Goal: Information Seeking & Learning: Learn about a topic

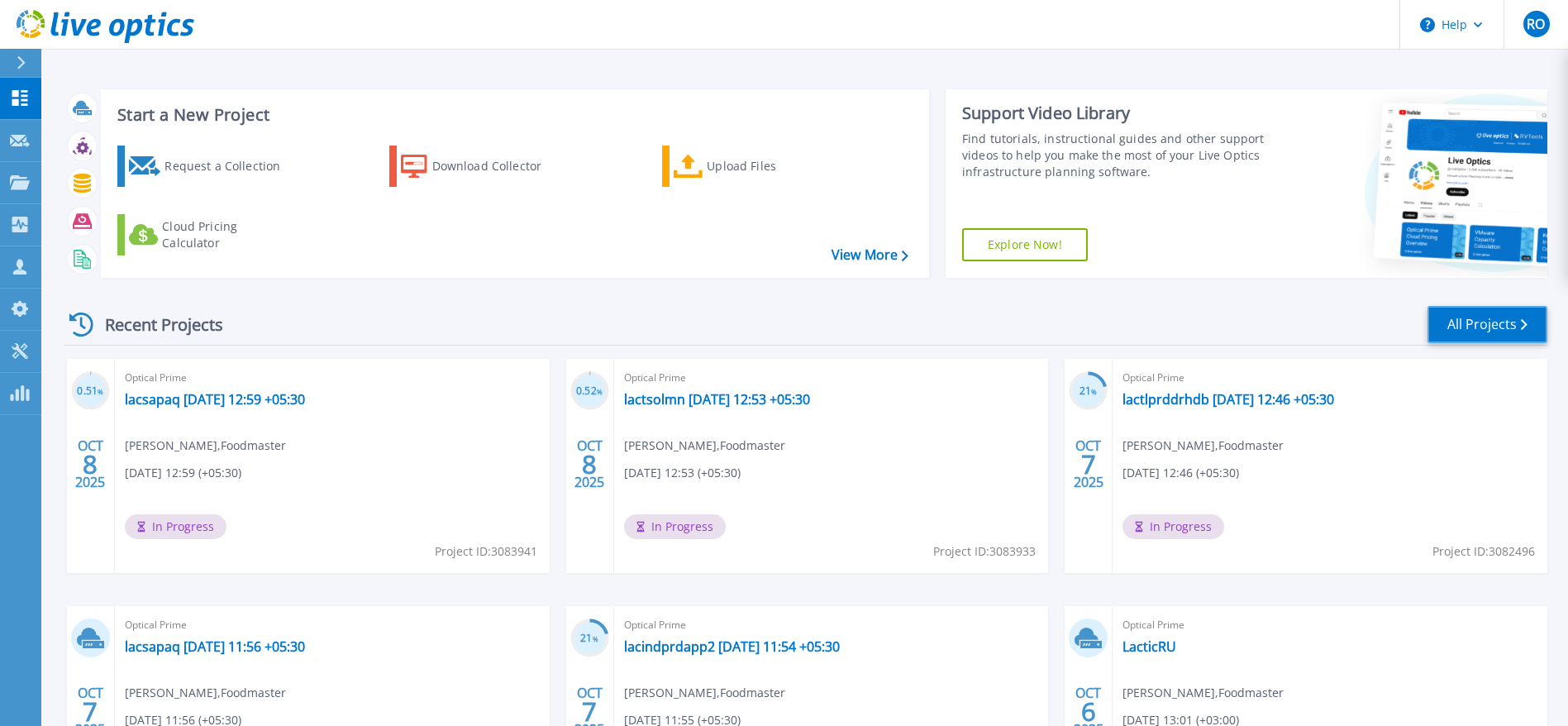
click at [1504, 321] on link "All Projects" at bounding box center [1487, 325] width 120 height 37
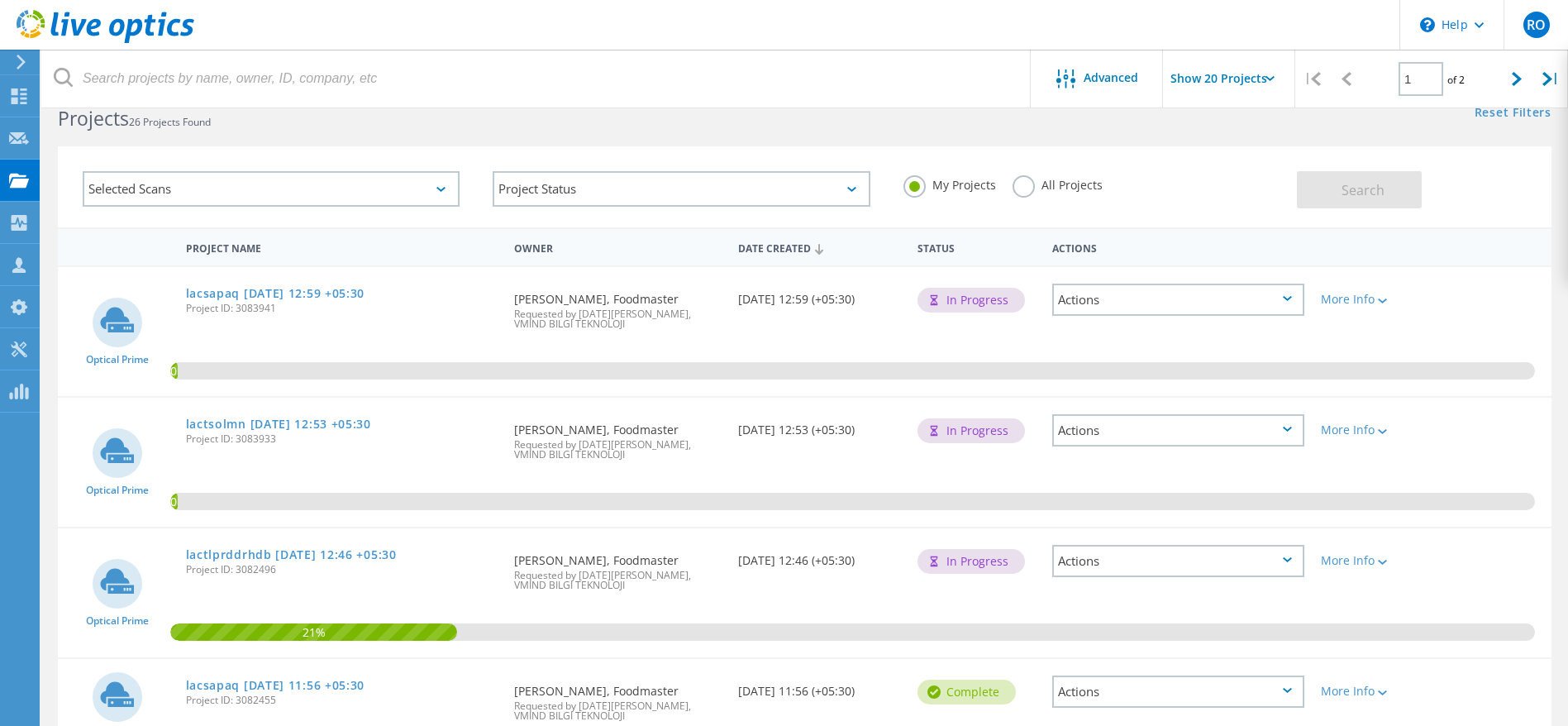
scroll to position [35, 0]
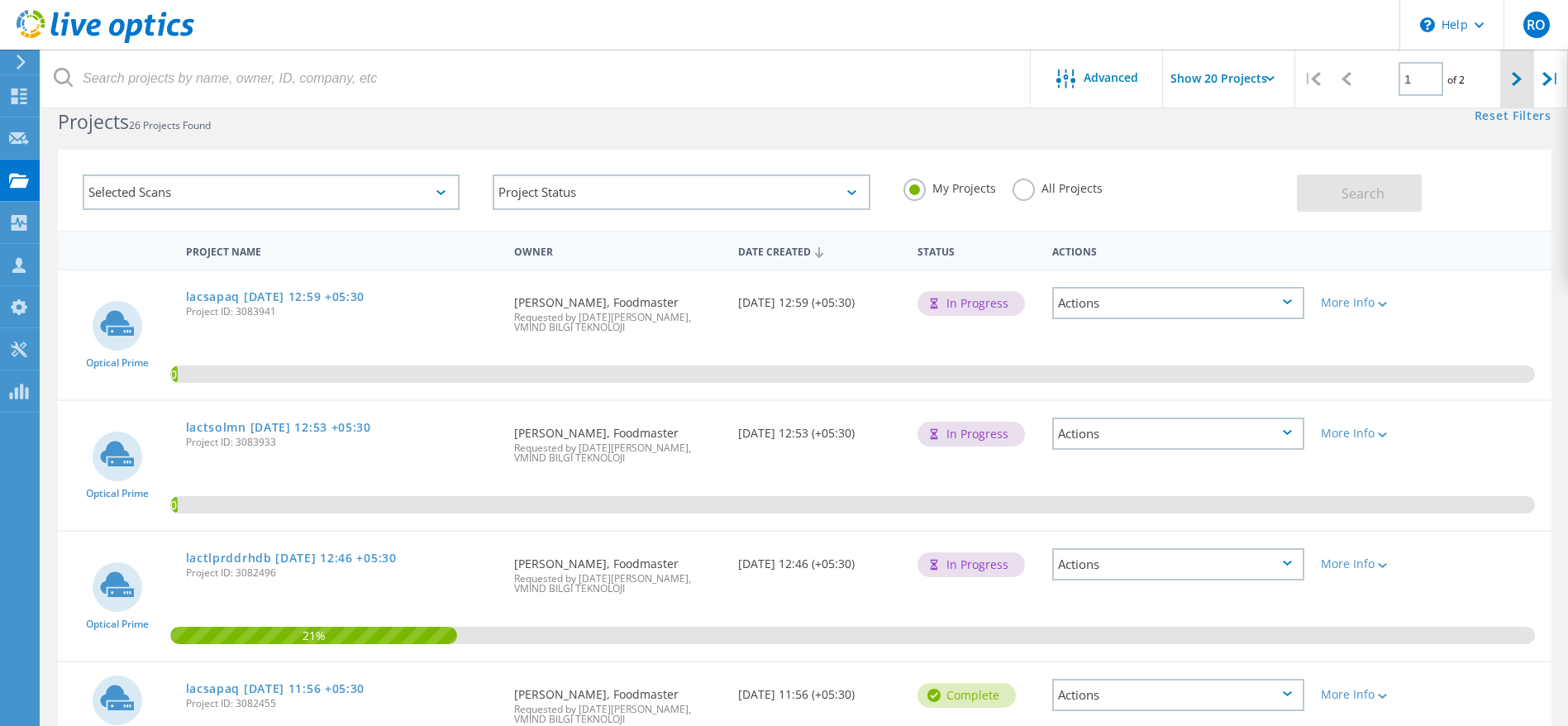
click at [1524, 73] on div at bounding box center [1518, 78] width 34 height 59
type input "2"
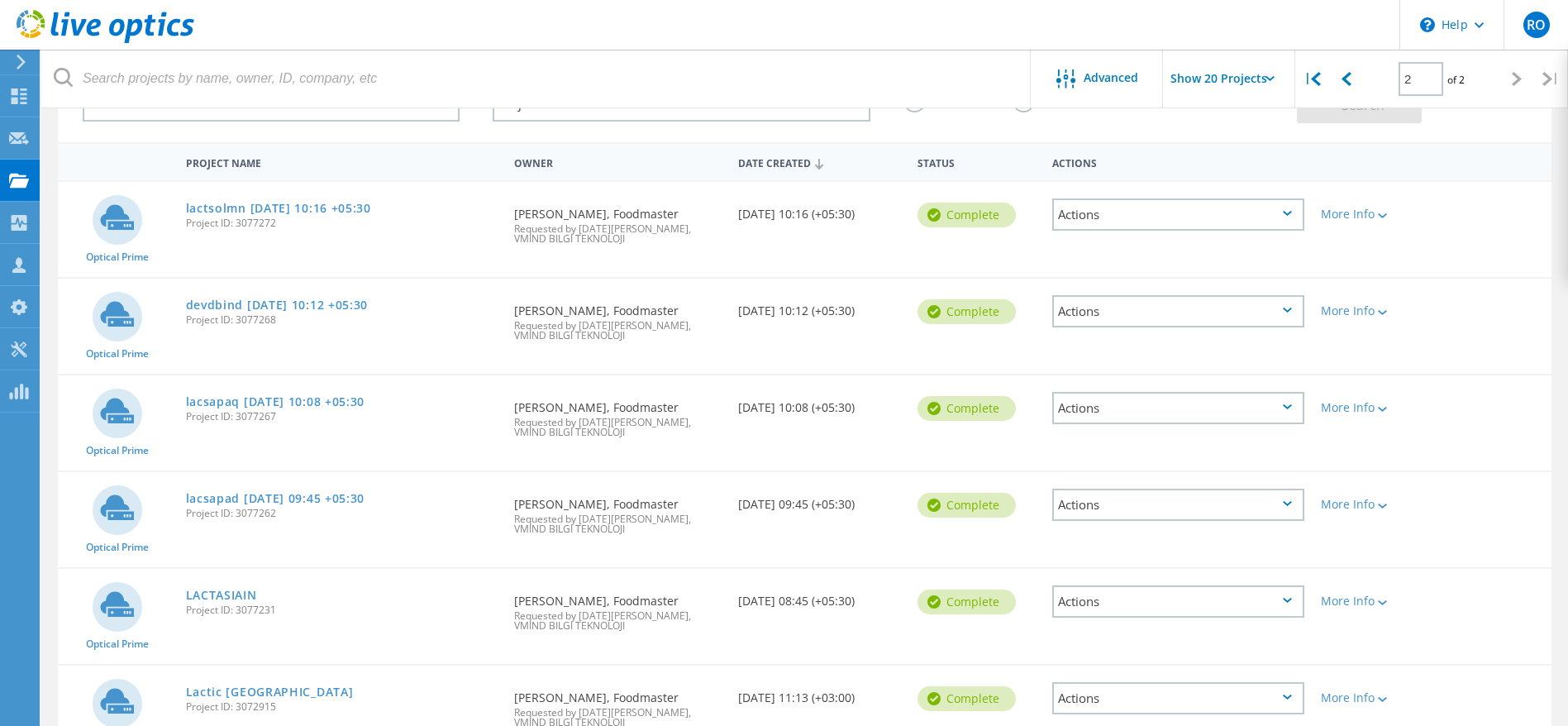
scroll to position [224, 0]
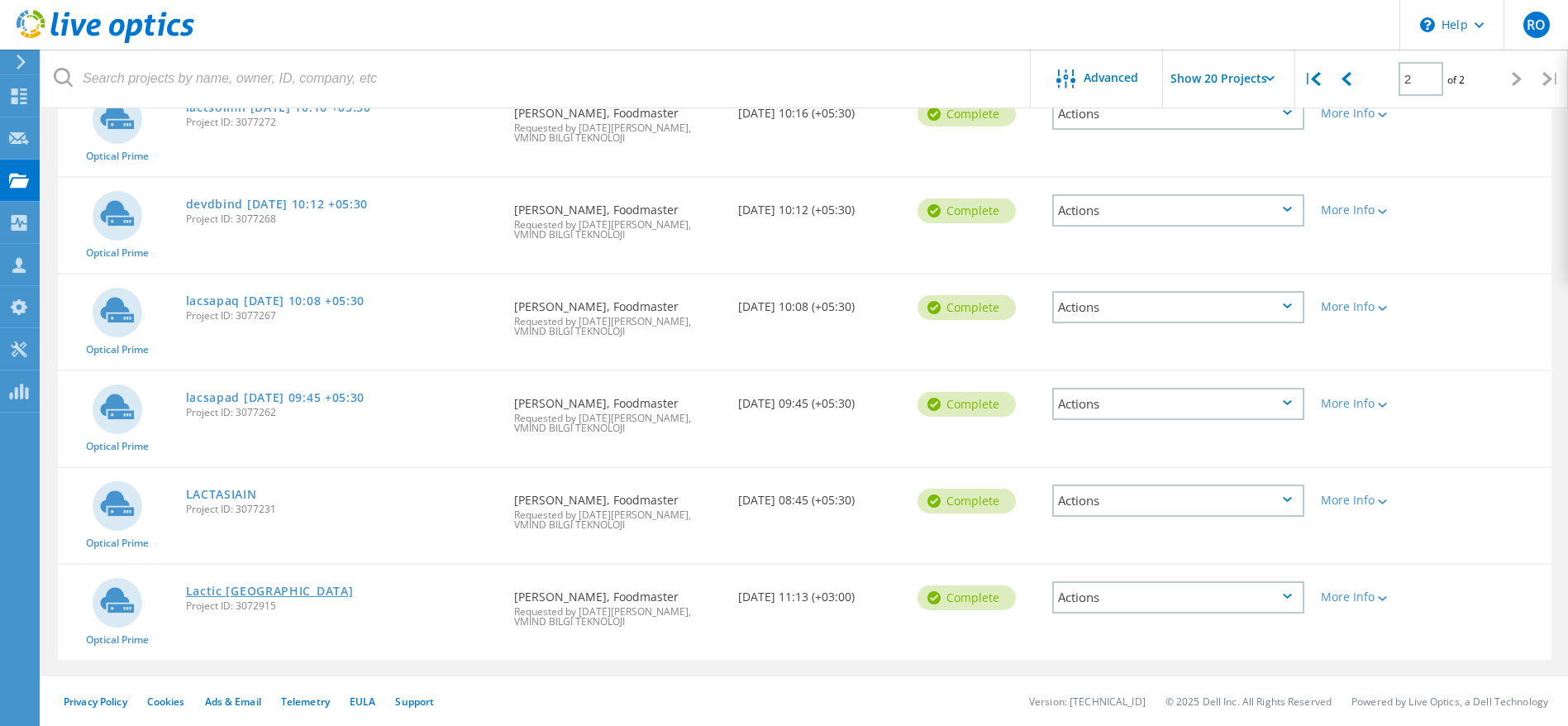
click at [221, 586] on link "Lactic [GEOGRAPHIC_DATA]" at bounding box center [270, 592] width 168 height 12
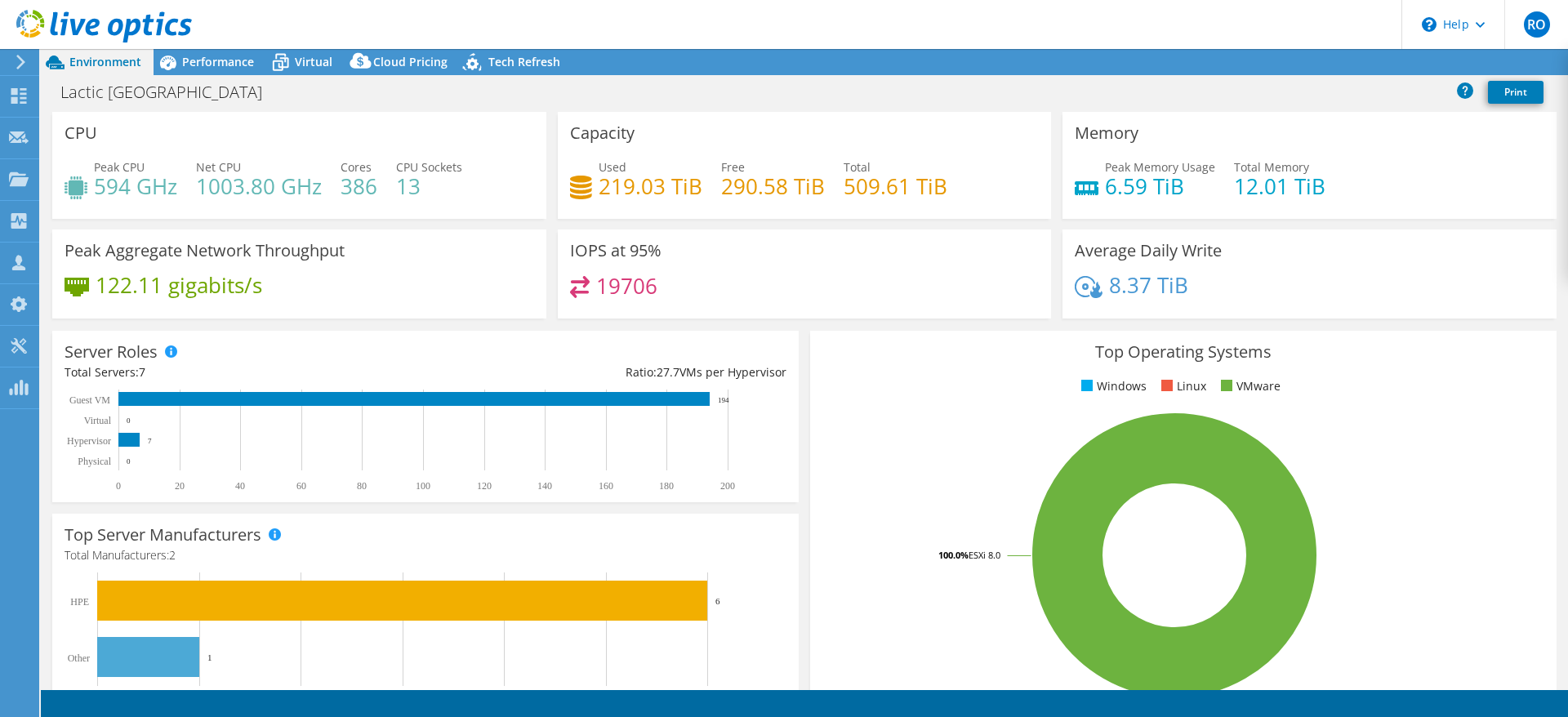
select select "USD"
click at [215, 57] on span "Performance" at bounding box center [218, 61] width 72 height 15
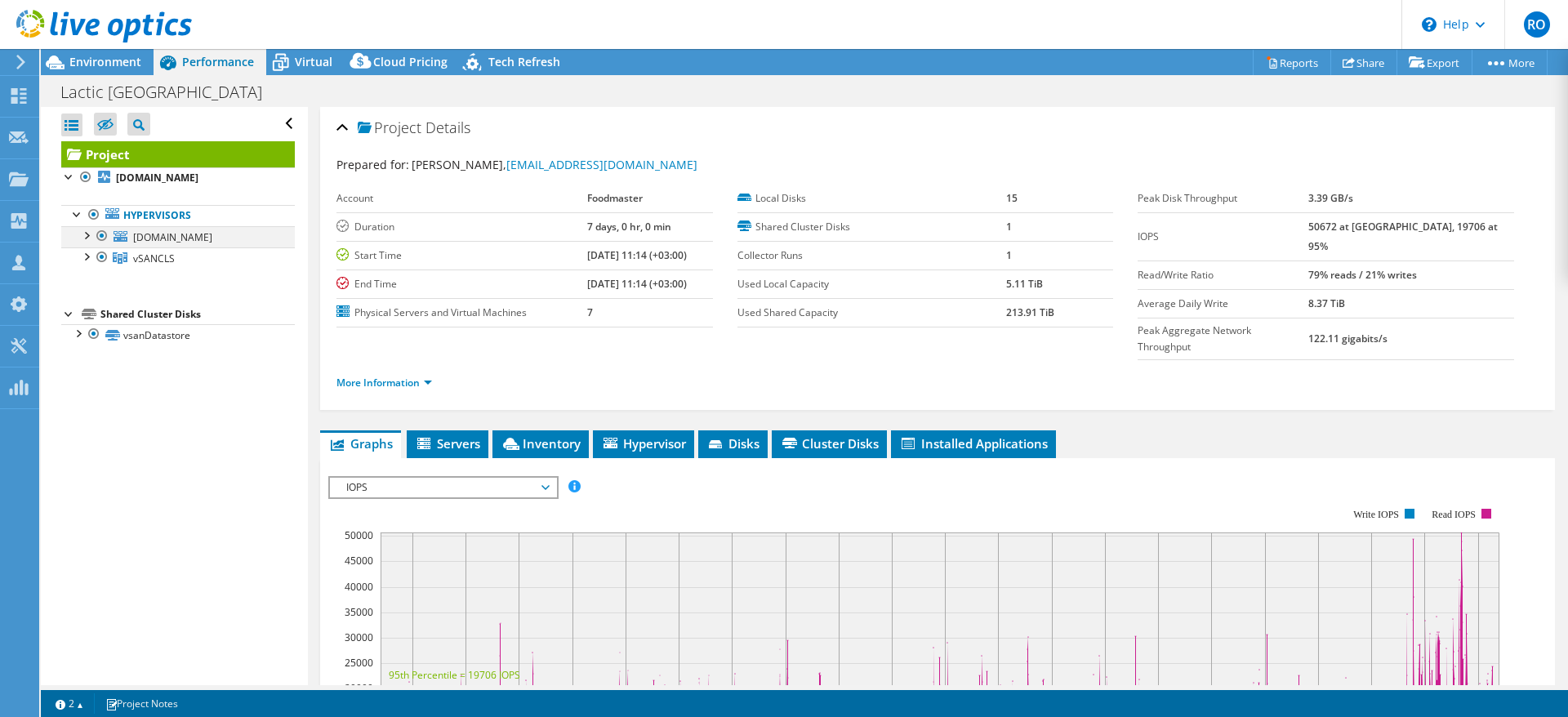
click at [103, 235] on div at bounding box center [102, 235] width 16 height 19
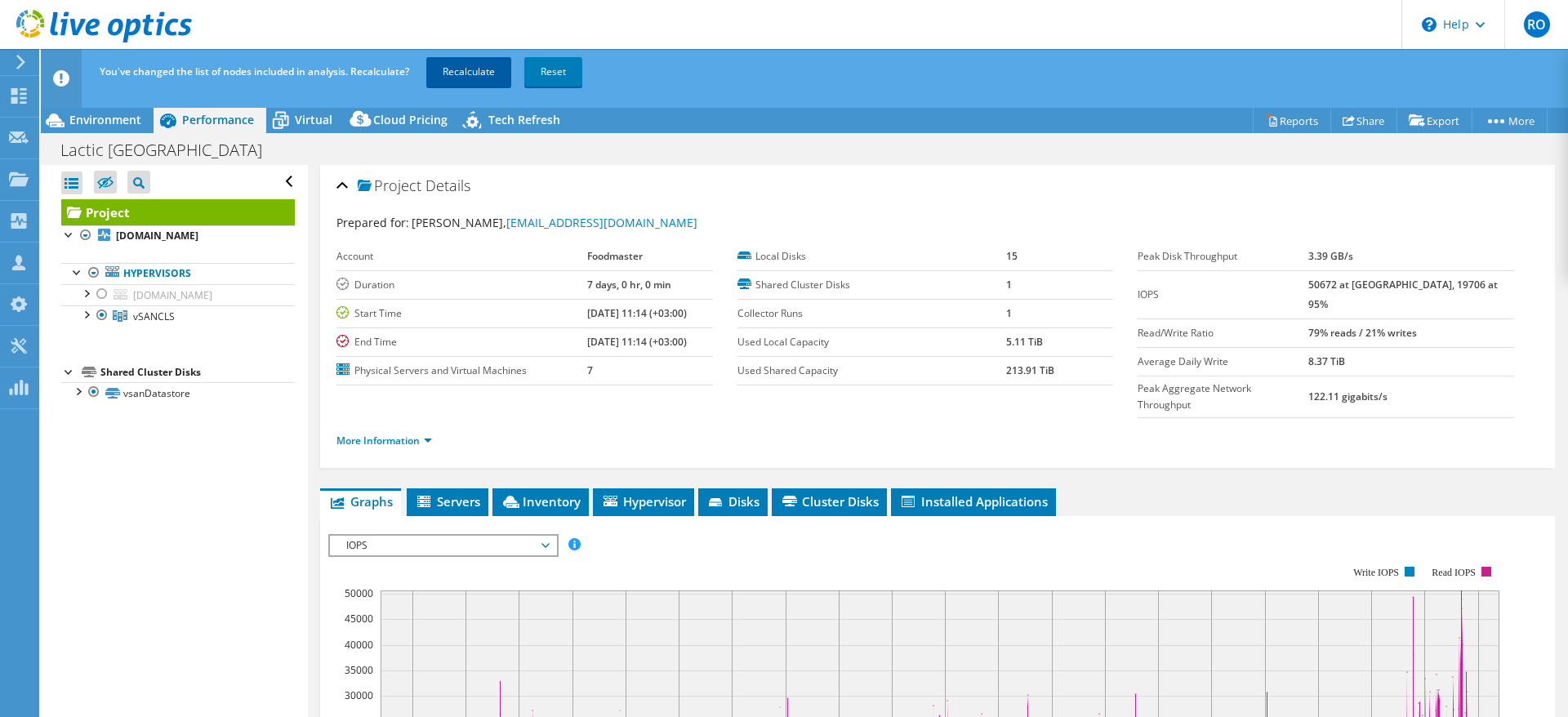
click at [460, 67] on link "Recalculate" at bounding box center [468, 71] width 85 height 29
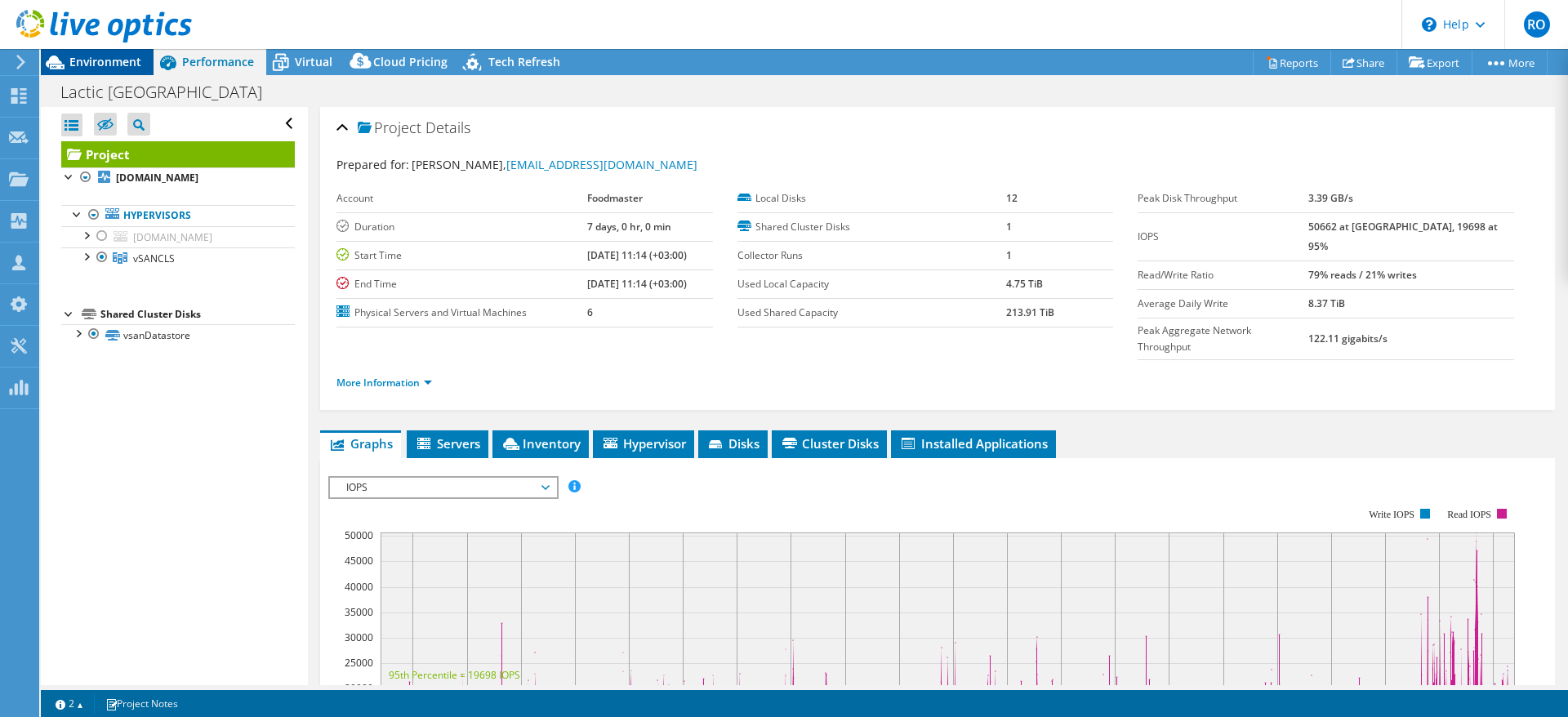
click at [107, 58] on span "Environment" at bounding box center [106, 61] width 72 height 15
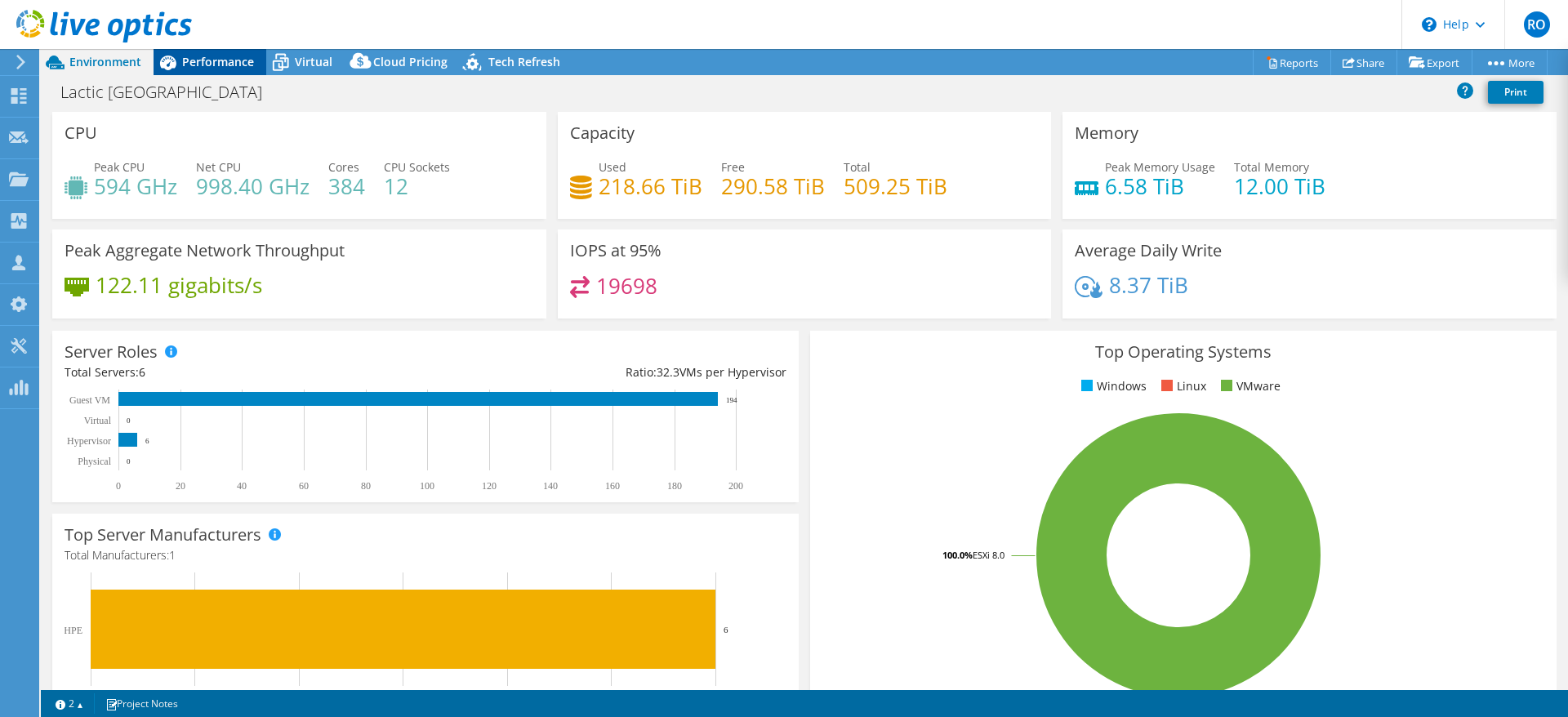
click at [212, 62] on span "Performance" at bounding box center [218, 61] width 72 height 15
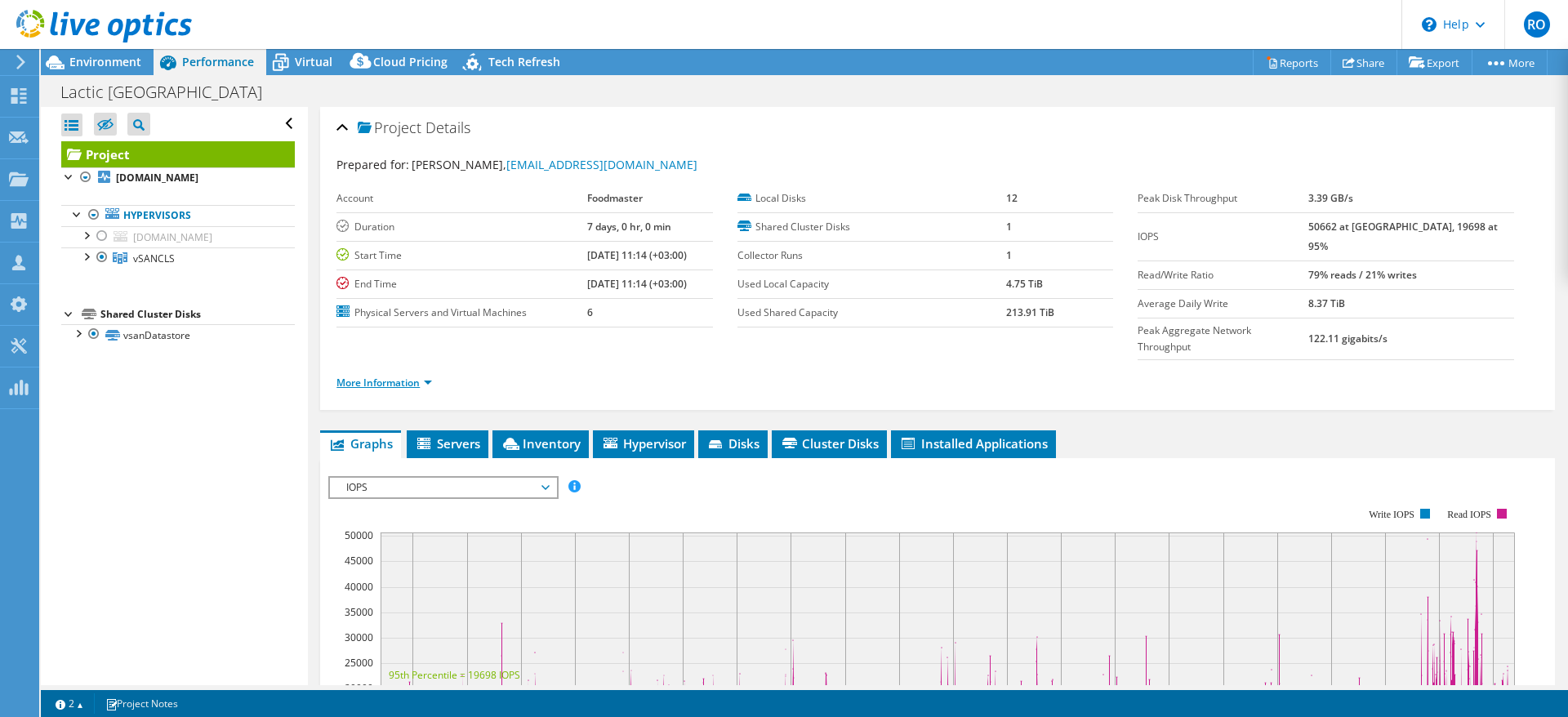
click at [391, 376] on link "More Information" at bounding box center [384, 382] width 96 height 14
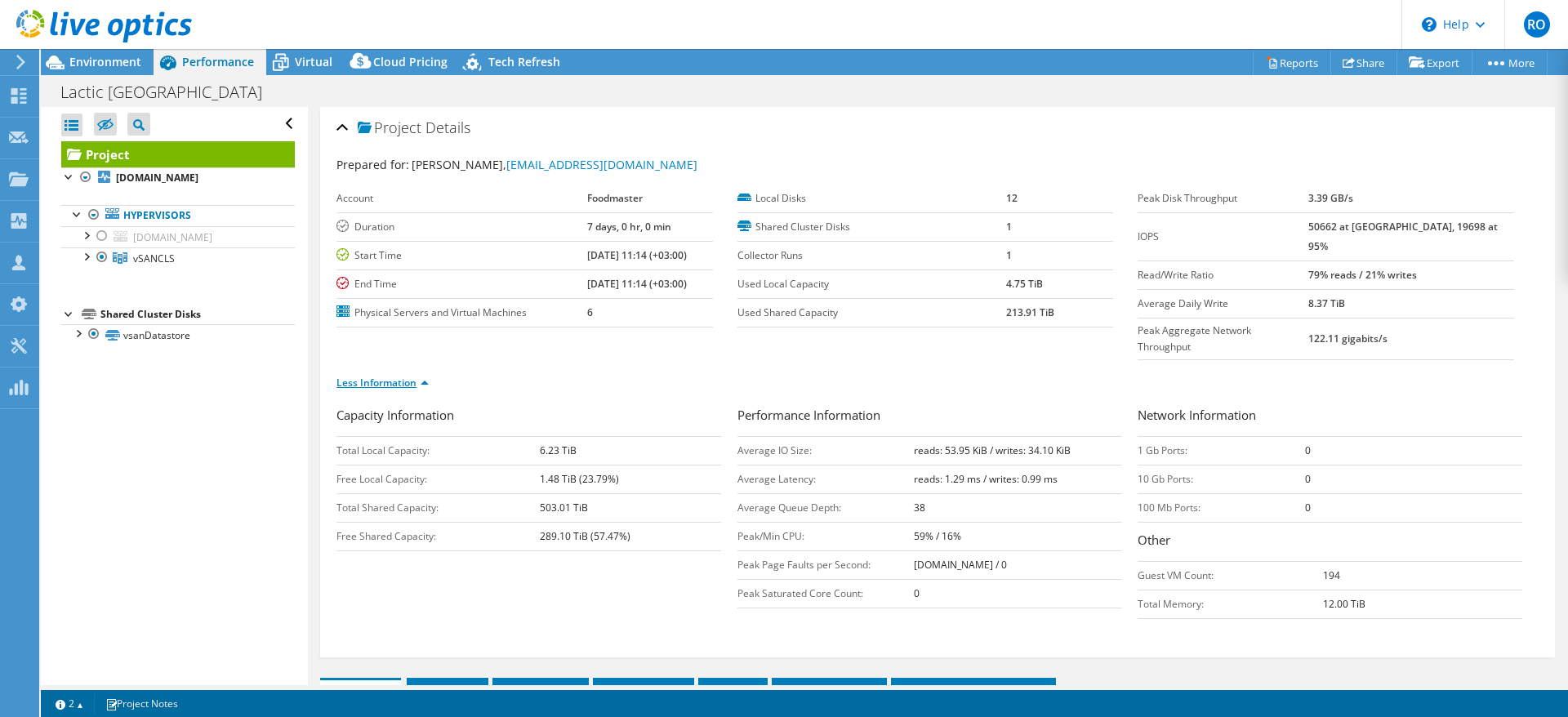
click at [391, 376] on link "Less Information" at bounding box center [382, 382] width 92 height 14
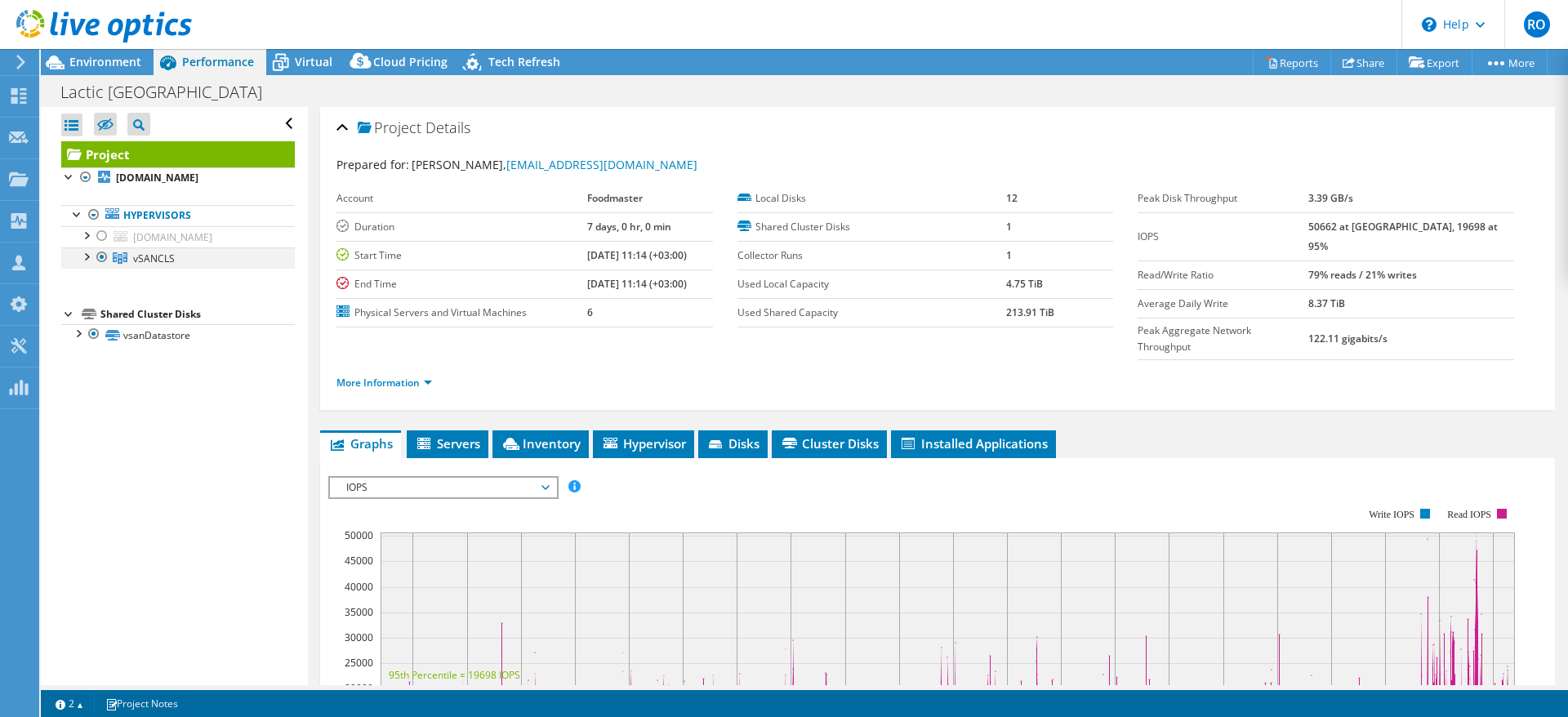
click at [85, 260] on div at bounding box center [85, 255] width 16 height 16
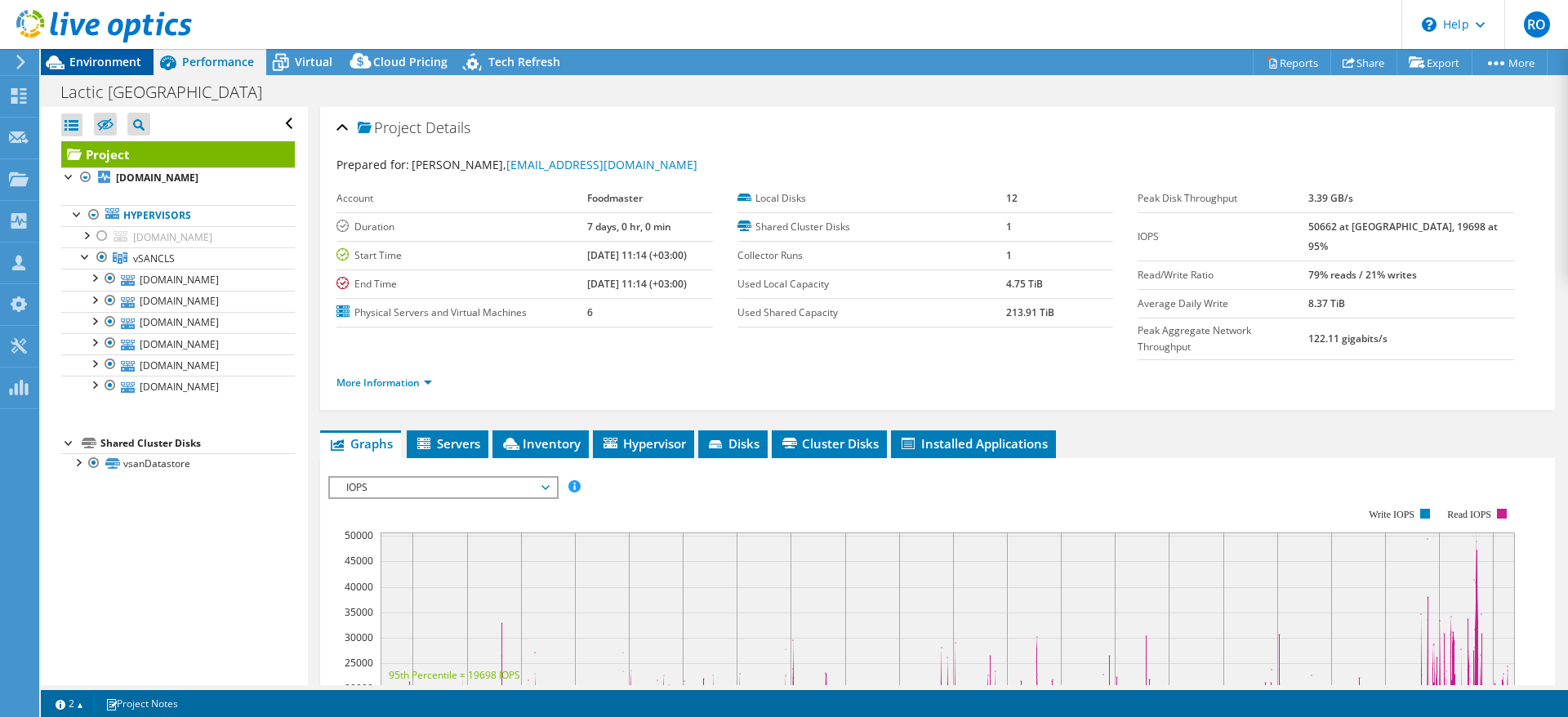
click at [111, 55] on span "Environment" at bounding box center [106, 61] width 72 height 15
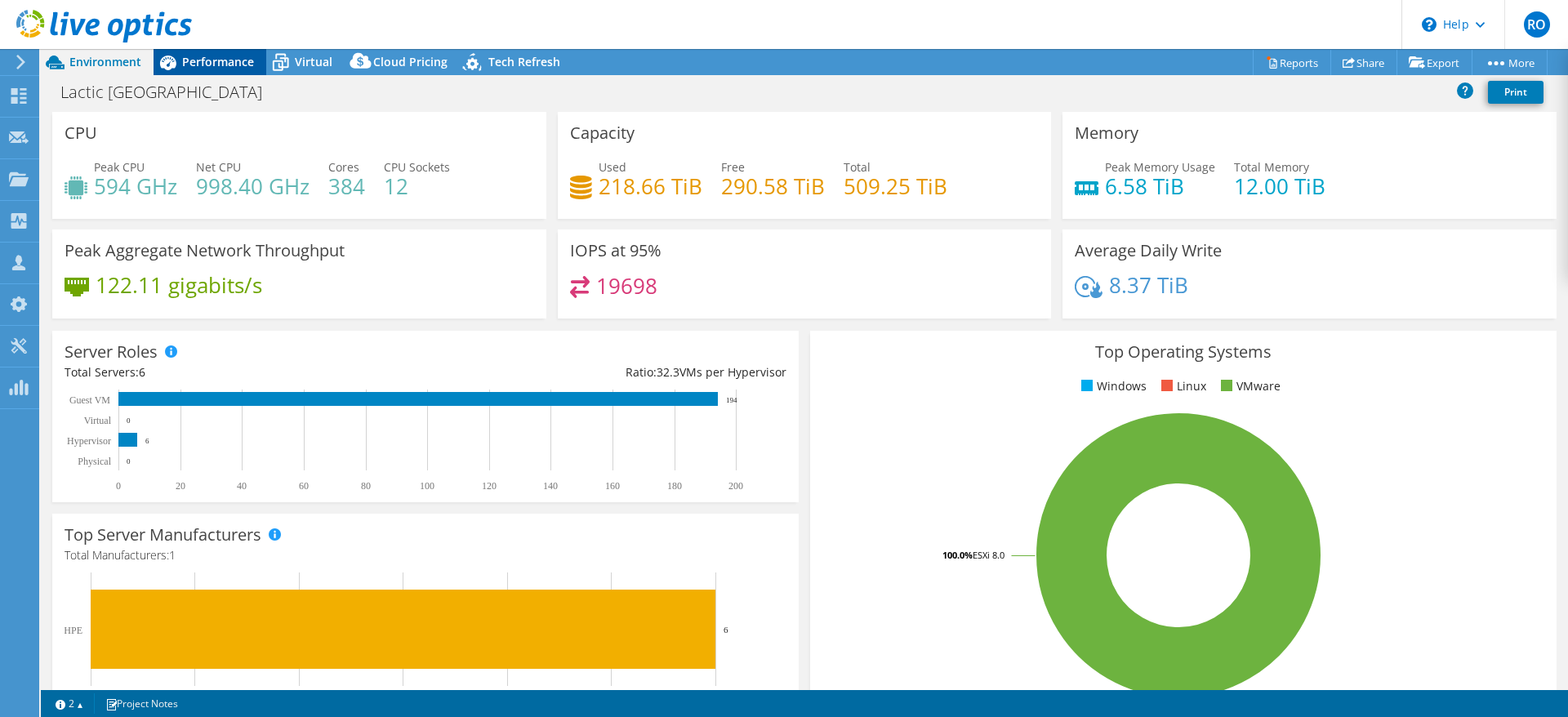
click at [216, 58] on span "Performance" at bounding box center [218, 61] width 72 height 15
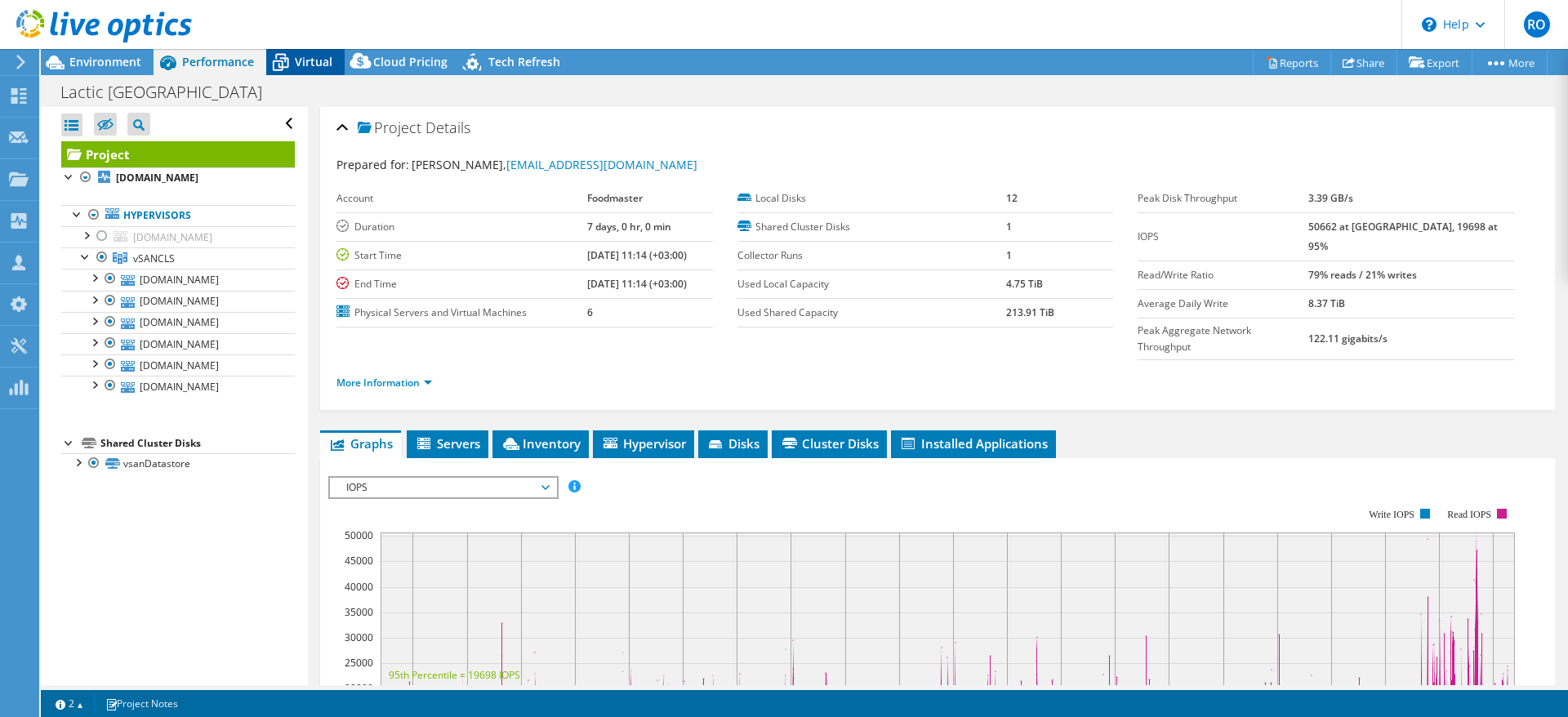
click at [311, 62] on span "Virtual" at bounding box center [313, 61] width 38 height 15
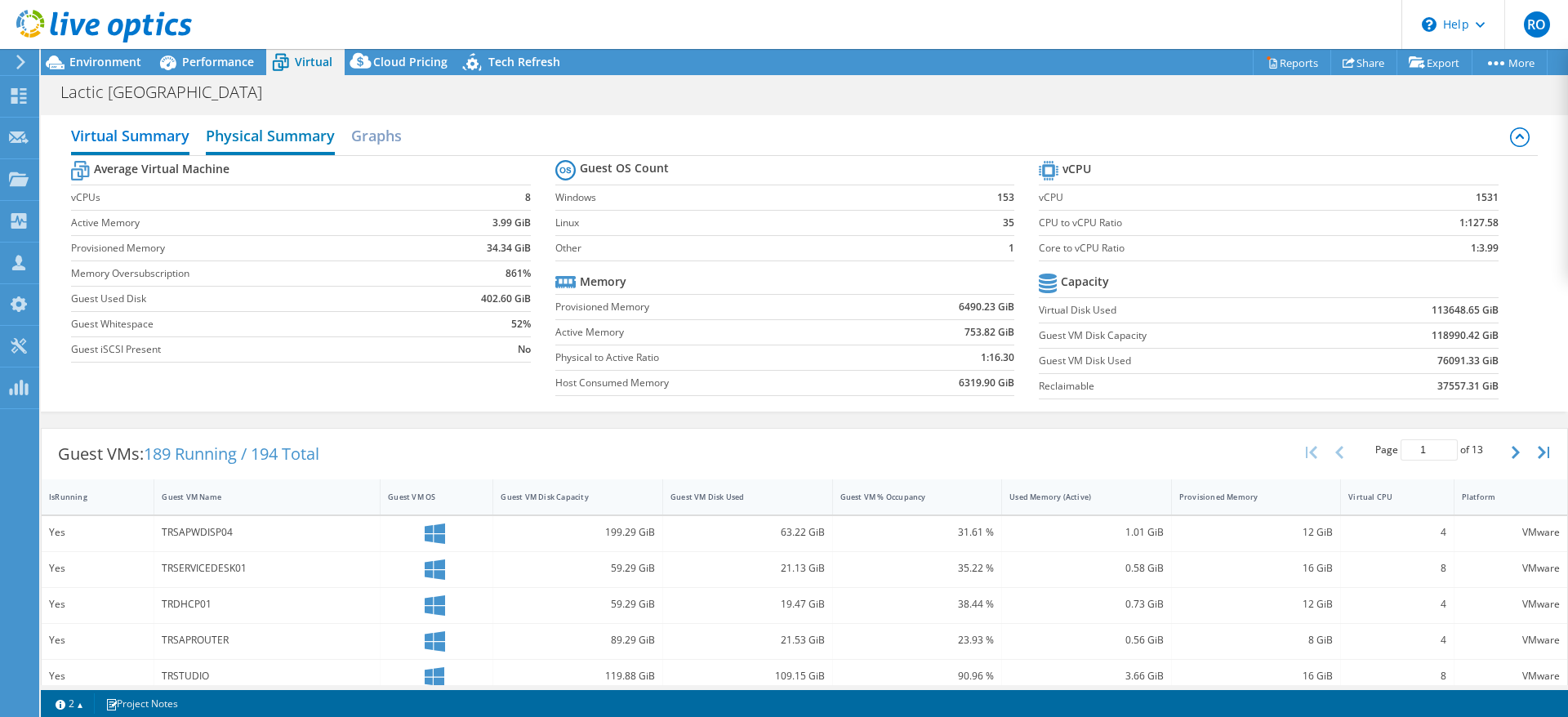
click at [255, 134] on h2 "Physical Summary" at bounding box center [271, 137] width 129 height 36
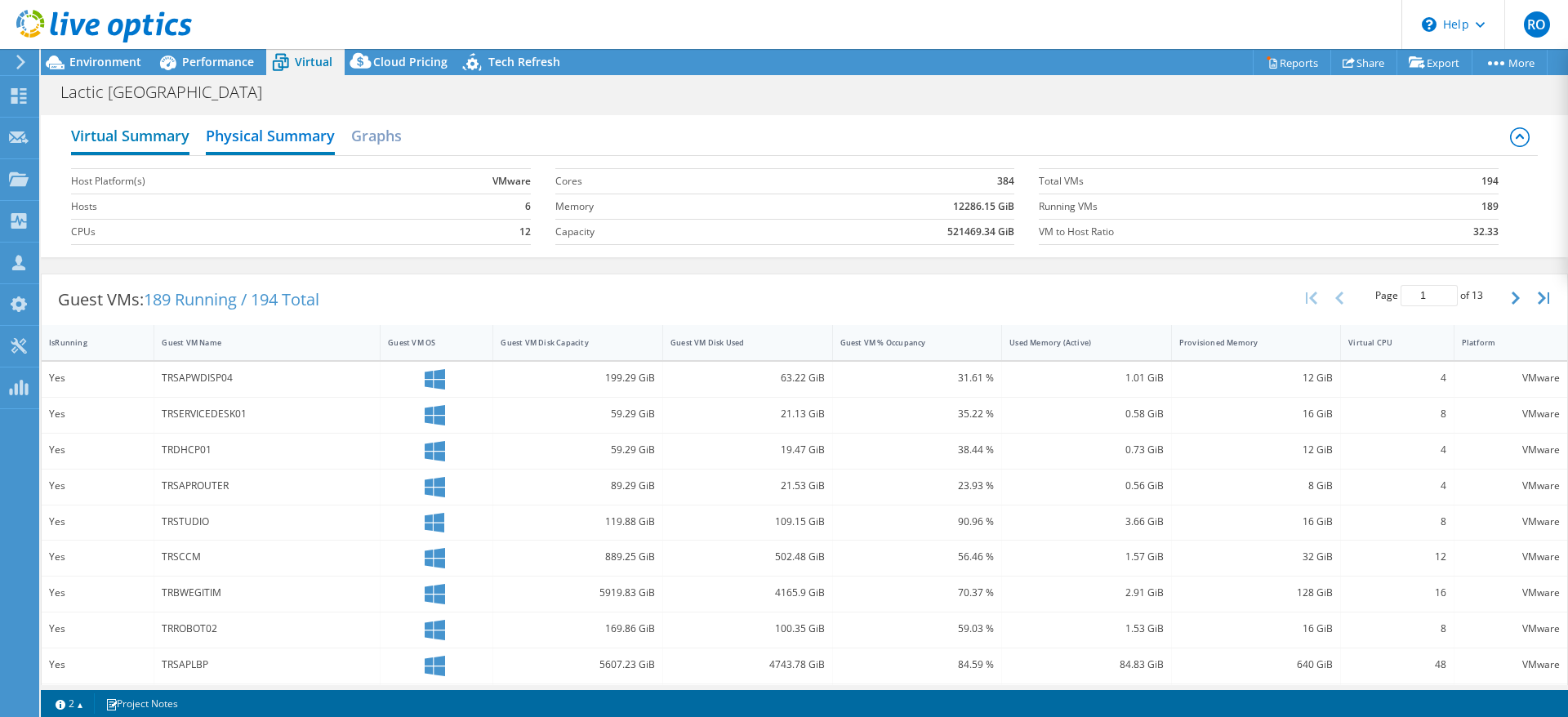
click at [137, 129] on h2 "Virtual Summary" at bounding box center [130, 137] width 118 height 36
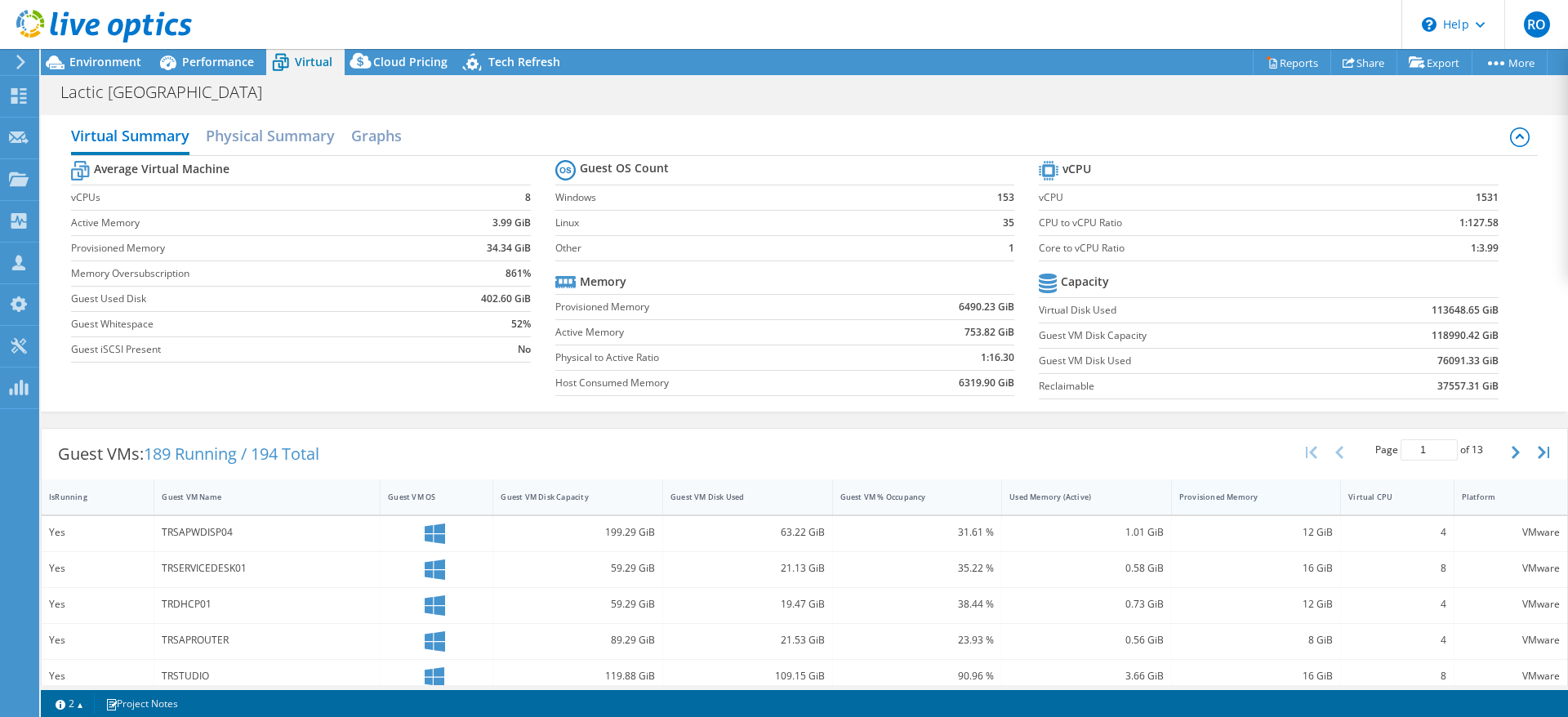
click at [1246, 498] on div "Provisioned Memory" at bounding box center [1246, 497] width 134 height 11
click at [217, 61] on span "Performance" at bounding box center [218, 61] width 72 height 15
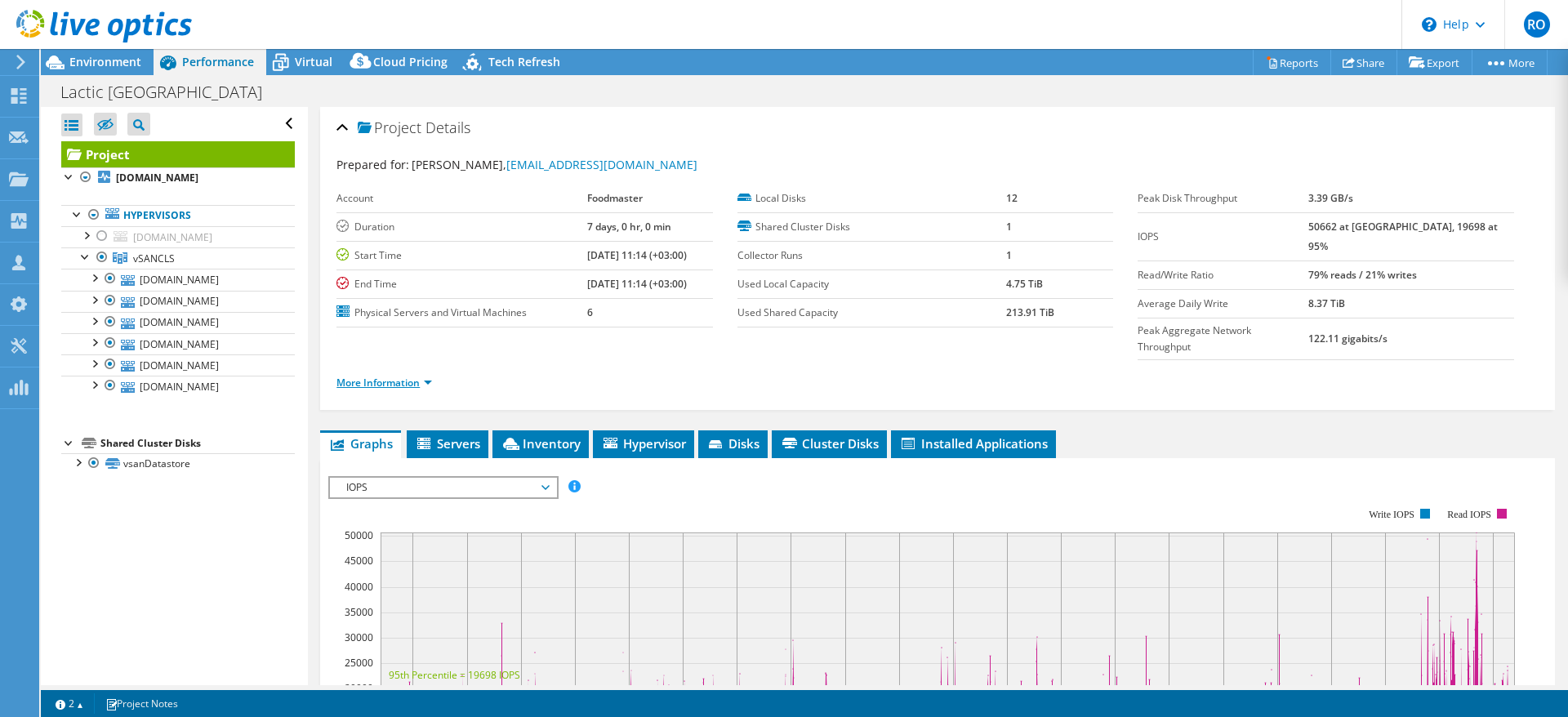
click at [405, 376] on link "More Information" at bounding box center [384, 382] width 96 height 14
click at [416, 376] on link "More Information" at bounding box center [384, 382] width 96 height 14
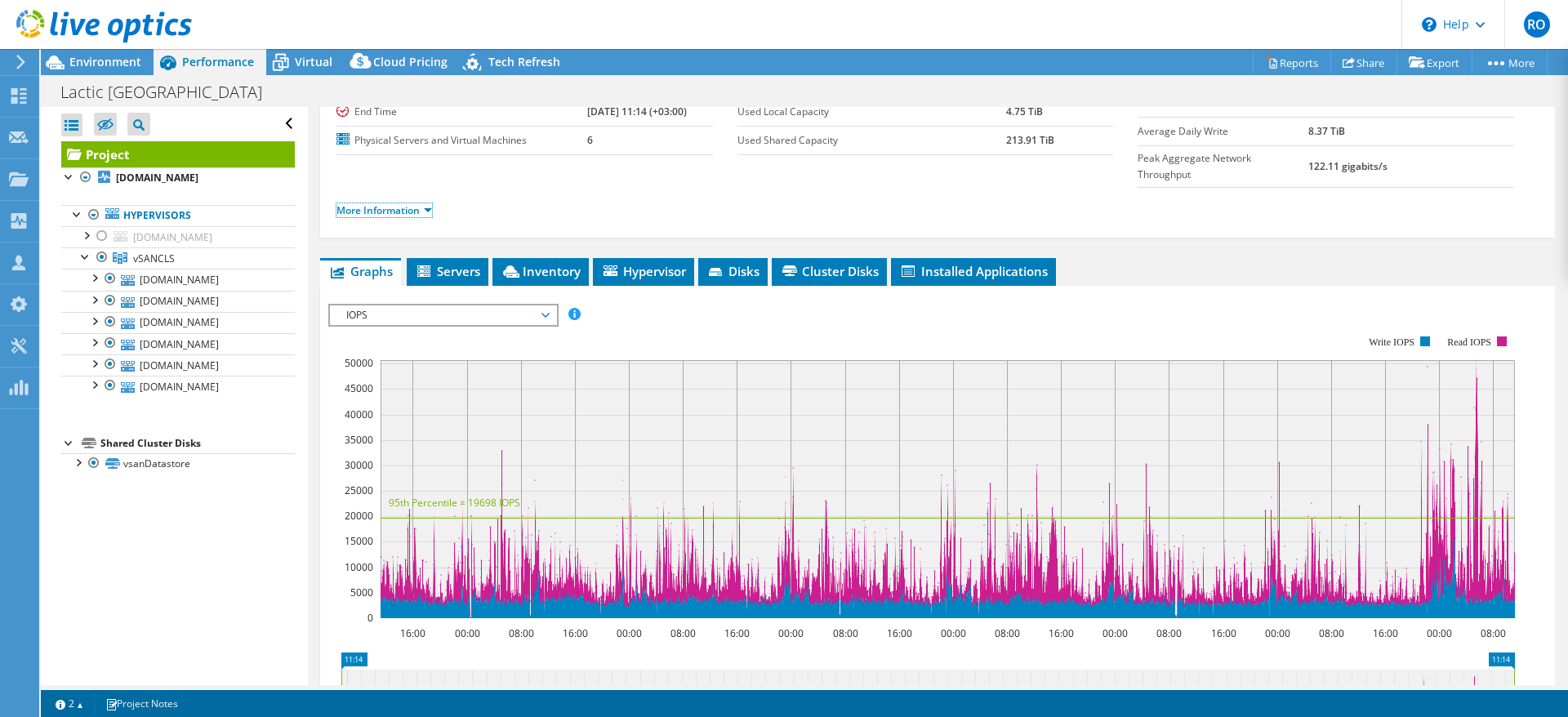
scroll to position [170, 0]
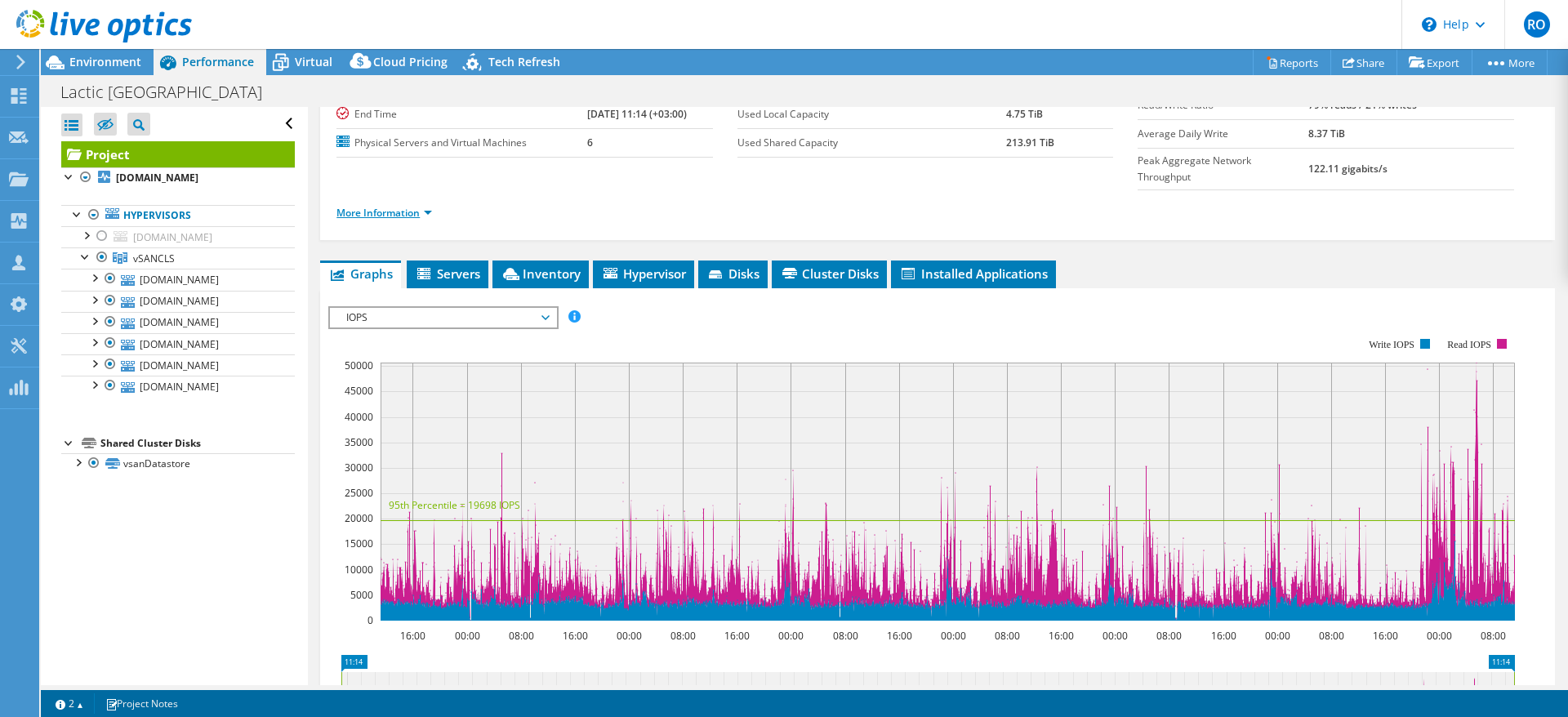
click at [390, 206] on link "More Information" at bounding box center [384, 213] width 96 height 14
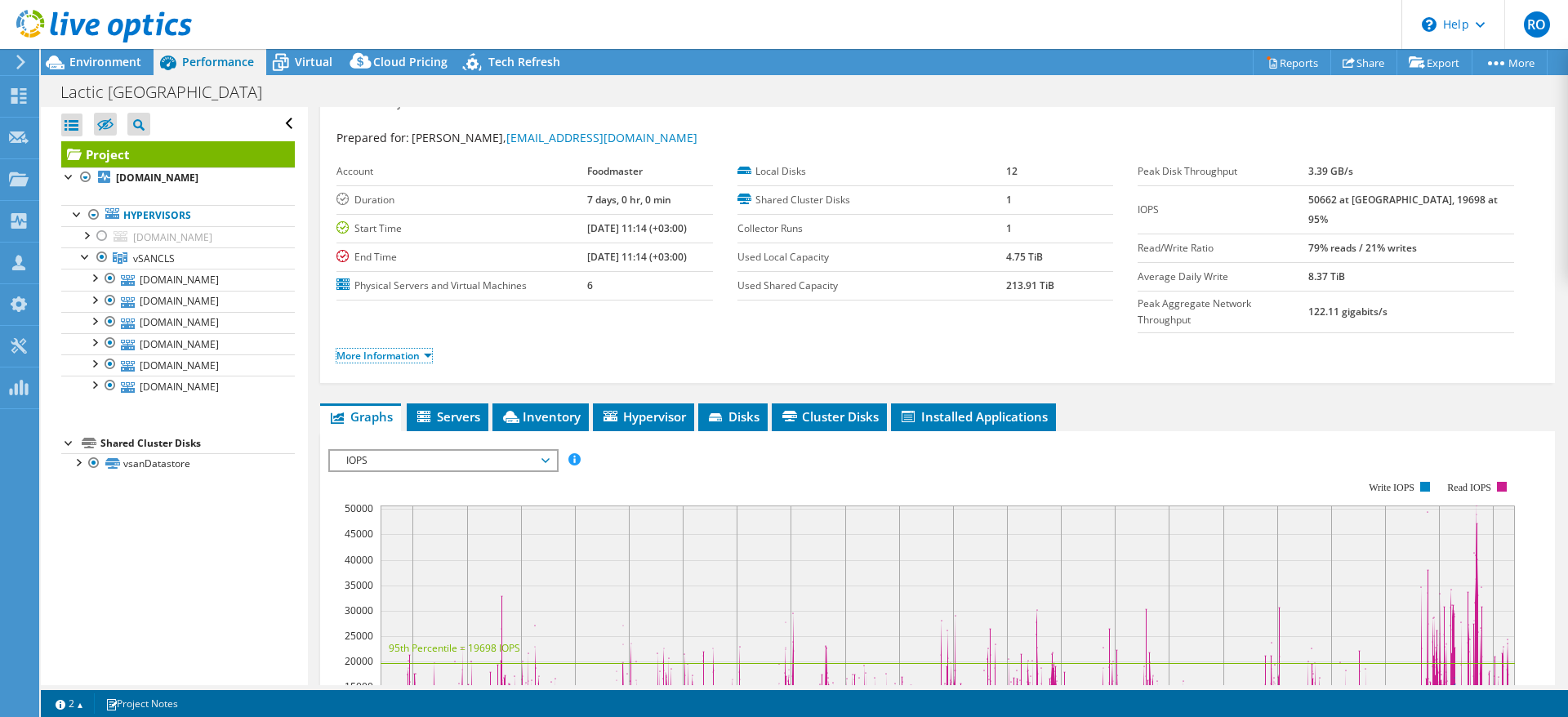
scroll to position [0, 0]
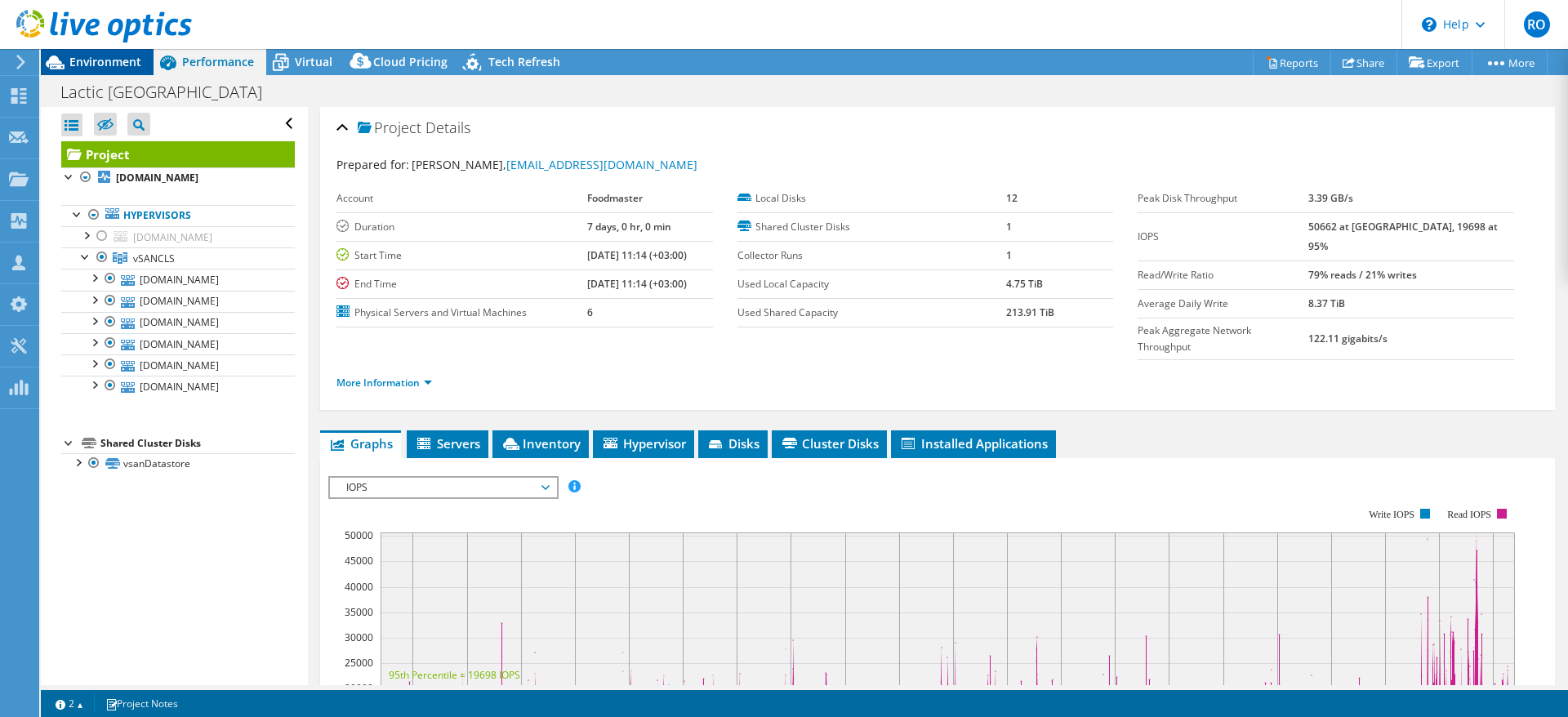
click at [97, 60] on span "Environment" at bounding box center [106, 61] width 72 height 15
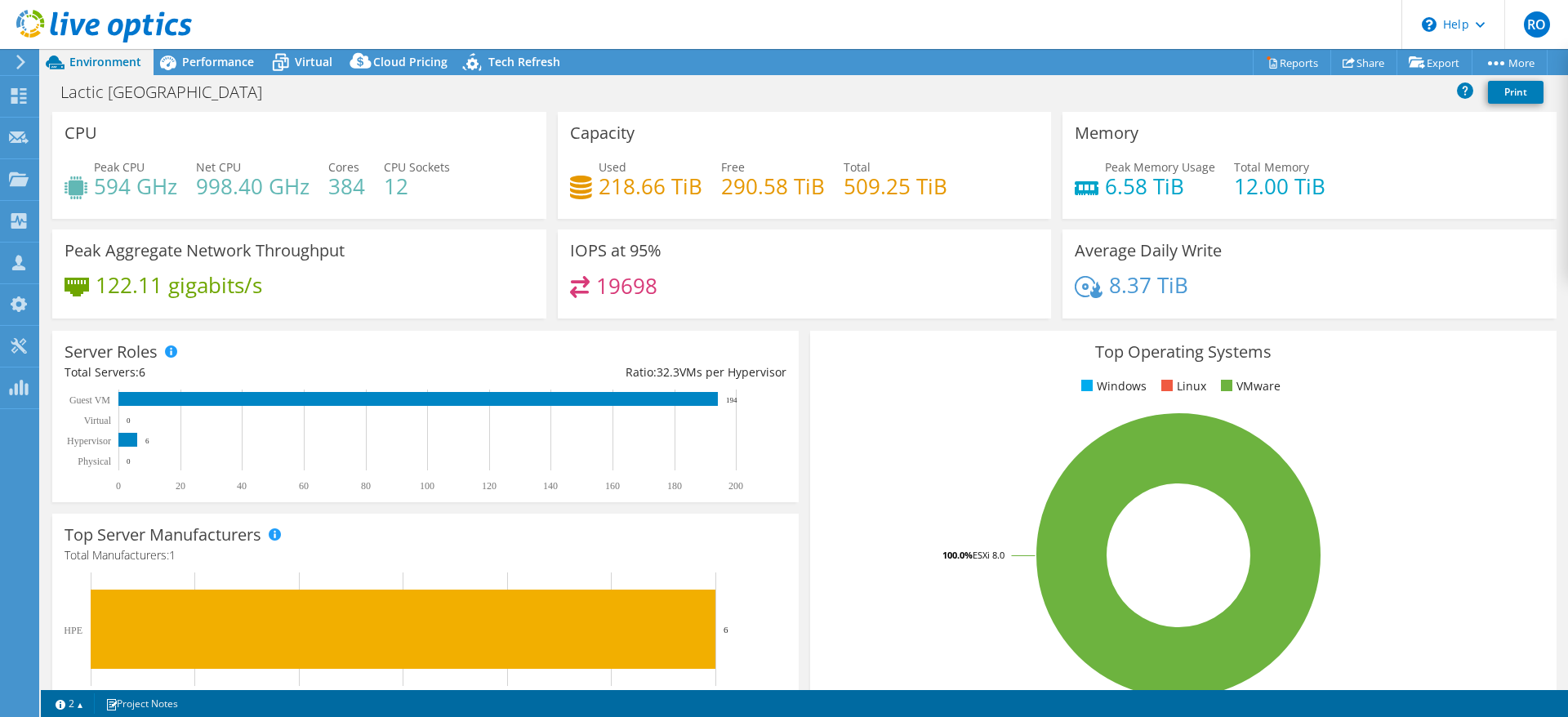
click at [17, 57] on icon at bounding box center [20, 61] width 13 height 14
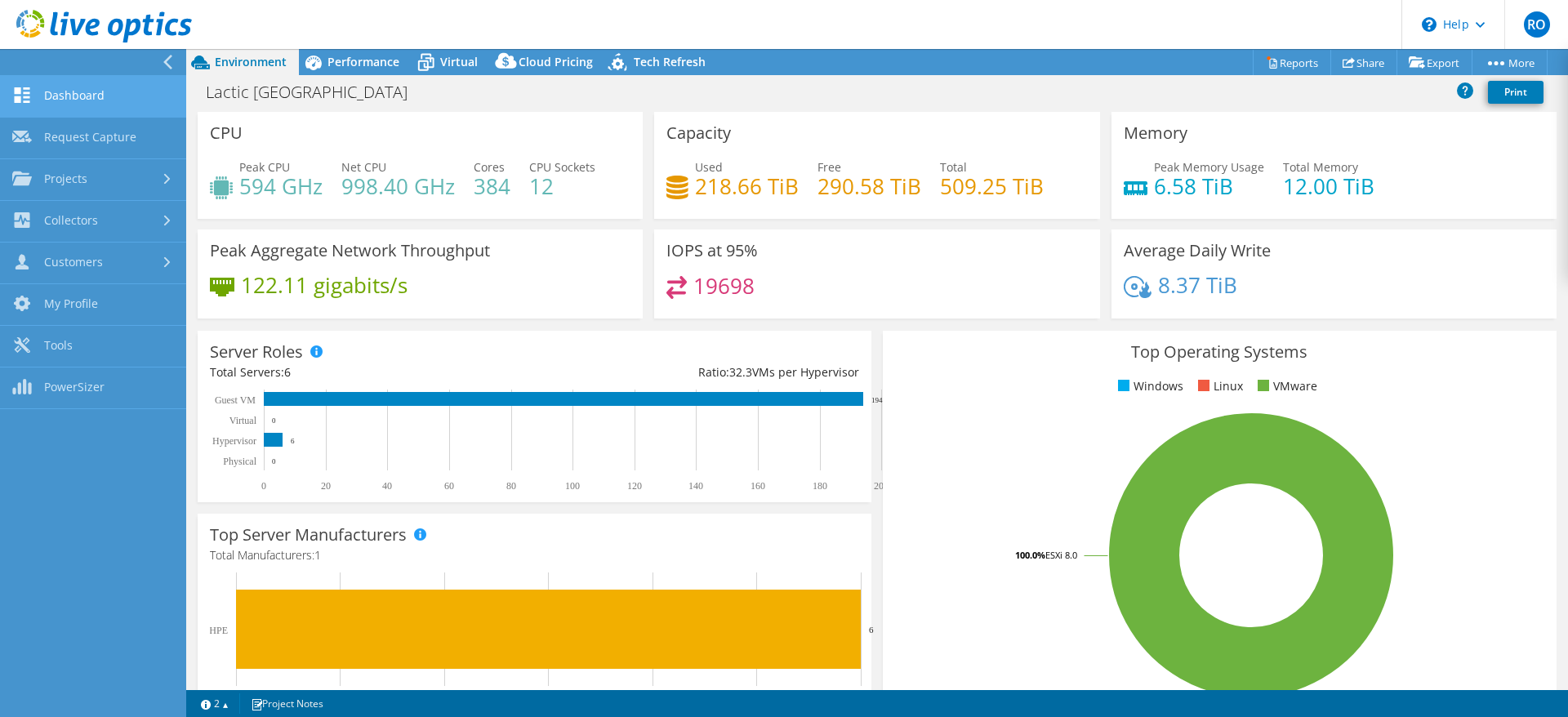
click at [92, 87] on link "Dashboard" at bounding box center [93, 97] width 187 height 42
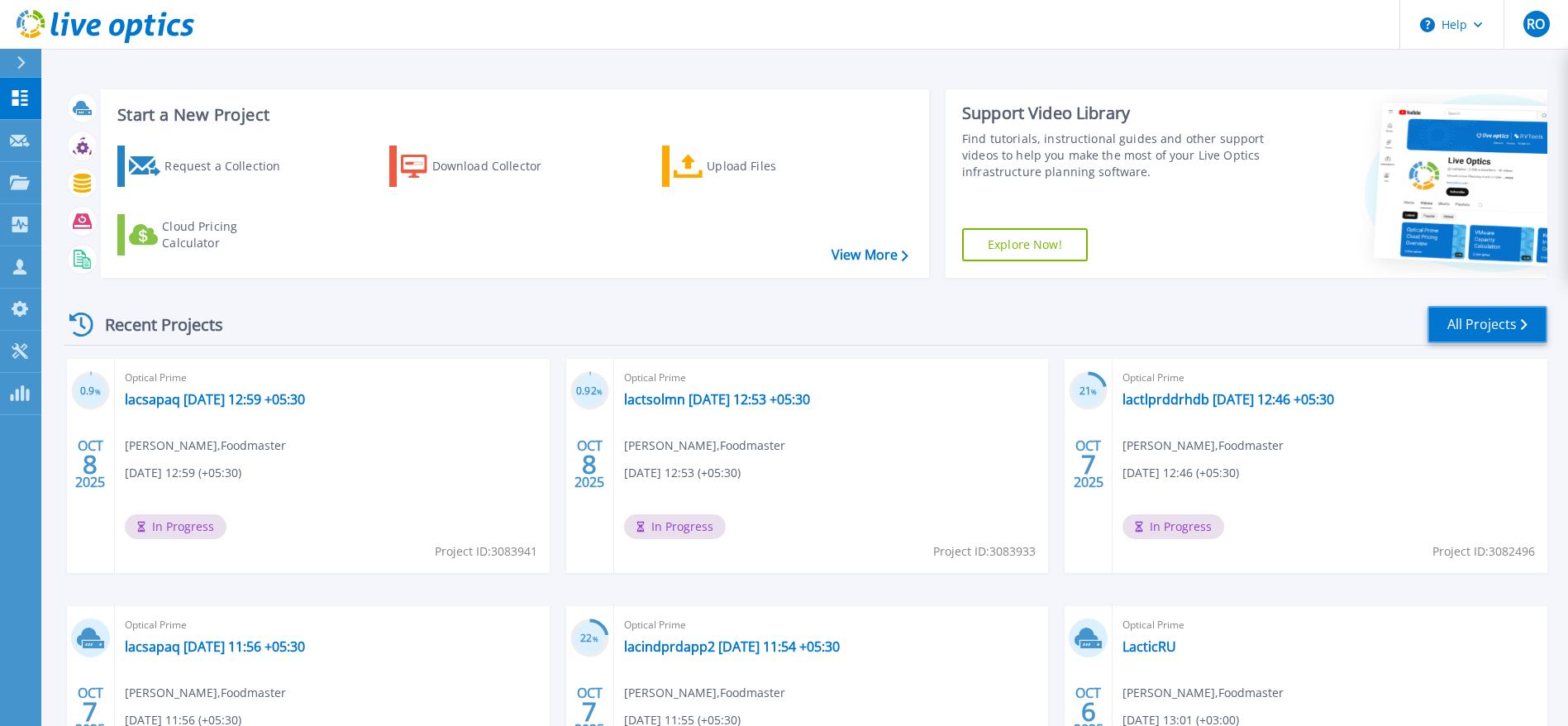
click at [1483, 323] on link "All Projects" at bounding box center [1487, 325] width 120 height 37
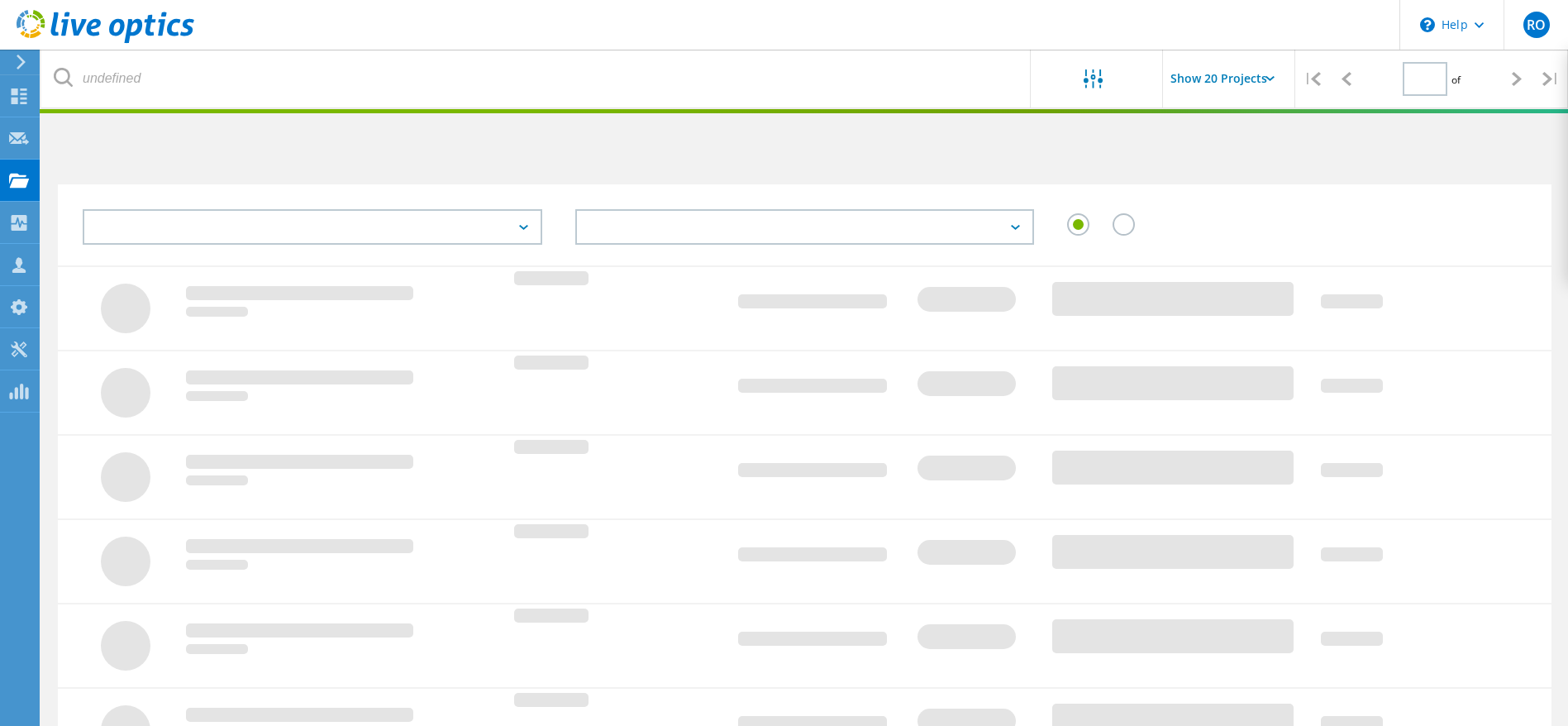
type input "2"
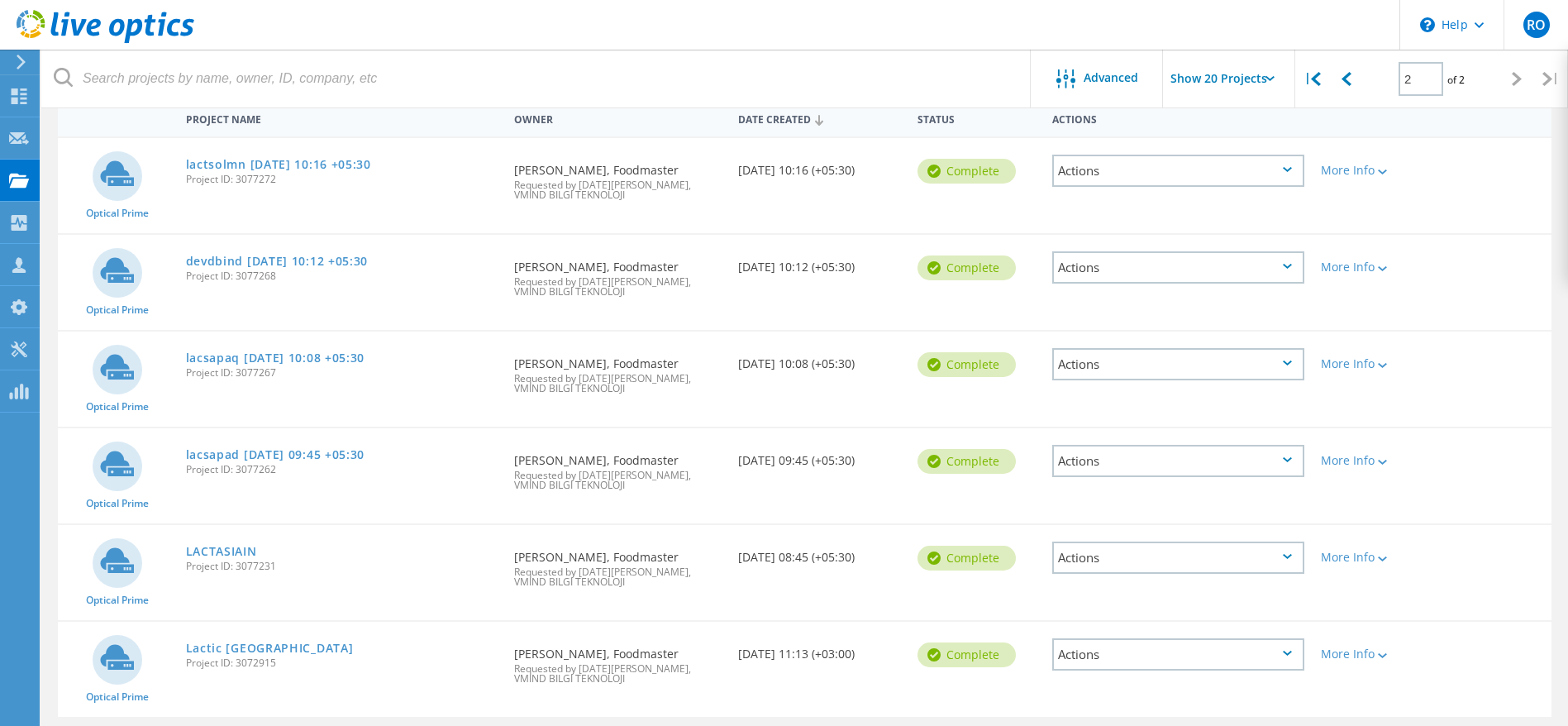
scroll to position [224, 0]
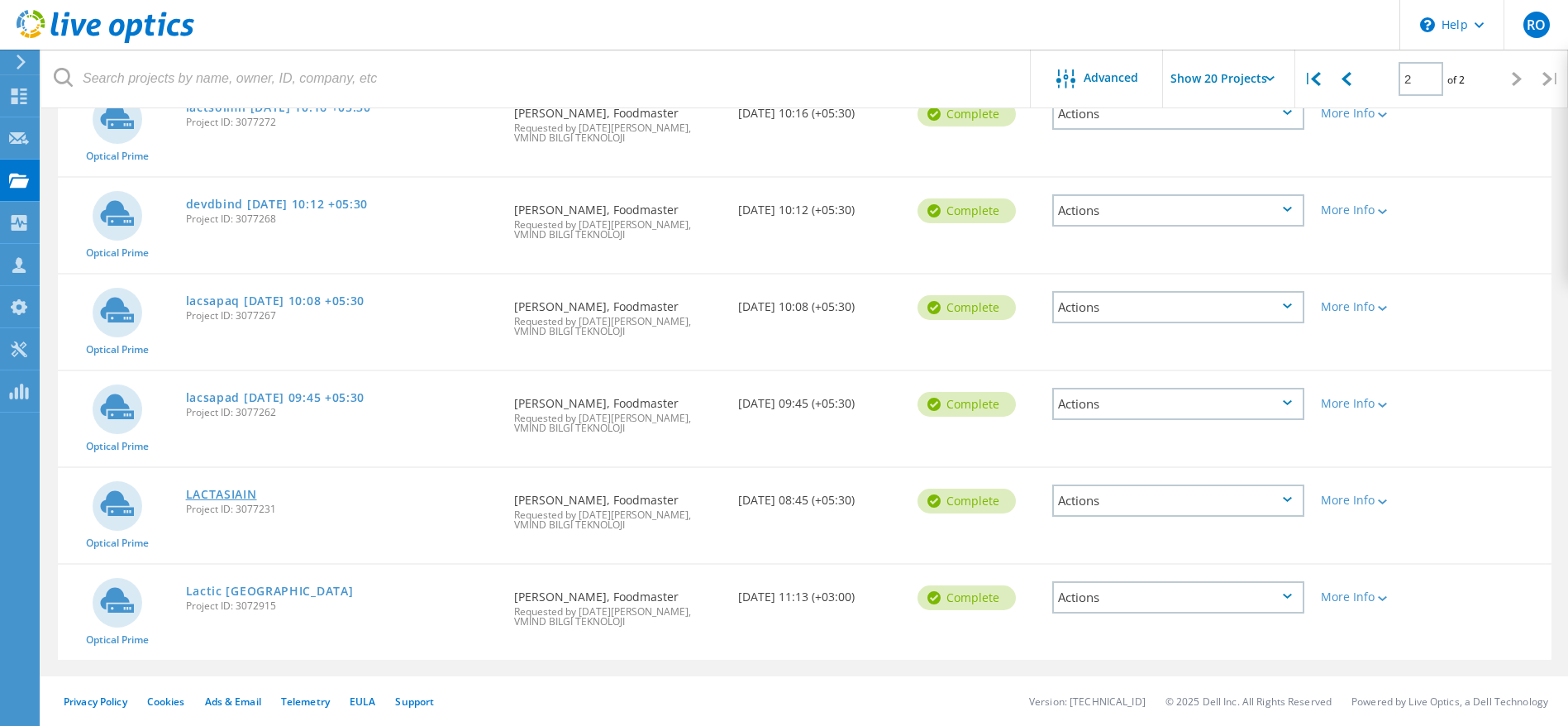
click at [217, 489] on link "LACTASIAIN" at bounding box center [222, 494] width 71 height 12
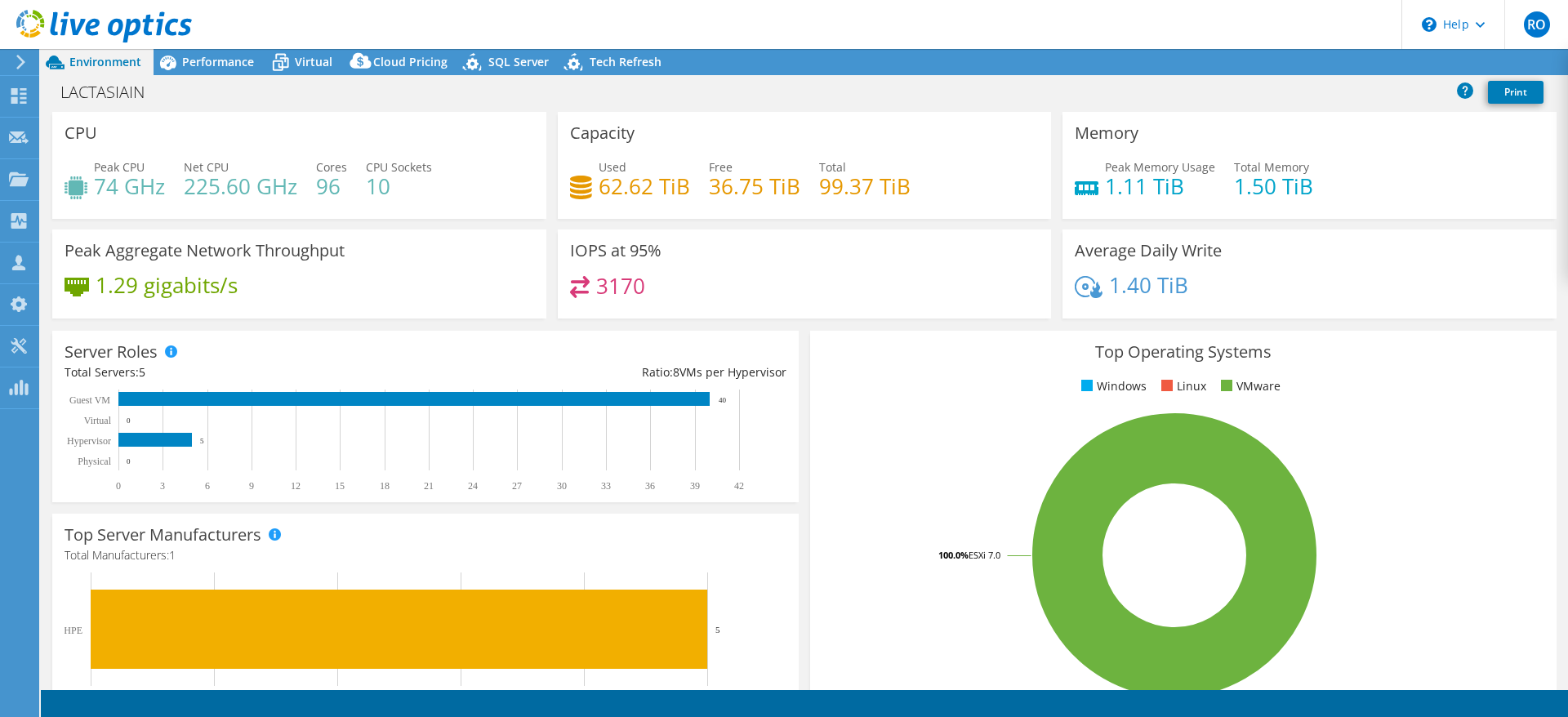
select select "USD"
click at [213, 60] on span "Performance" at bounding box center [218, 61] width 72 height 15
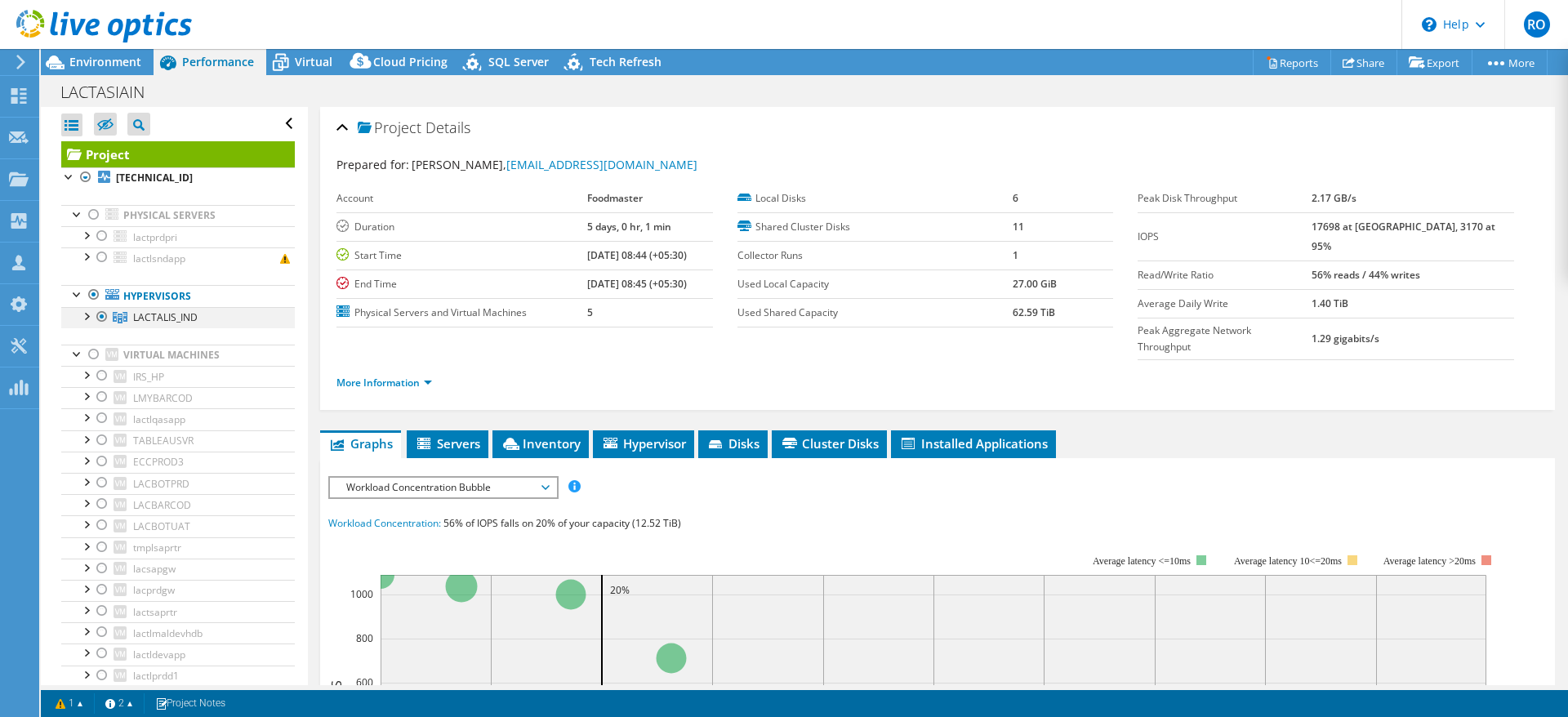
click at [82, 318] on div at bounding box center [85, 314] width 16 height 16
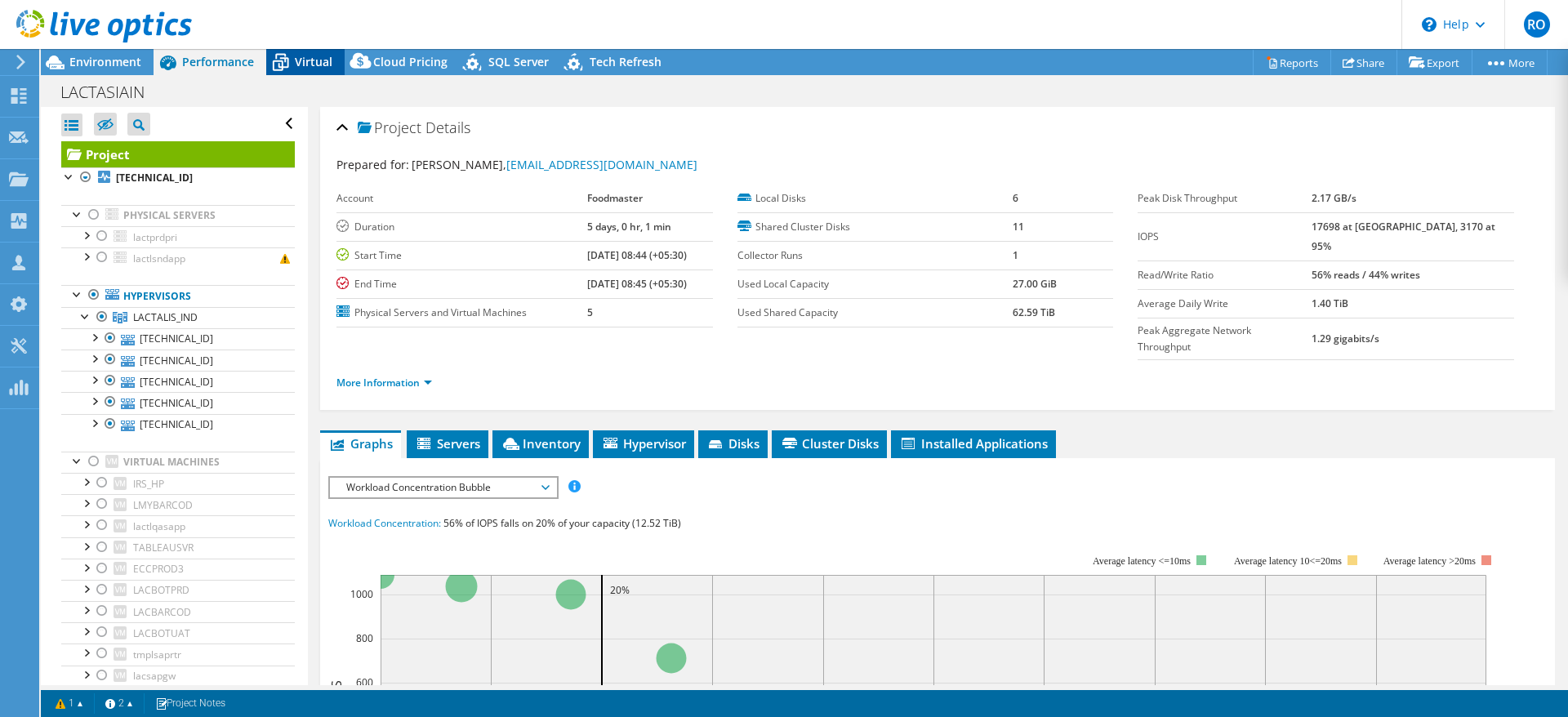
click at [302, 61] on span "Virtual" at bounding box center [313, 61] width 38 height 15
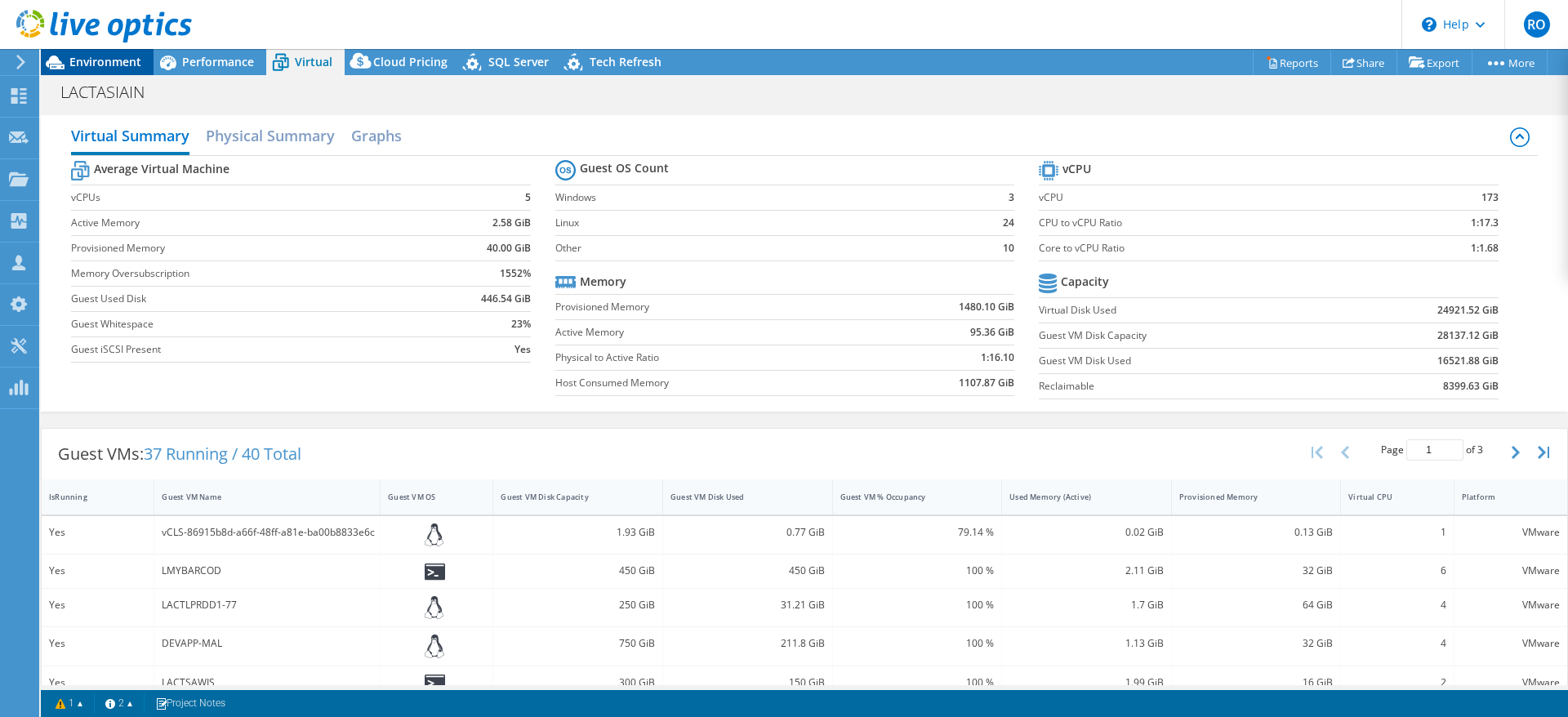
click at [108, 58] on span "Environment" at bounding box center [106, 61] width 72 height 15
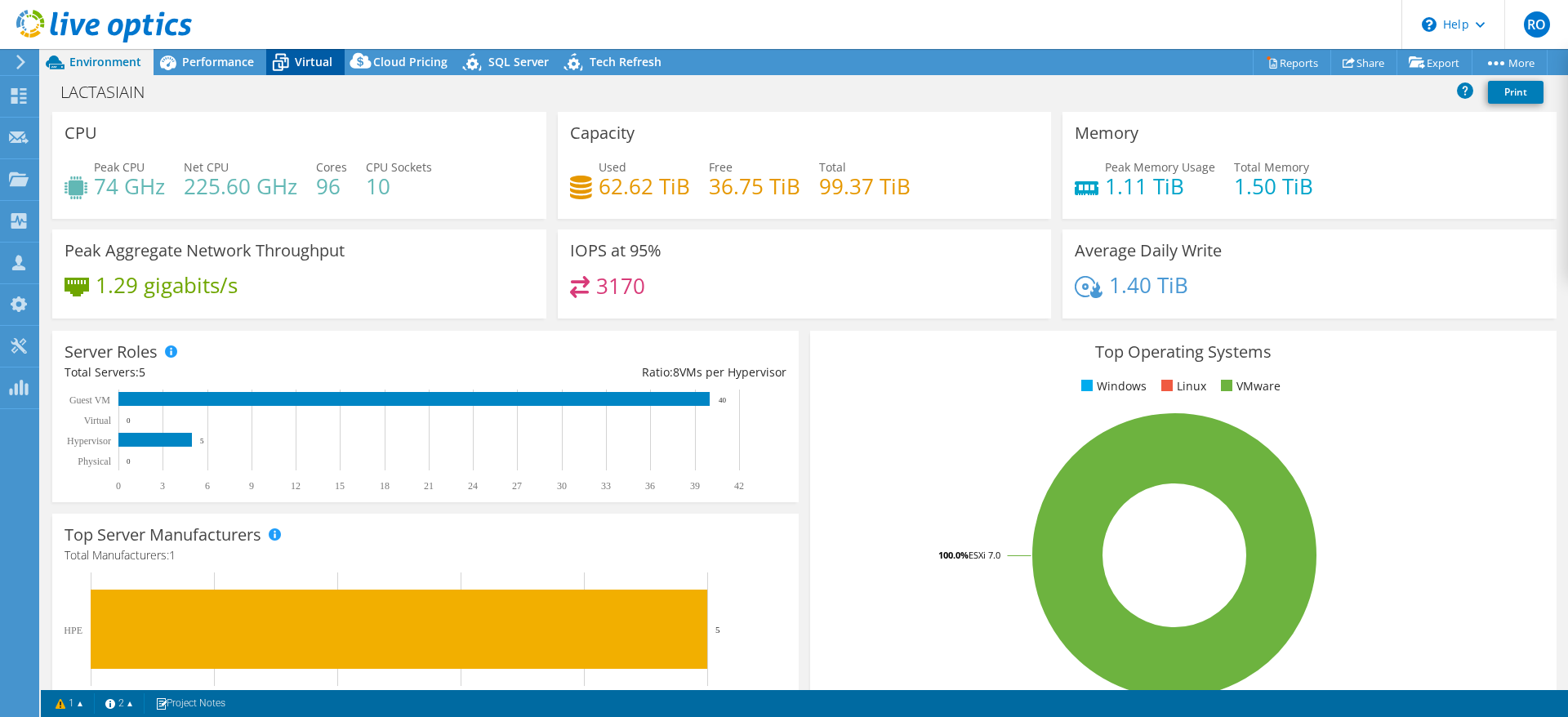
click at [297, 58] on span "Virtual" at bounding box center [313, 61] width 38 height 15
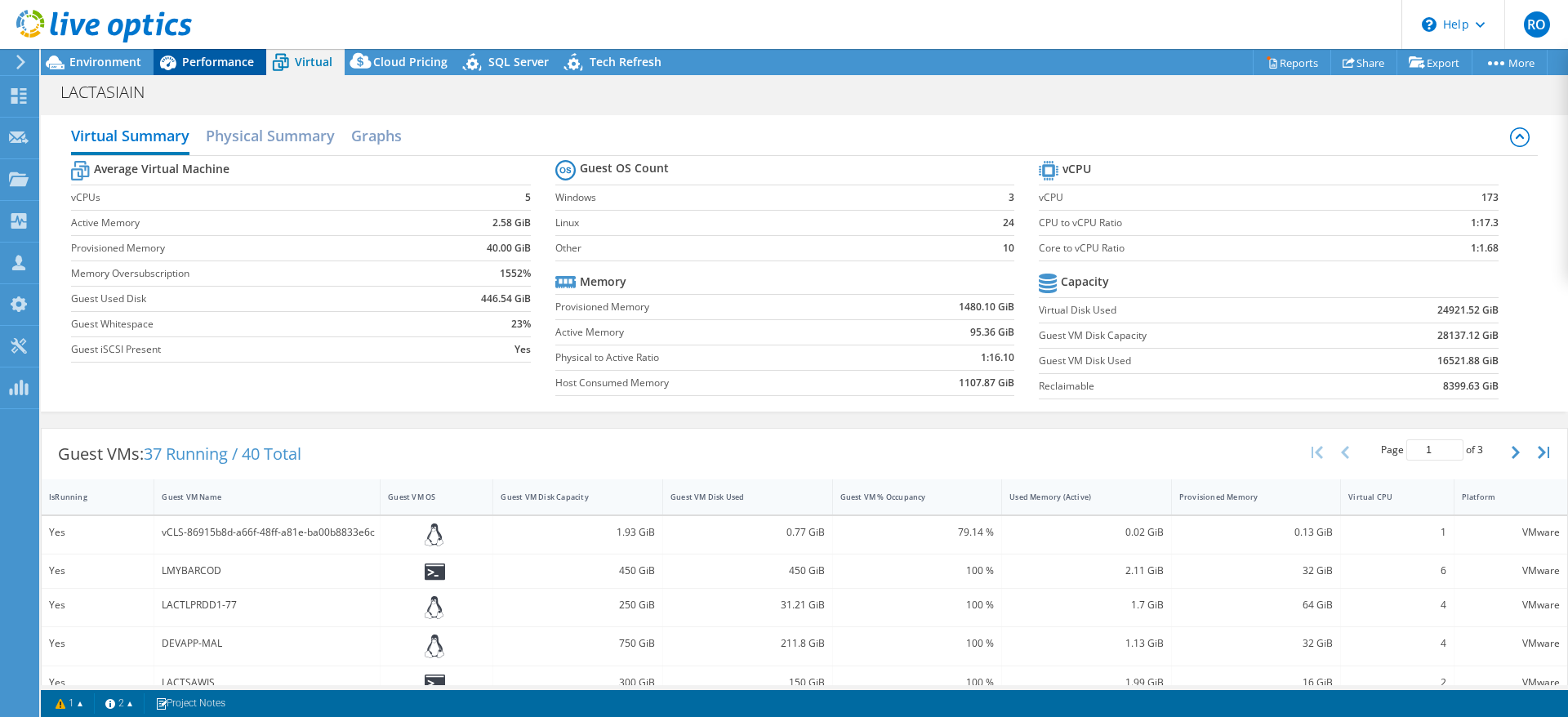
click at [217, 63] on span "Performance" at bounding box center [218, 61] width 72 height 15
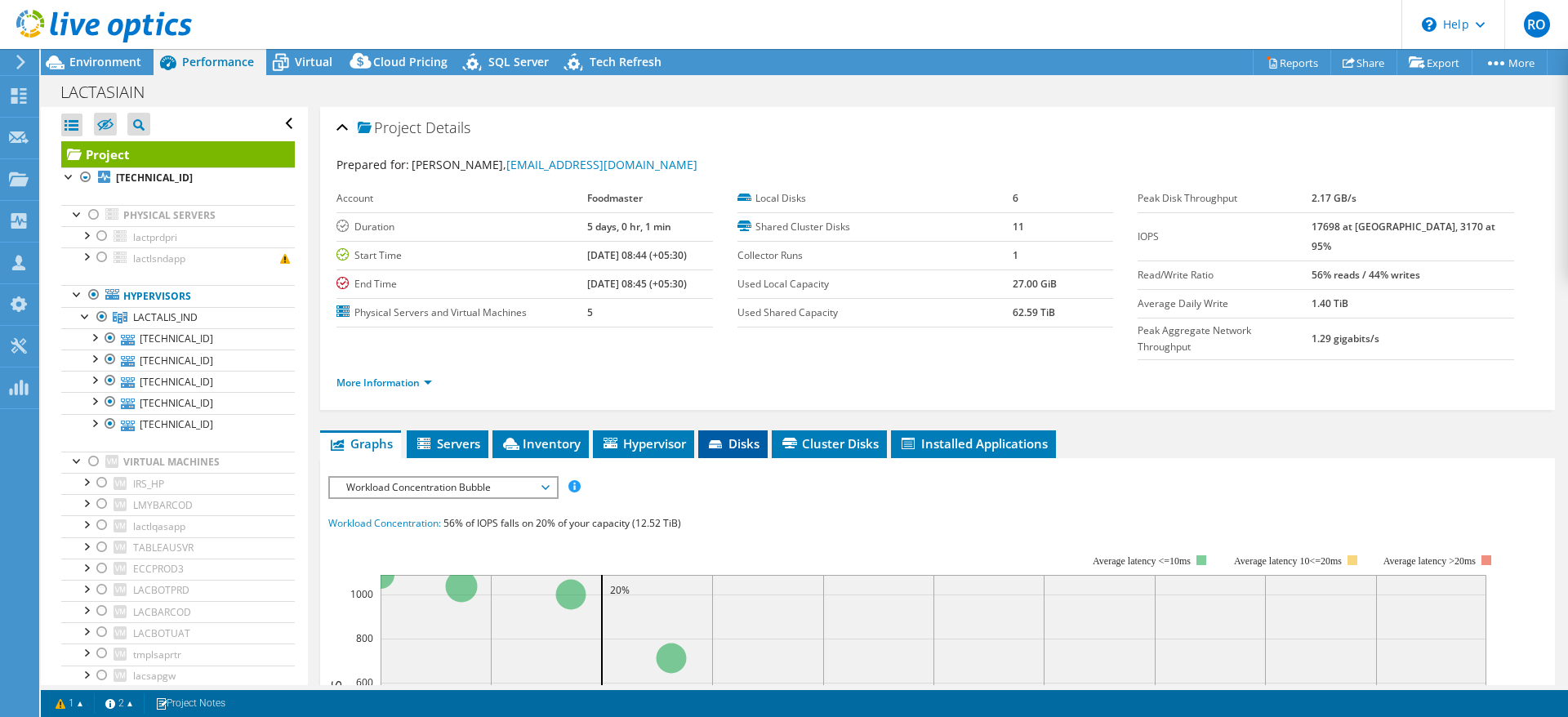
click at [725, 440] on icon at bounding box center [716, 445] width 16 height 11
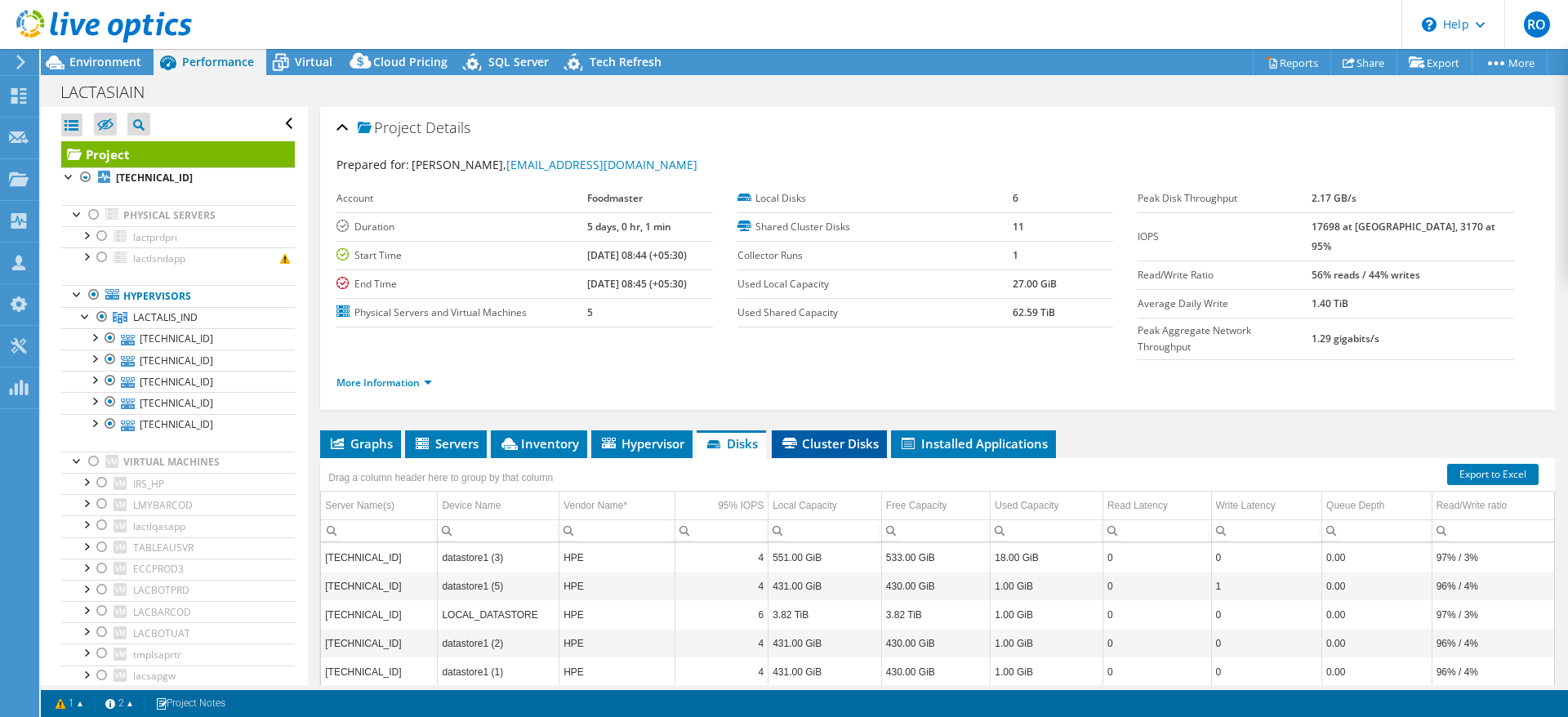
click at [855, 435] on span "Cluster Disks" at bounding box center [829, 443] width 99 height 16
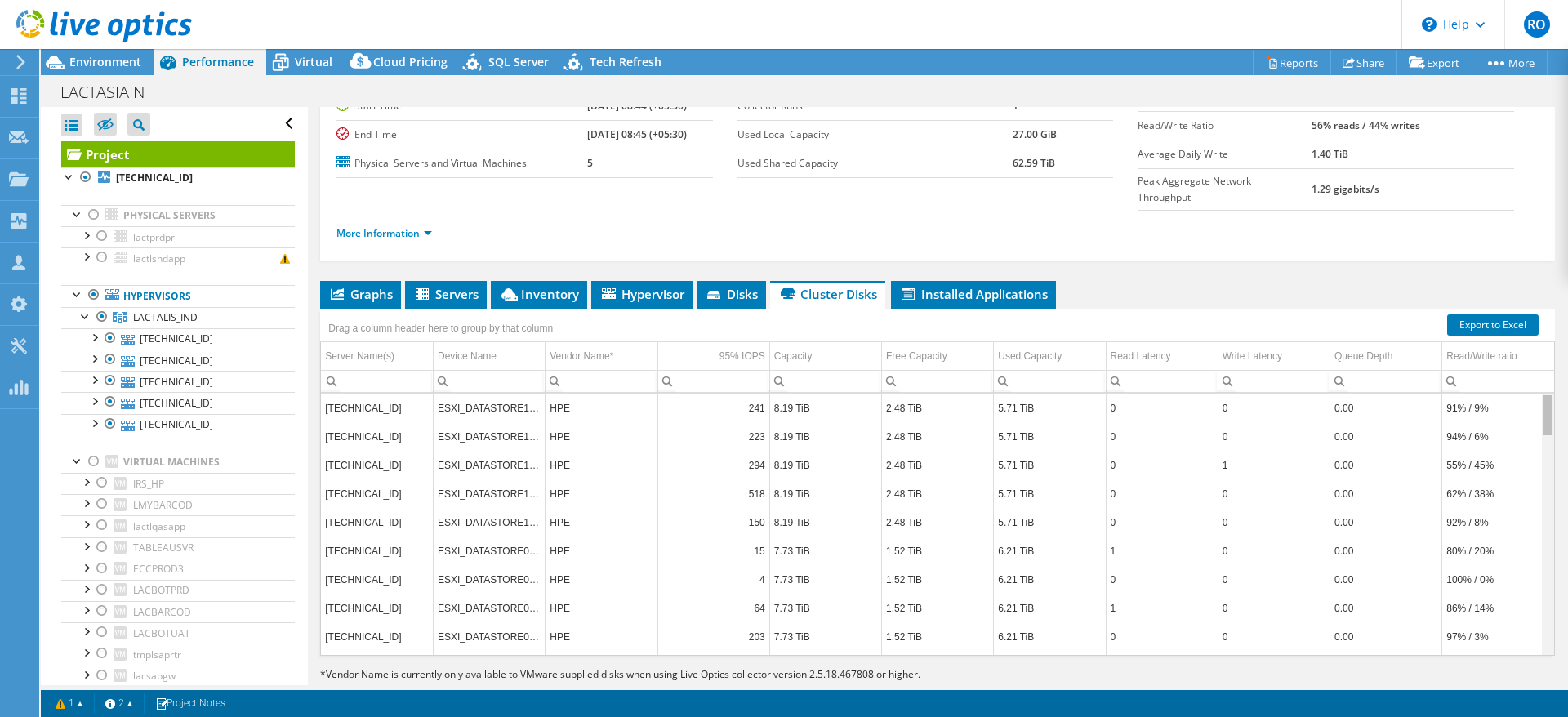
drag, startPoint x: 1529, startPoint y: 454, endPoint x: 1565, endPoint y: 321, distance: 137.8
click at [1565, 324] on body "RO Channel Partner Ramazan Ogutcen rogutcen@vmind.com.tr VMIND BILGI TEKNOLOJI …" at bounding box center [784, 358] width 1568 height 717
click at [736, 286] on span "Disks" at bounding box center [731, 293] width 53 height 16
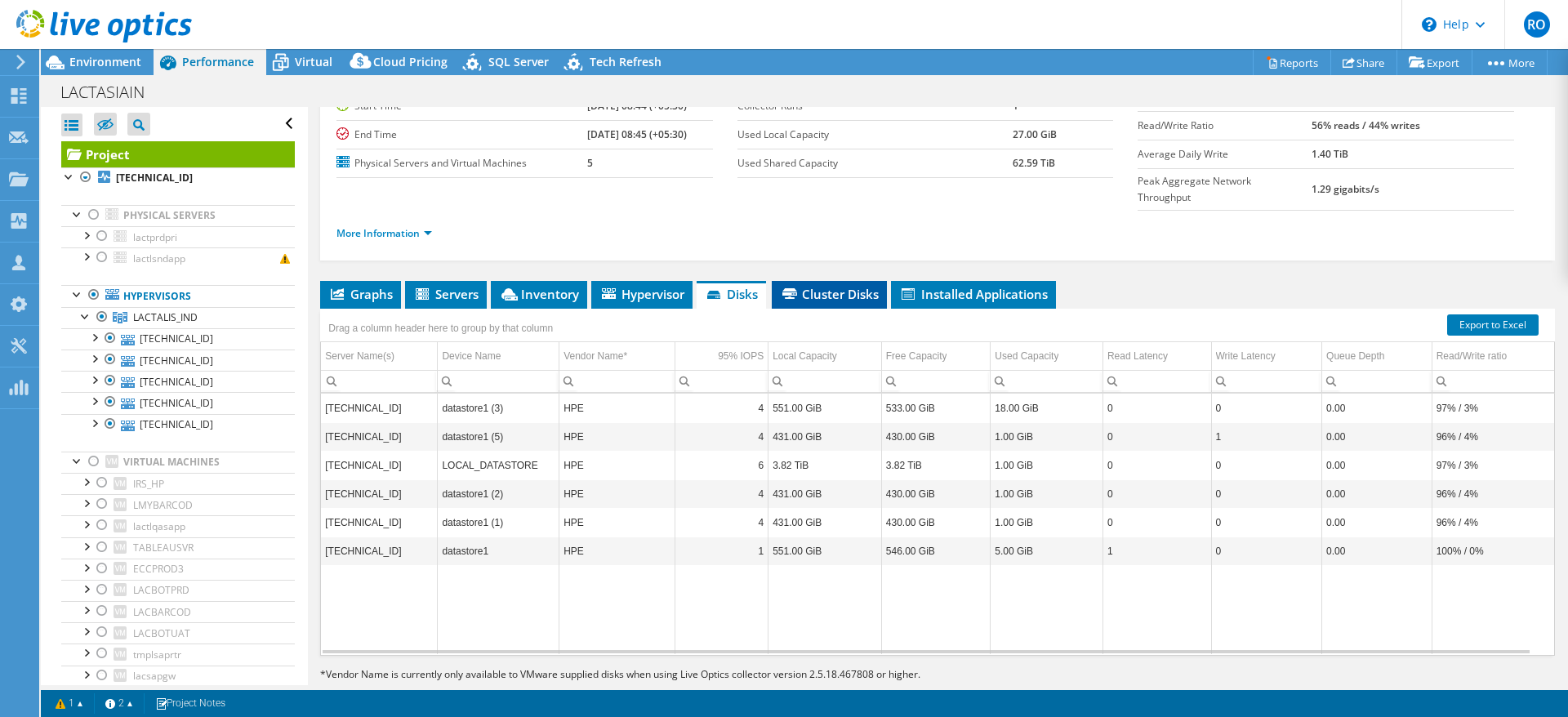
click at [855, 286] on span "Cluster Disks" at bounding box center [829, 293] width 99 height 16
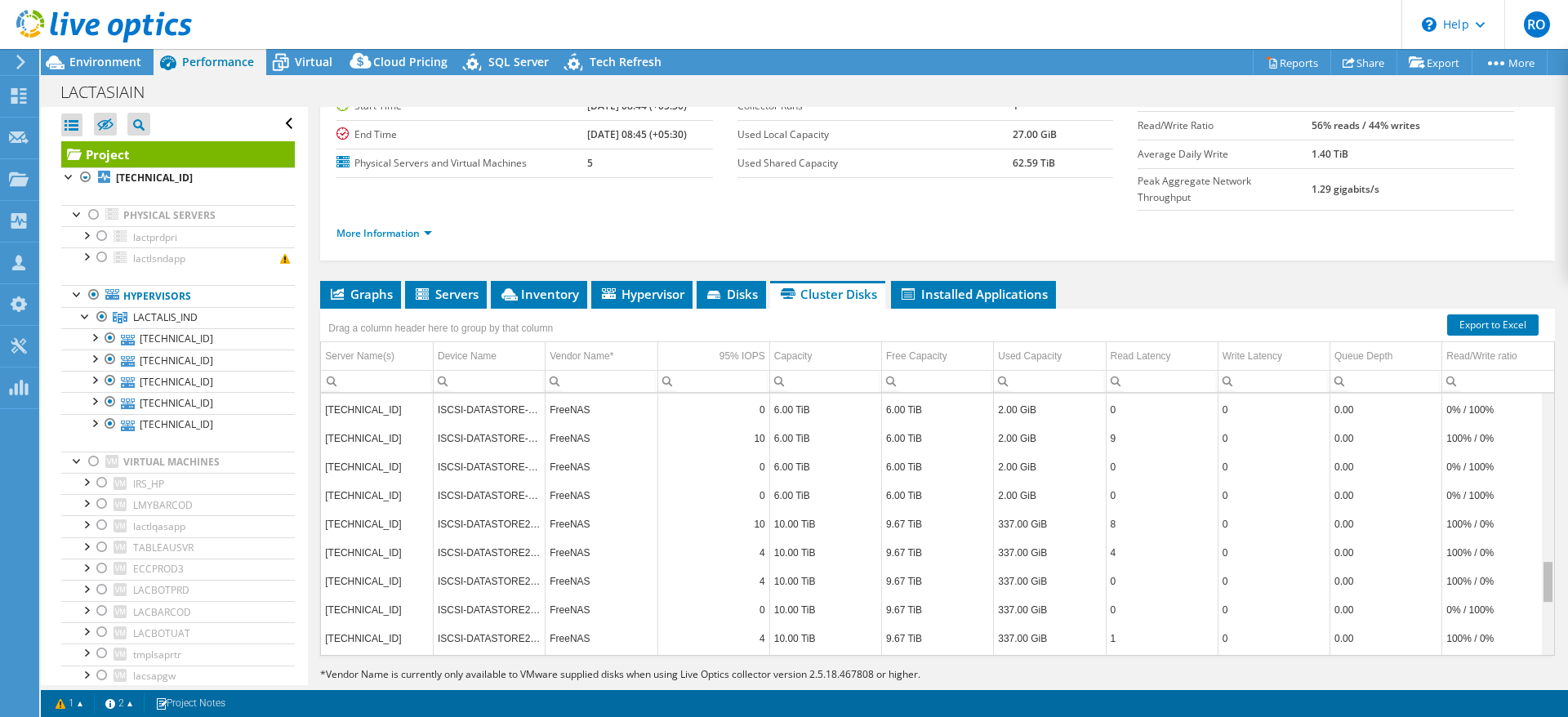
scroll to position [1037, 0]
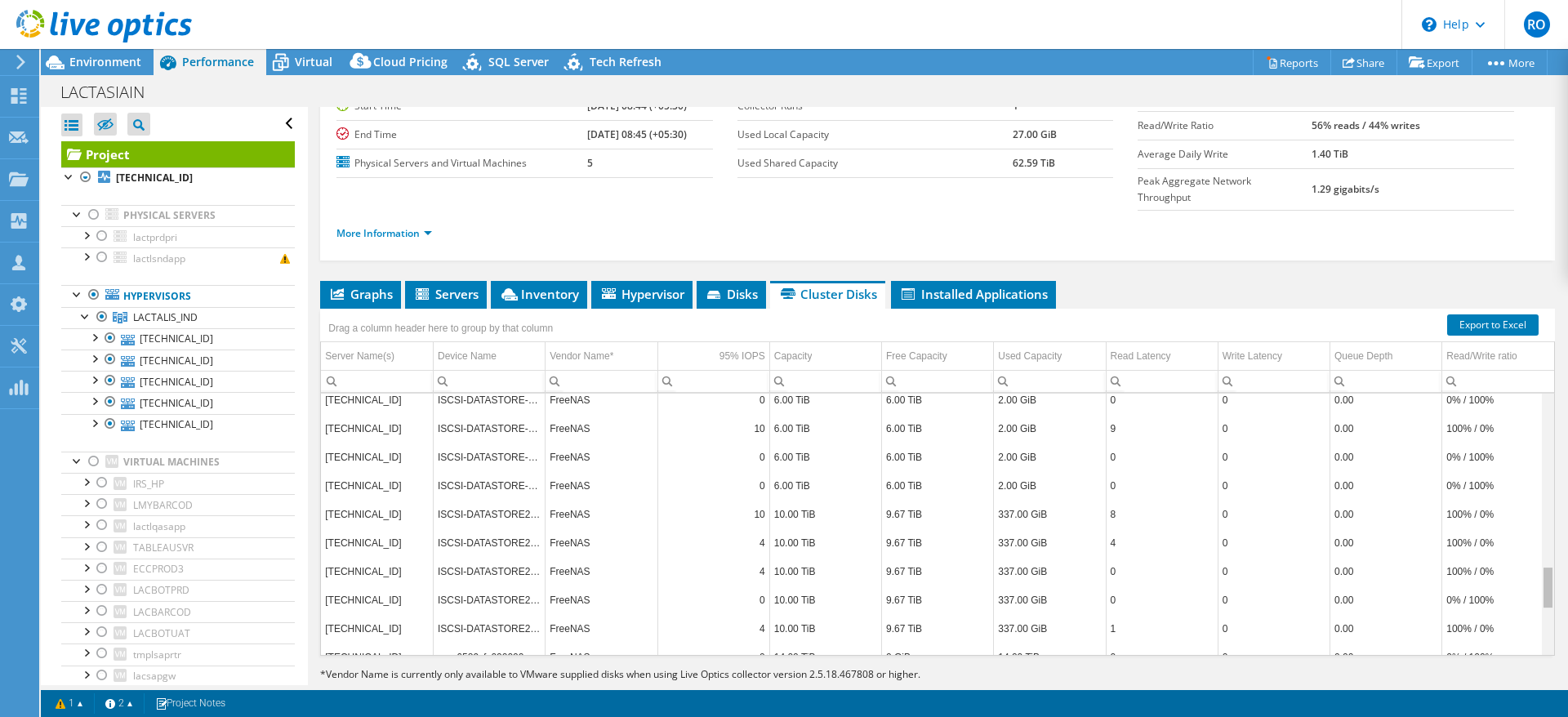
drag, startPoint x: 1531, startPoint y: 604, endPoint x: 1534, endPoint y: 550, distance: 54.1
click at [1534, 550] on body "RO Channel Partner Ramazan Ogutcen rogutcen@vmind.com.tr VMIND BILGI TEKNOLOJI …" at bounding box center [784, 358] width 1568 height 717
click at [576, 371] on input "Column Vendor Name*, Filter cell" at bounding box center [601, 381] width 111 height 21
click at [569, 371] on input "Column Vendor Name*, Filter cell" at bounding box center [601, 381] width 111 height 21
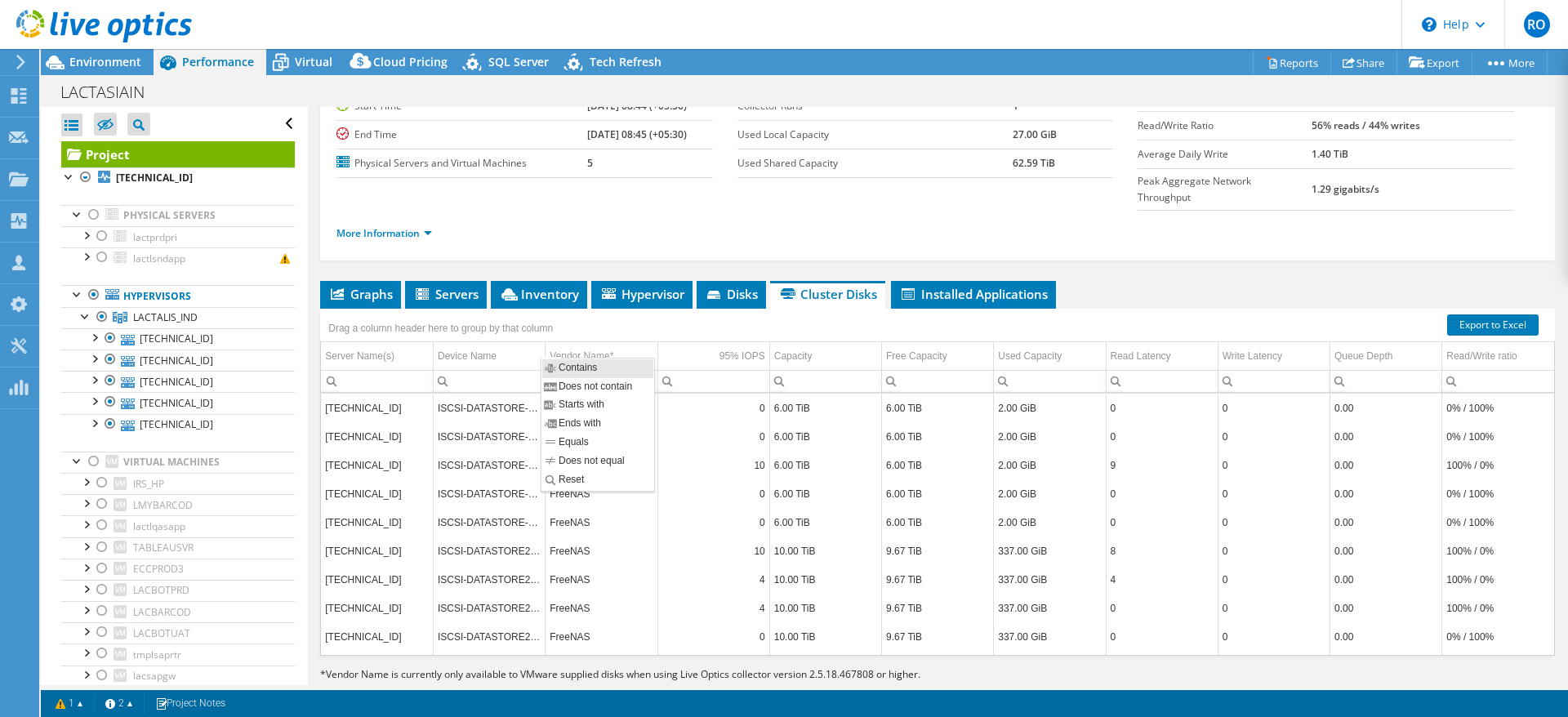
type input "free"
click at [561, 365] on span "Contains" at bounding box center [580, 368] width 71 height 14
click at [560, 369] on div "Column Vendor Name*, Filter cell" at bounding box center [554, 378] width 21 height 19
click at [553, 369] on div "Column Vendor Name*, Filter cell" at bounding box center [554, 378] width 21 height 19
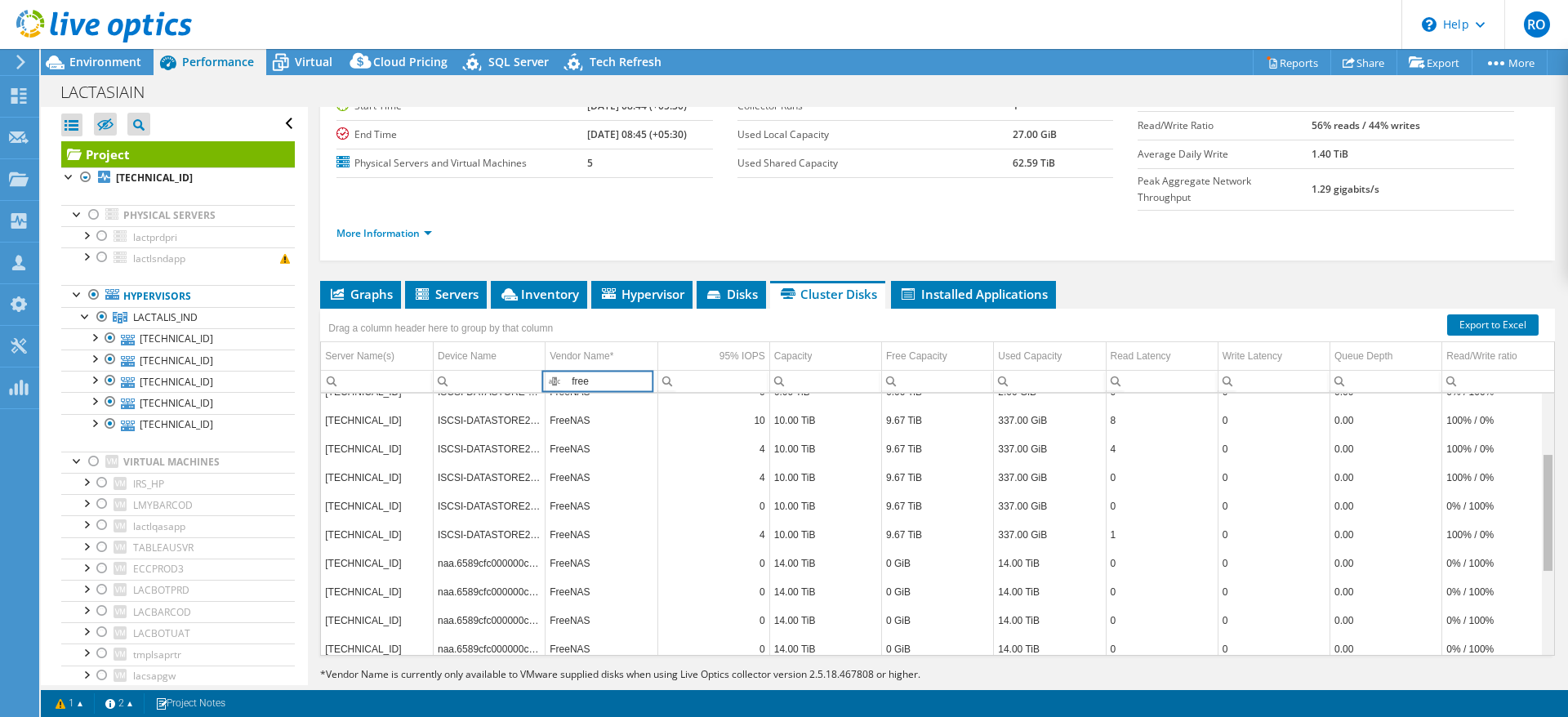
scroll to position [137, 0]
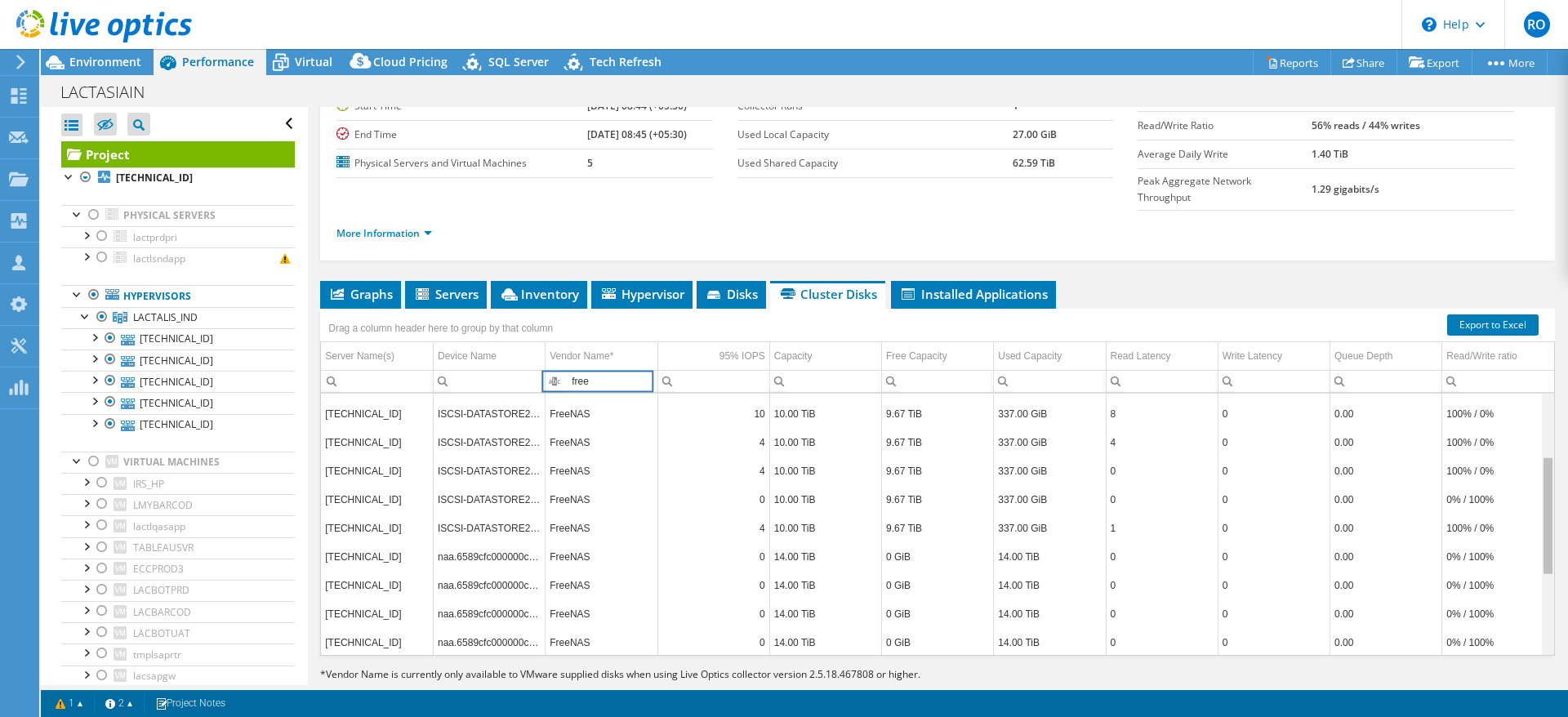
drag, startPoint x: 1530, startPoint y: 573, endPoint x: 1547, endPoint y: 484, distance: 90.6
click at [1547, 484] on body "RO Channel Partner Ramazan Ogutcen rogutcen@vmind.com.tr VMIND BILGI TEKNOLOJI …" at bounding box center [784, 358] width 1568 height 717
drag, startPoint x: 543, startPoint y: 319, endPoint x: 553, endPoint y: 320, distance: 10.0
drag, startPoint x: 1534, startPoint y: 505, endPoint x: 1548, endPoint y: 616, distance: 111.9
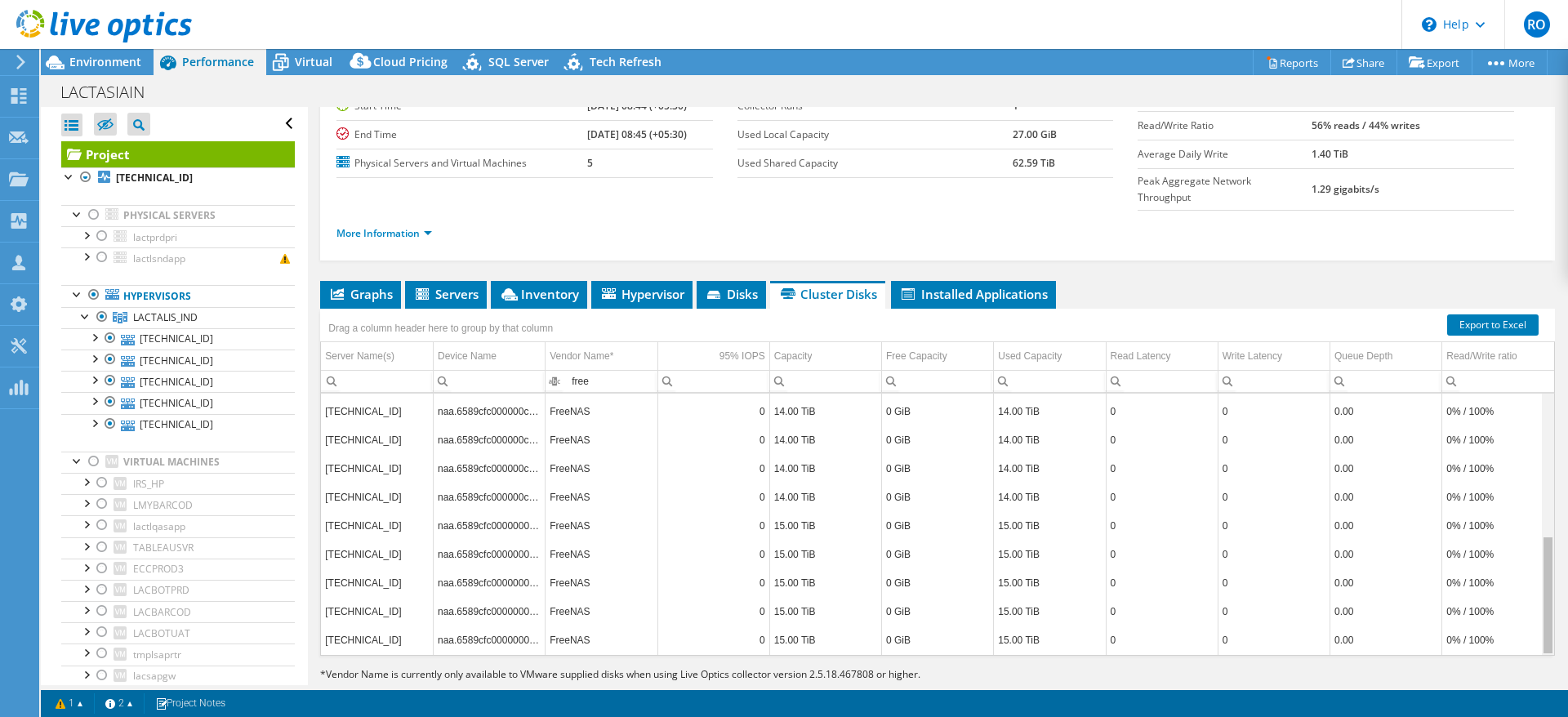
click at [1548, 616] on body "RO Channel Partner Ramazan Ogutcen rogutcen@vmind.com.tr VMIND BILGI TEKNOLOJI …" at bounding box center [784, 358] width 1568 height 717
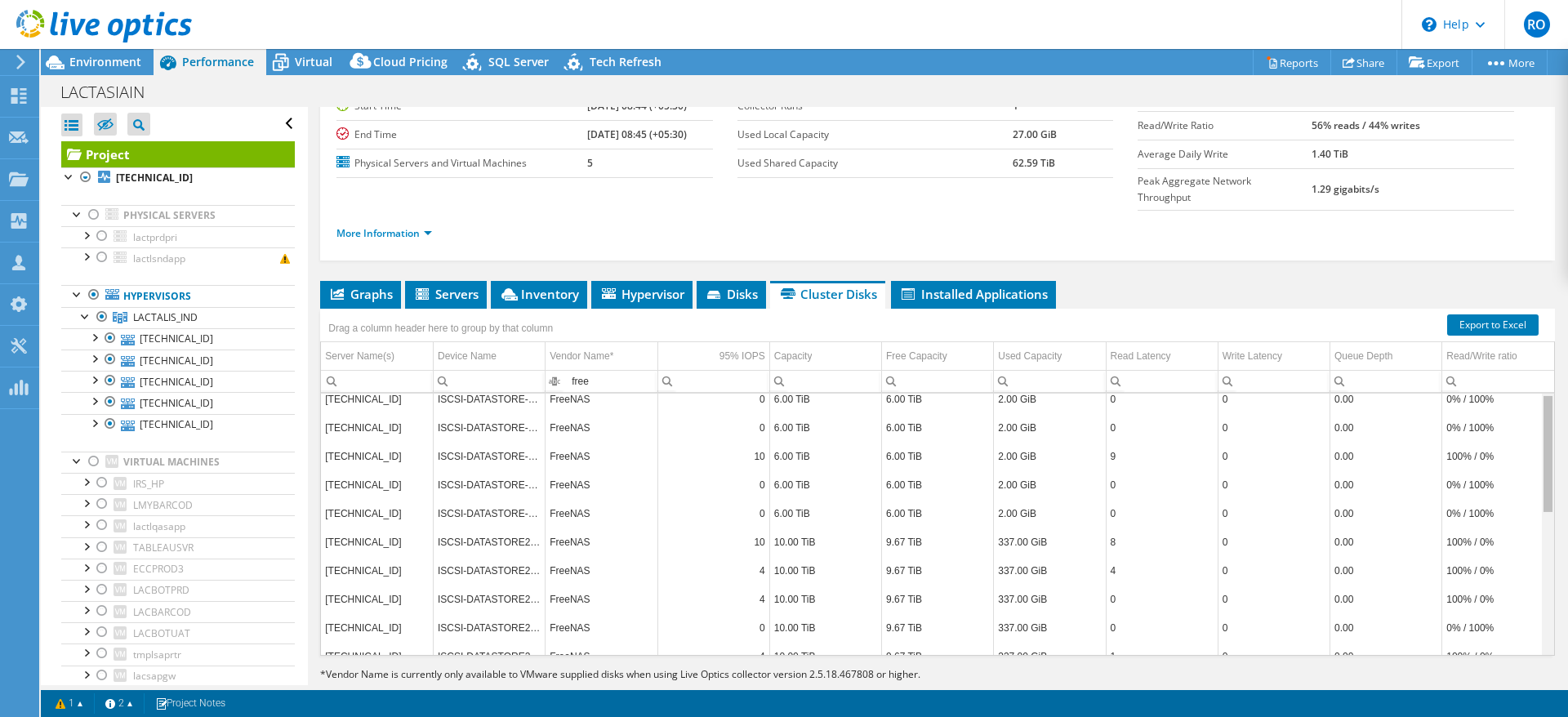
scroll to position [0, 0]
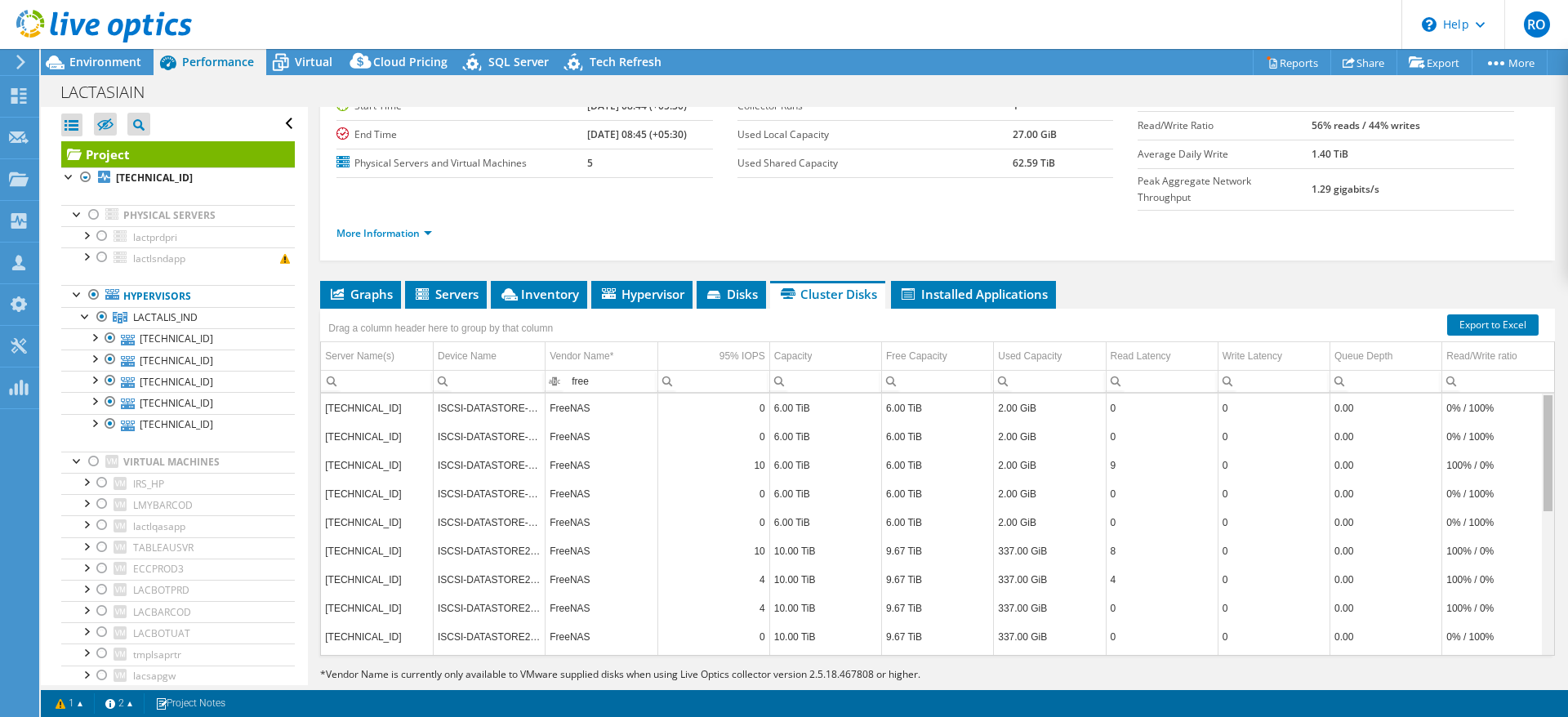
drag, startPoint x: 1528, startPoint y: 563, endPoint x: 1547, endPoint y: 362, distance: 201.9
click at [1547, 362] on body "RO Channel Partner Ramazan Ogutcen rogutcen@vmind.com.tr VMIND BILGI TEKNOLOJI …" at bounding box center [784, 358] width 1568 height 717
click at [592, 371] on input "free" at bounding box center [601, 381] width 111 height 21
type input "f"
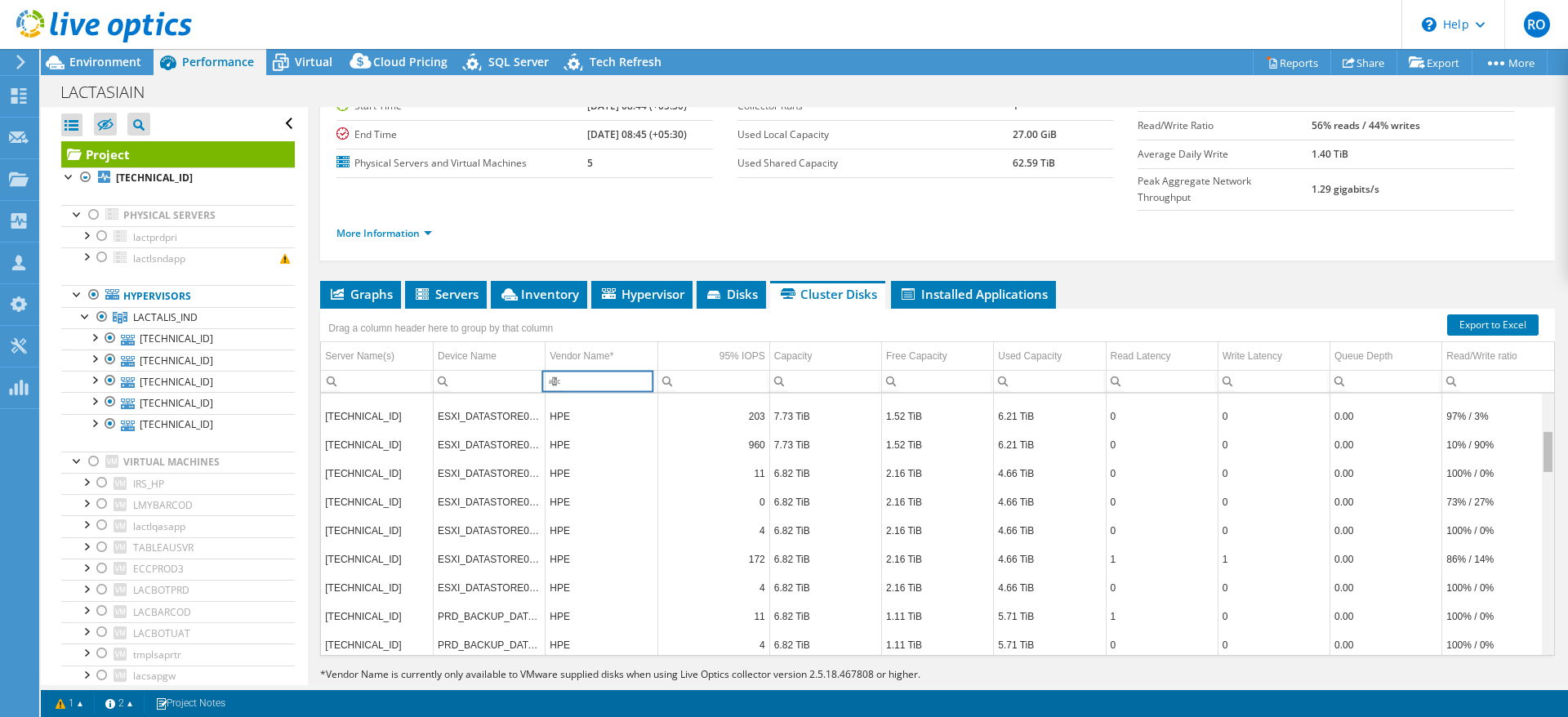
drag, startPoint x: 1534, startPoint y: 385, endPoint x: 1536, endPoint y: 430, distance: 45.0
click at [1536, 430] on body "RO Channel Partner Ramazan Ogutcen rogutcen@vmind.com.tr VMIND BILGI TEKNOLOJI …" at bounding box center [784, 358] width 1568 height 717
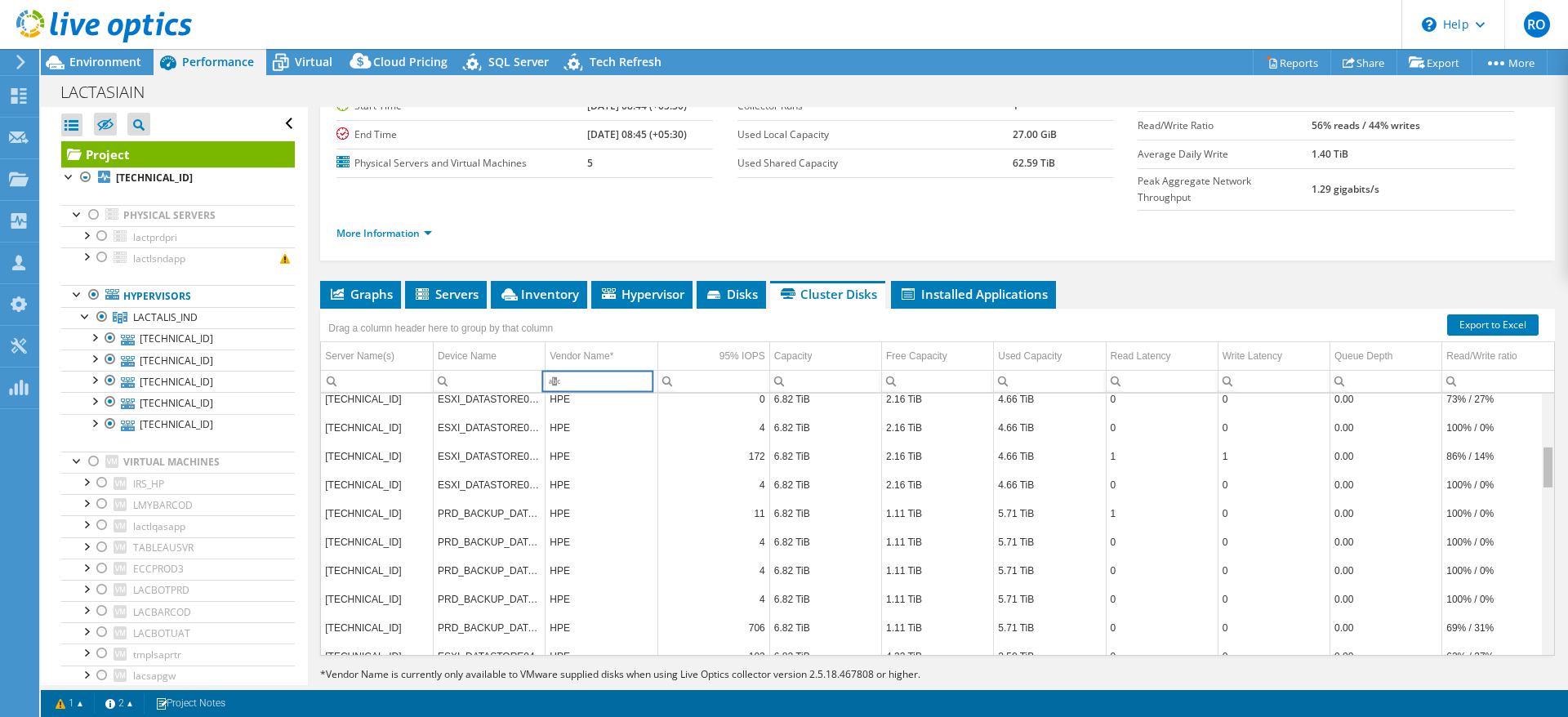
scroll to position [329, 0]
drag, startPoint x: 1532, startPoint y: 419, endPoint x: 1531, endPoint y: 444, distance: 25.0
click at [1531, 444] on body "RO Channel Partner Ramazan Ogutcen rogutcen@vmind.com.tr VMIND BILGI TEKNOLOJI …" at bounding box center [784, 358] width 1568 height 717
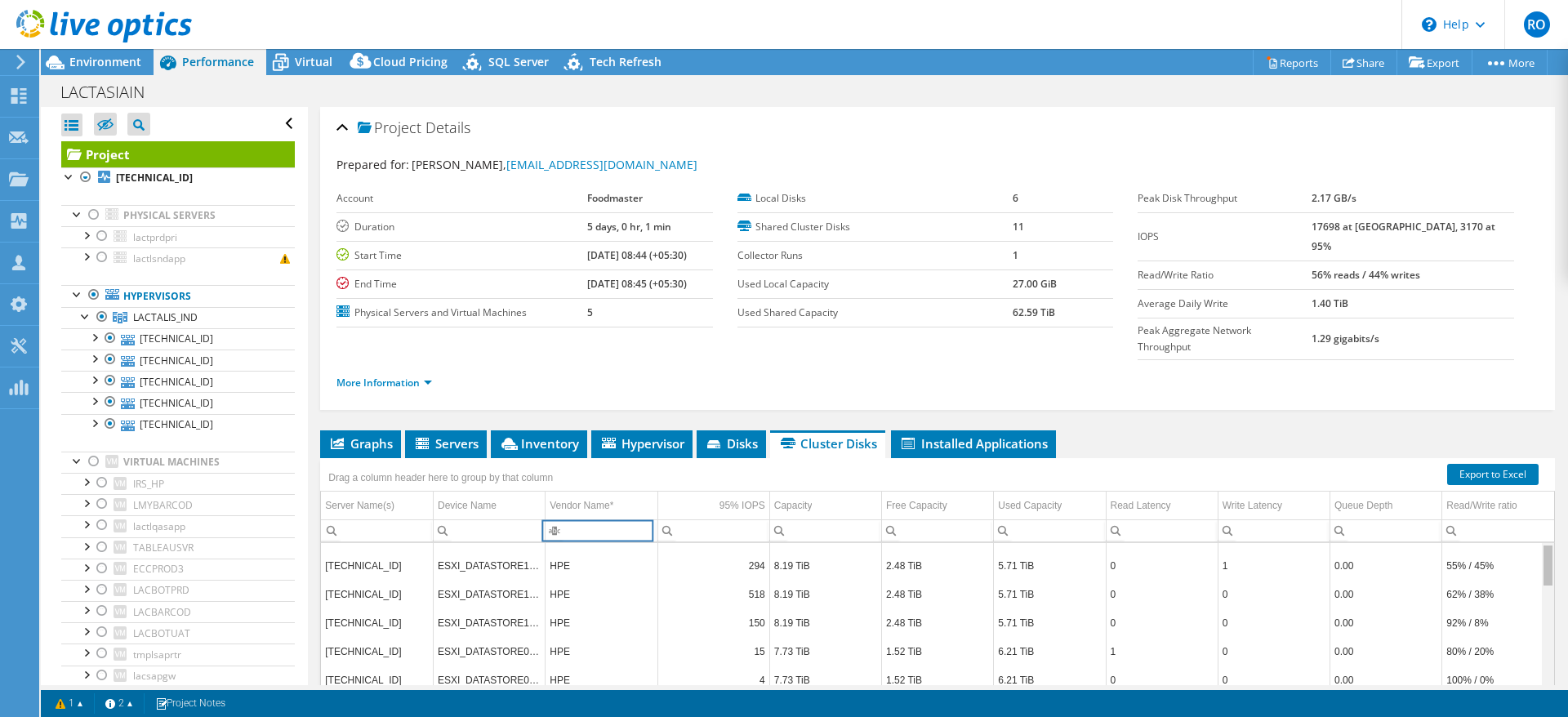
scroll to position [0, 0]
drag, startPoint x: 1529, startPoint y: 613, endPoint x: 1534, endPoint y: 514, distance: 99.1
click at [1534, 514] on body "RO Channel Partner Ramazan Ogutcen rogutcen@vmind.com.tr VMIND BILGI TEKNOLOJI …" at bounding box center [784, 358] width 1568 height 717
drag, startPoint x: 1529, startPoint y: 534, endPoint x: 1213, endPoint y: 552, distance: 316.5
click at [1532, 594] on body "RO Channel Partner Ramazan Ogutcen rogutcen@vmind.com.tr VMIND BILGI TEKNOLOJI …" at bounding box center [784, 358] width 1568 height 717
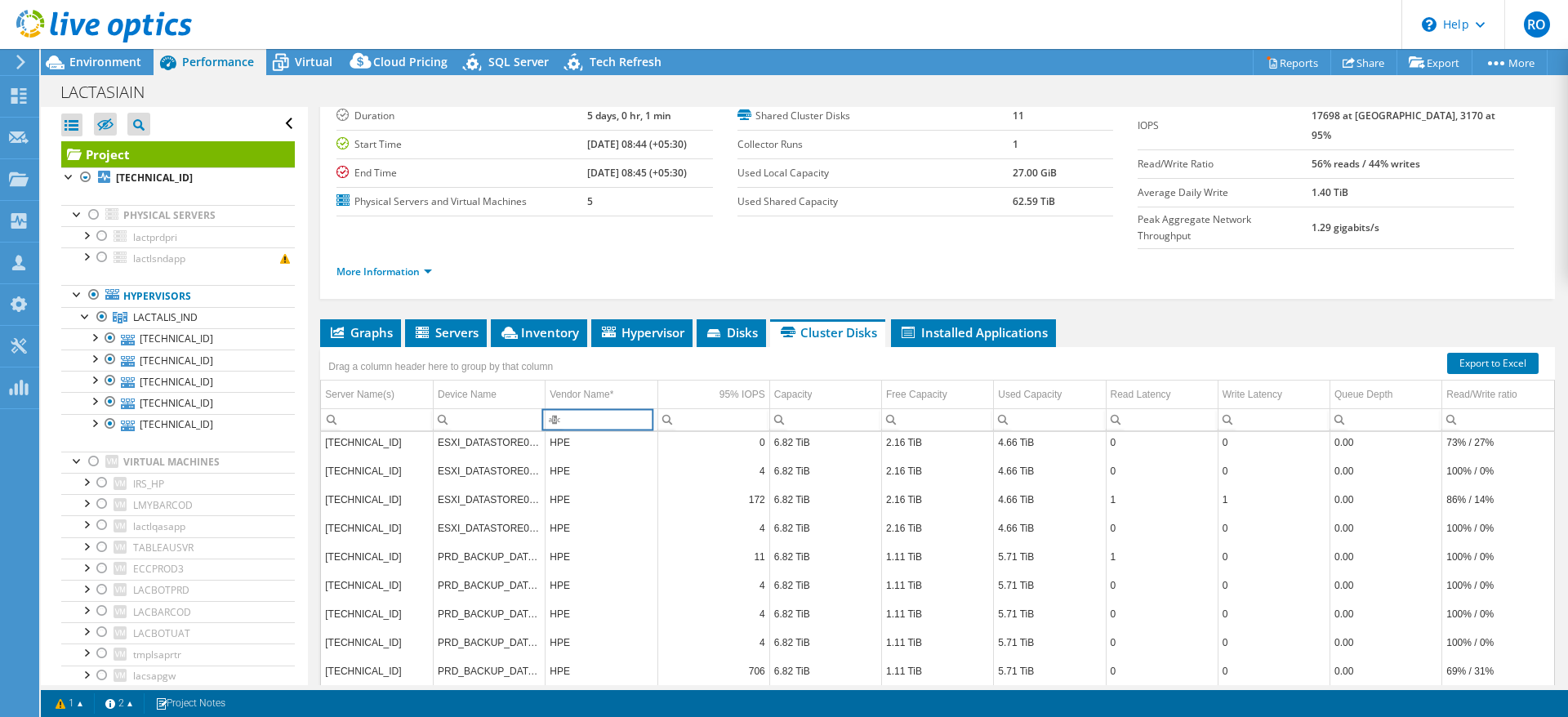
scroll to position [150, 0]
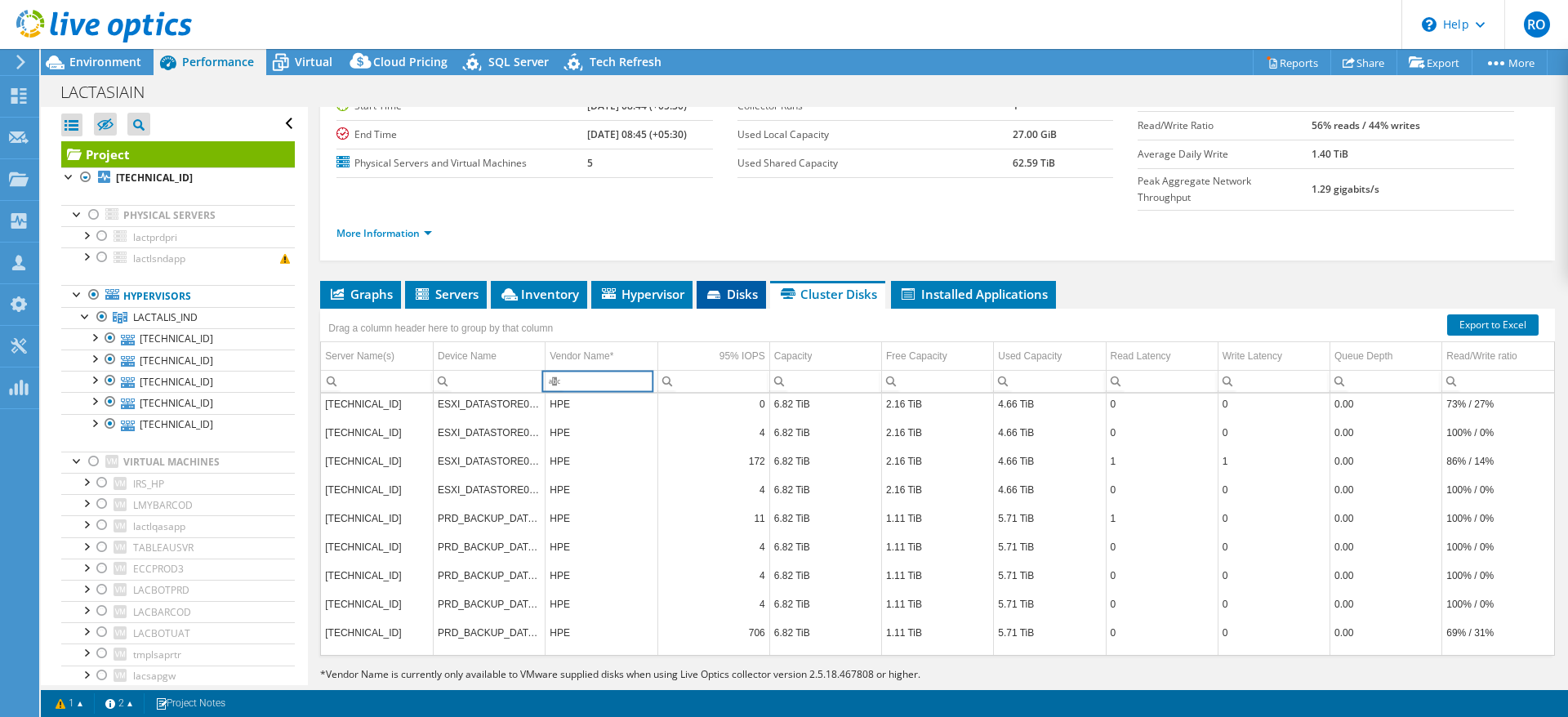
click at [733, 286] on span "Disks" at bounding box center [731, 293] width 53 height 16
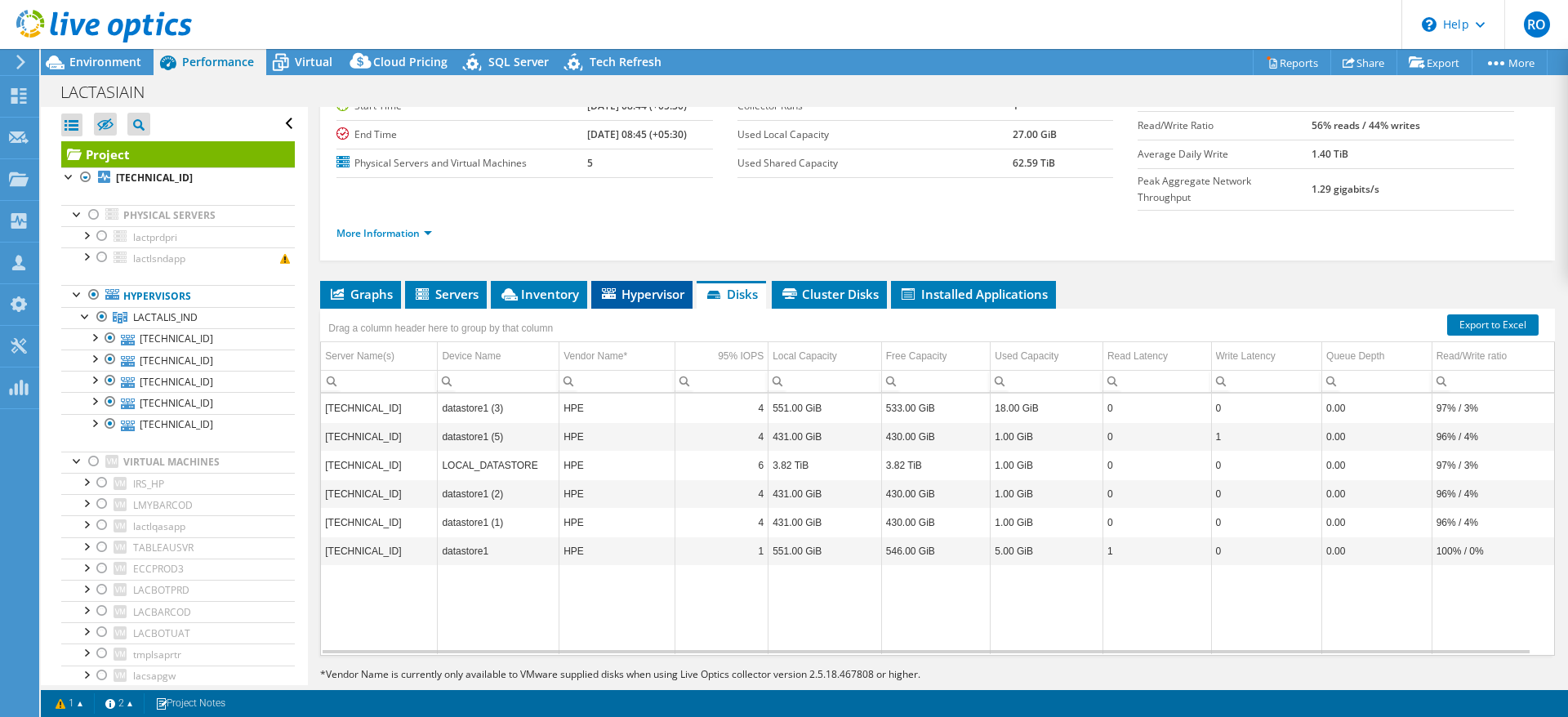
click at [644, 286] on span "Hypervisor" at bounding box center [641, 293] width 85 height 16
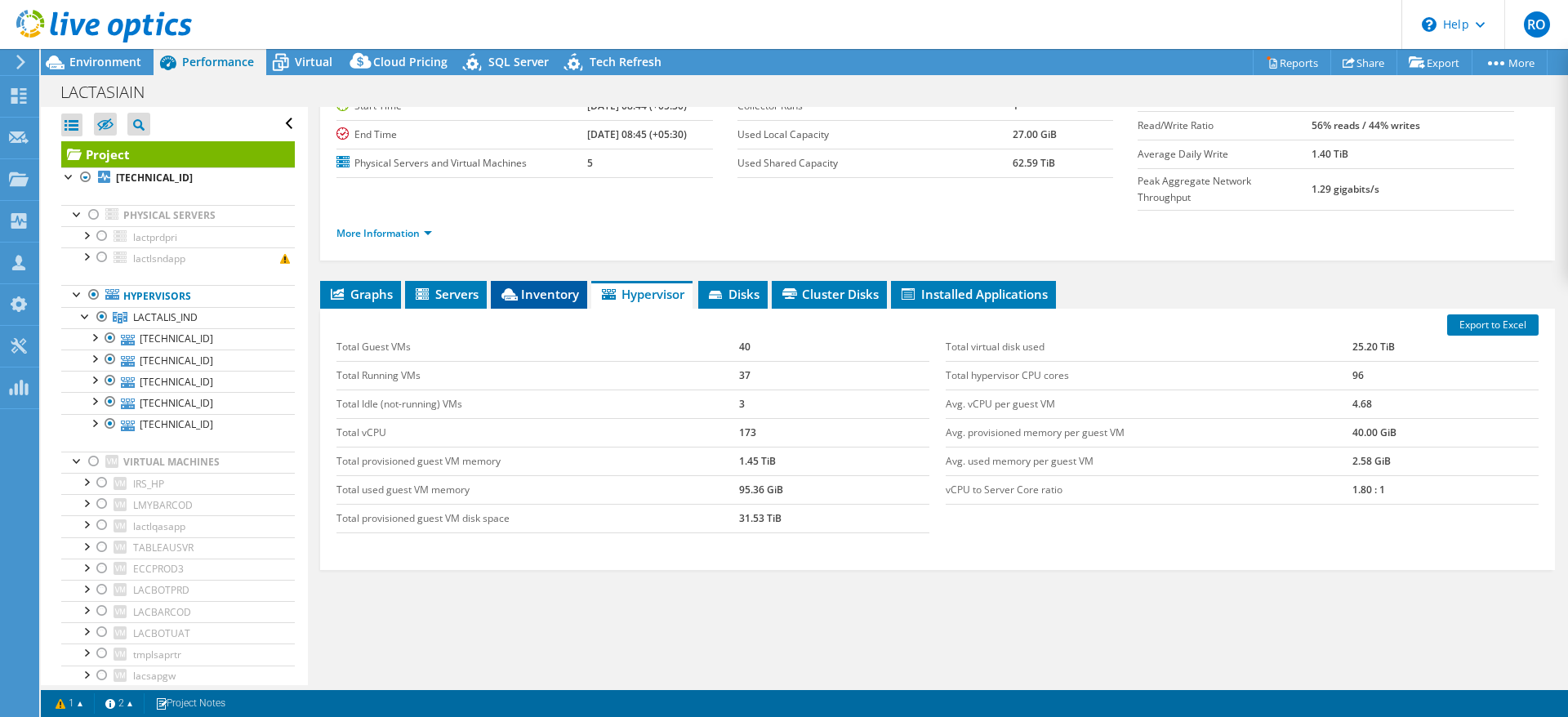
click at [534, 286] on span "Inventory" at bounding box center [539, 293] width 80 height 16
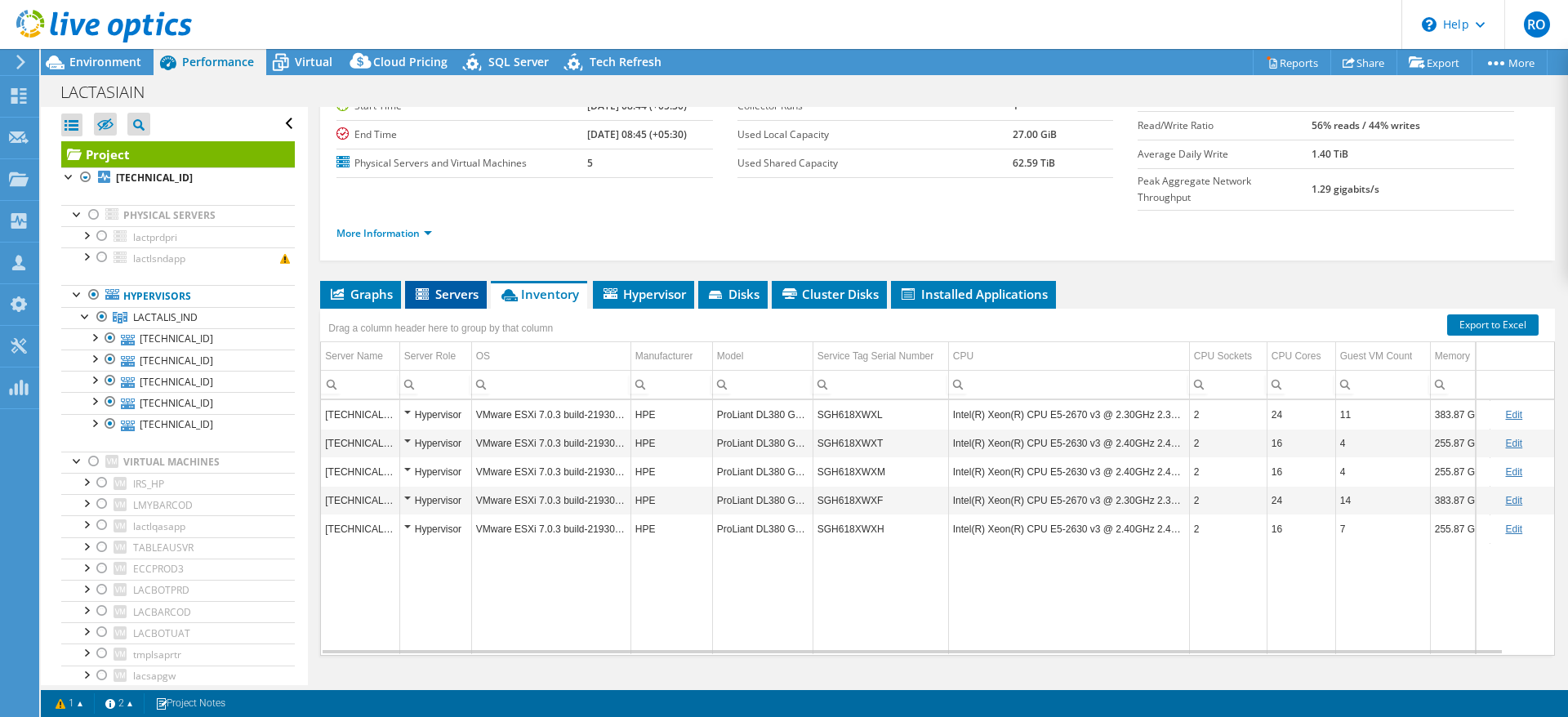
click at [447, 286] on span "Servers" at bounding box center [446, 293] width 66 height 16
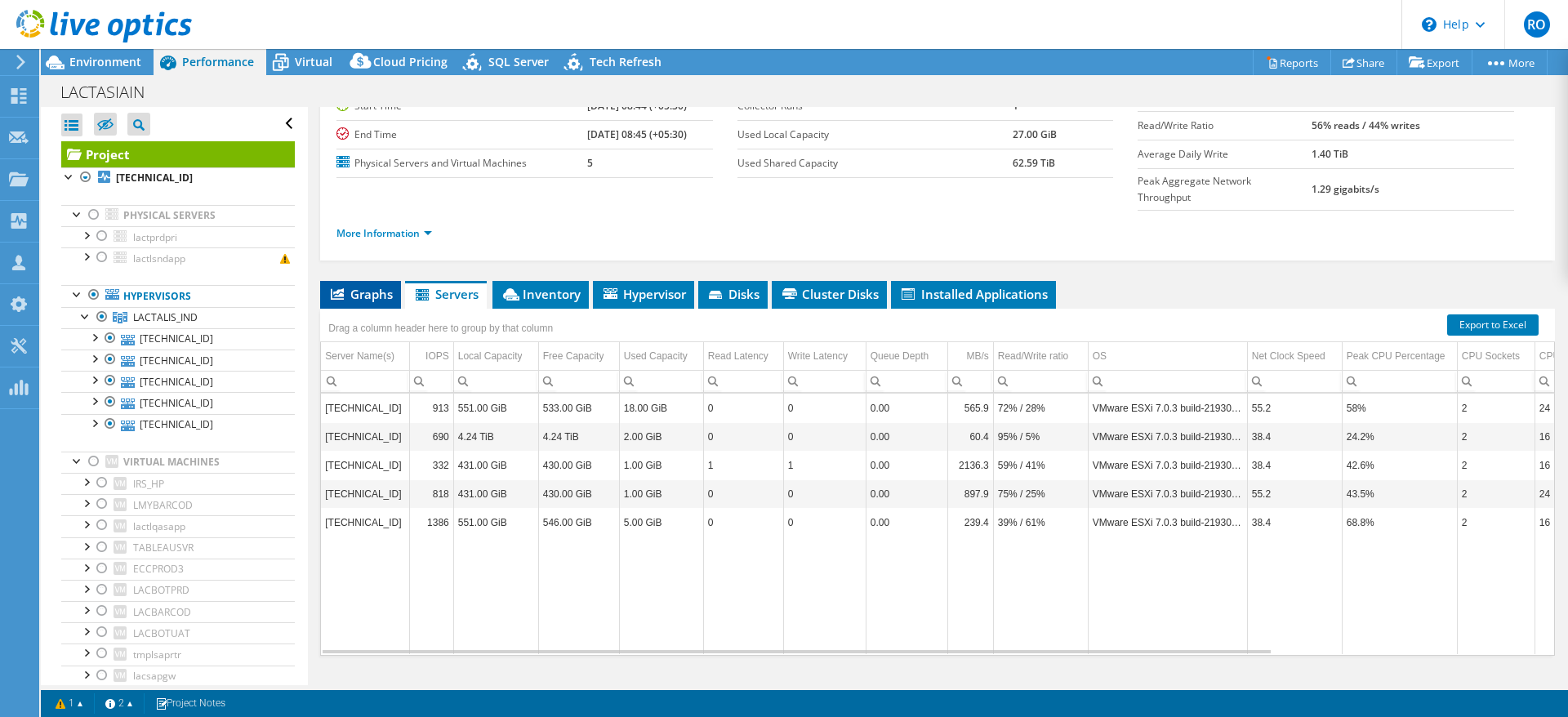
click at [369, 286] on span "Graphs" at bounding box center [360, 293] width 65 height 16
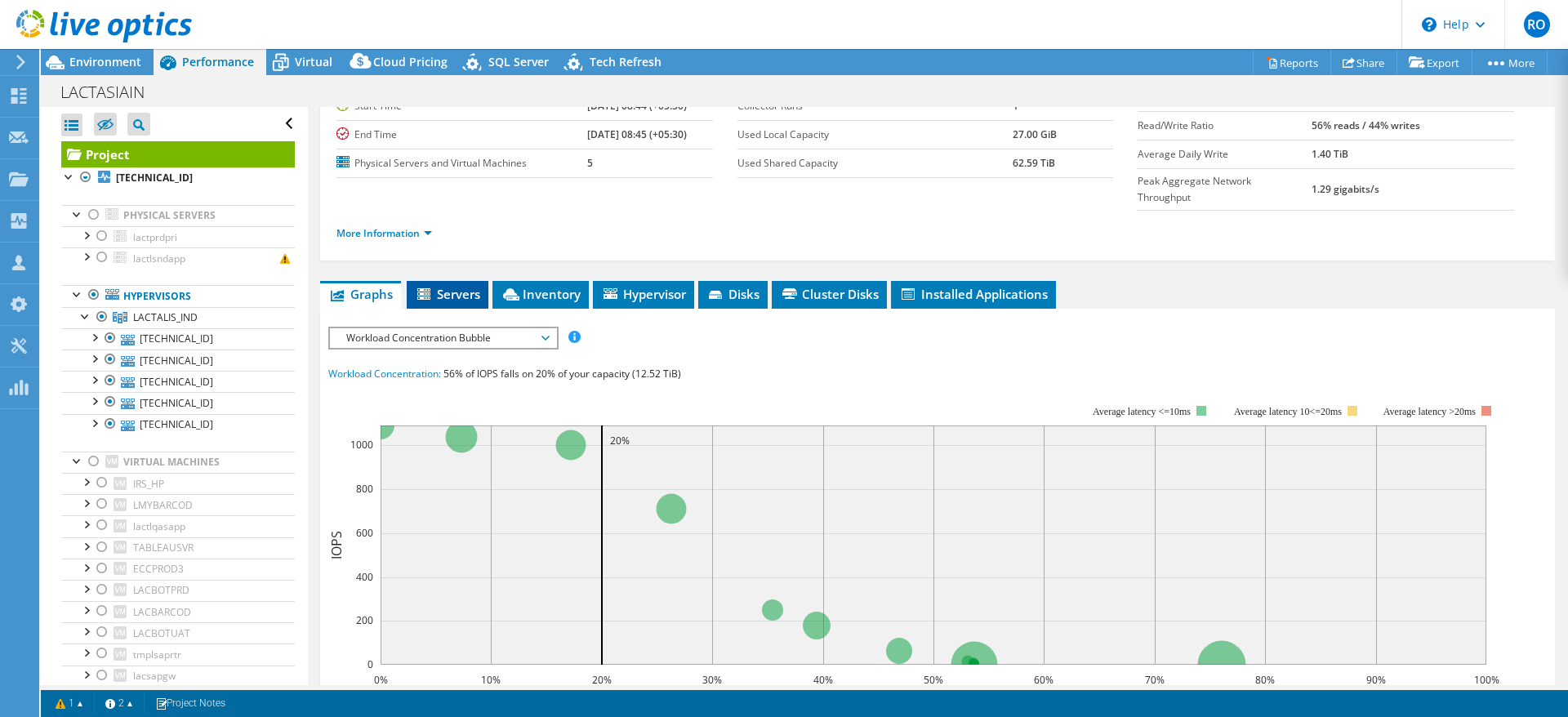
click at [445, 286] on span "Servers" at bounding box center [448, 293] width 66 height 16
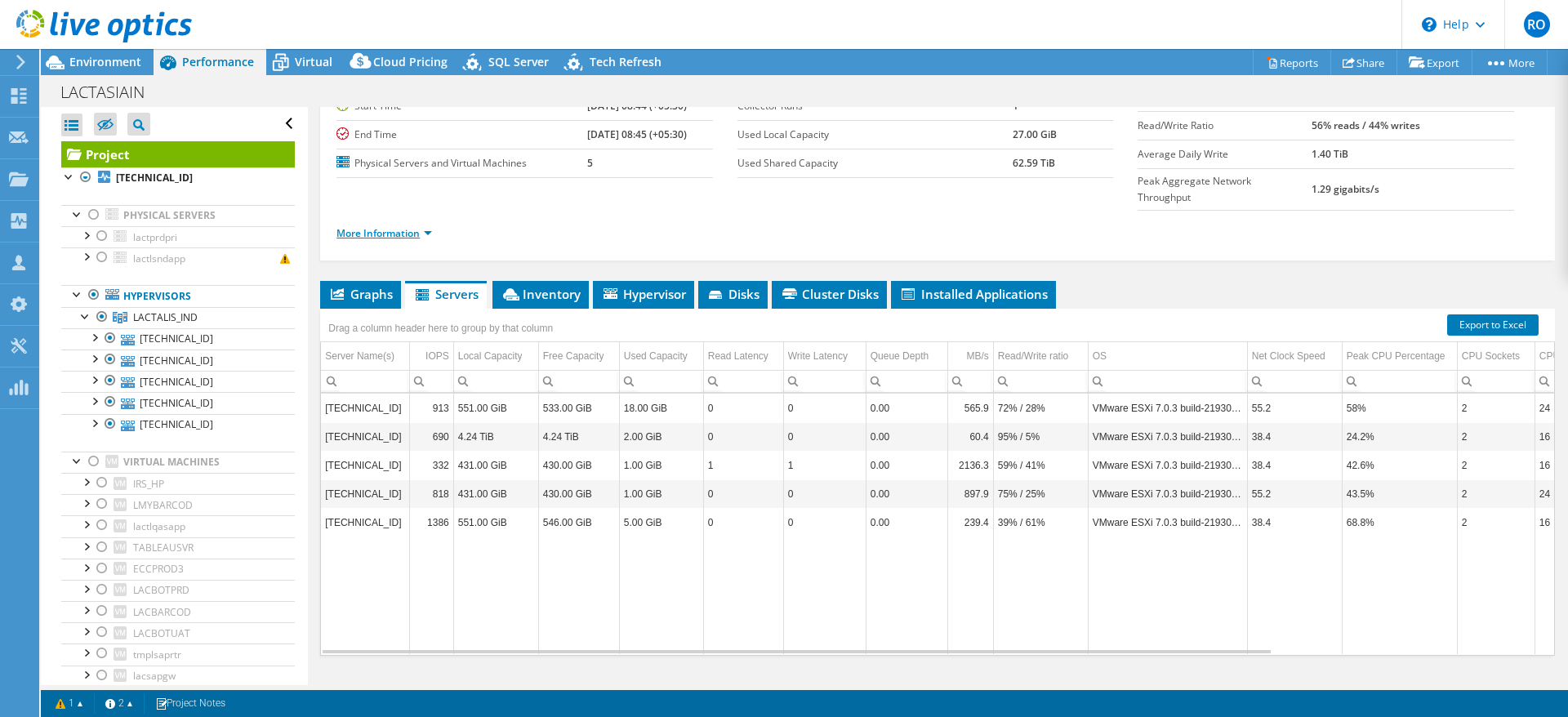
click at [377, 226] on link "More Information" at bounding box center [384, 233] width 96 height 14
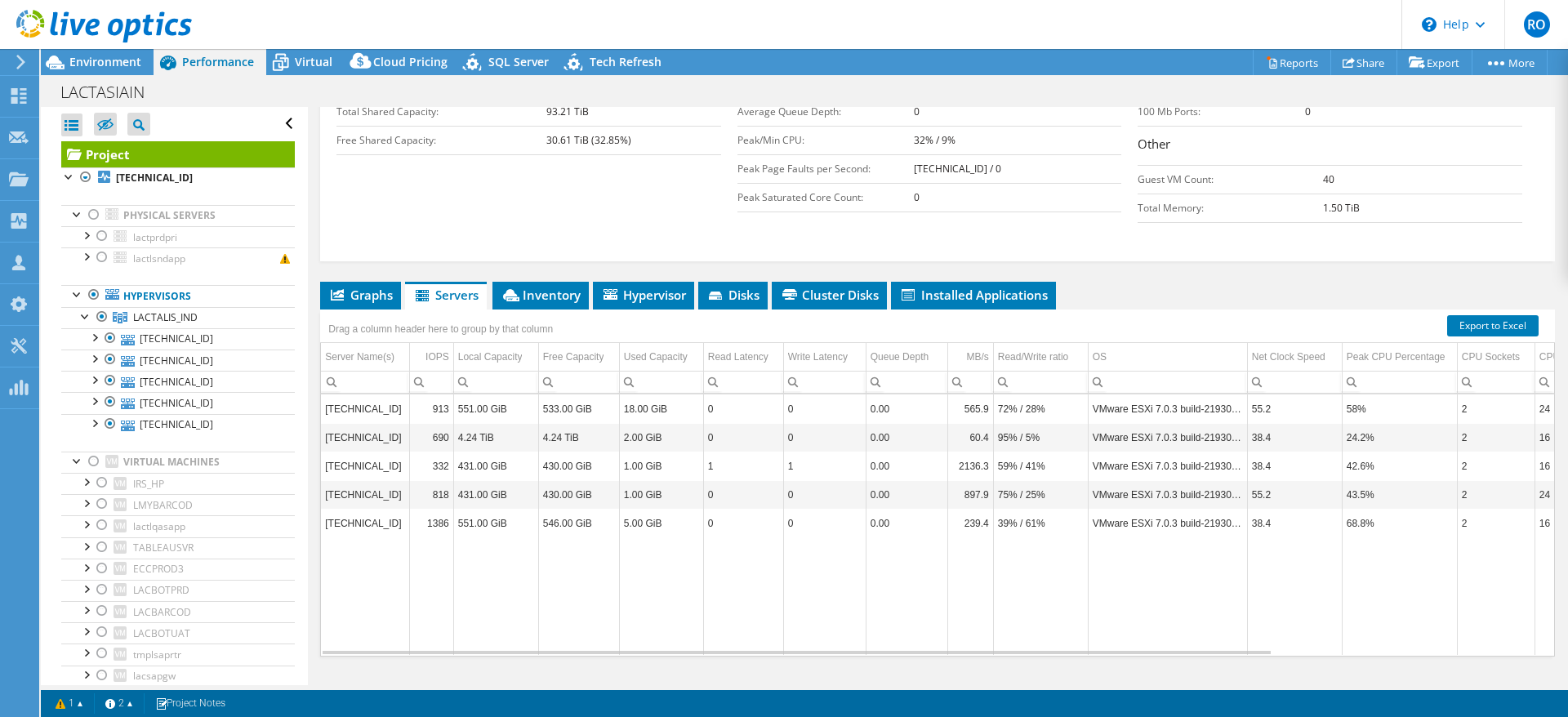
scroll to position [397, 0]
click at [835, 286] on span "Cluster Disks" at bounding box center [829, 293] width 99 height 16
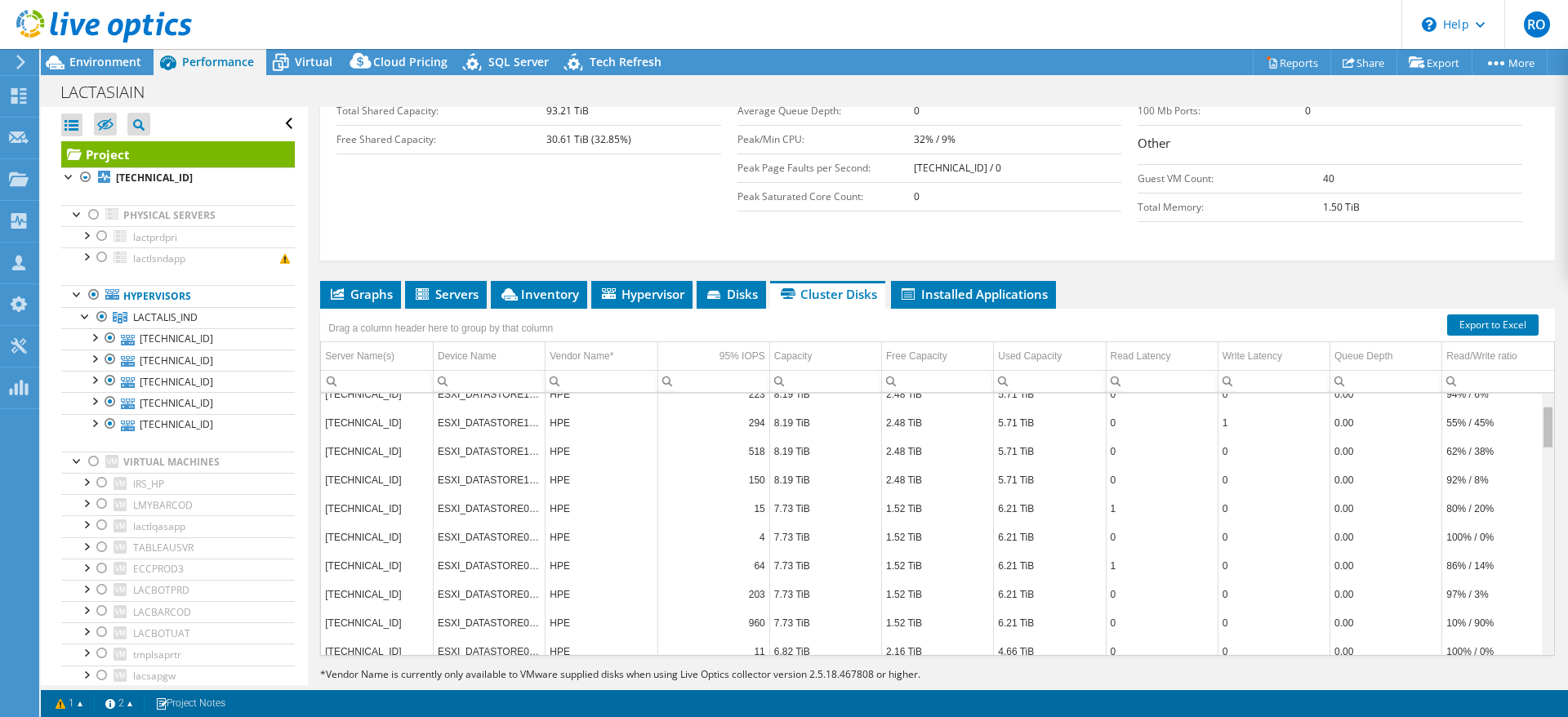
scroll to position [0, 0]
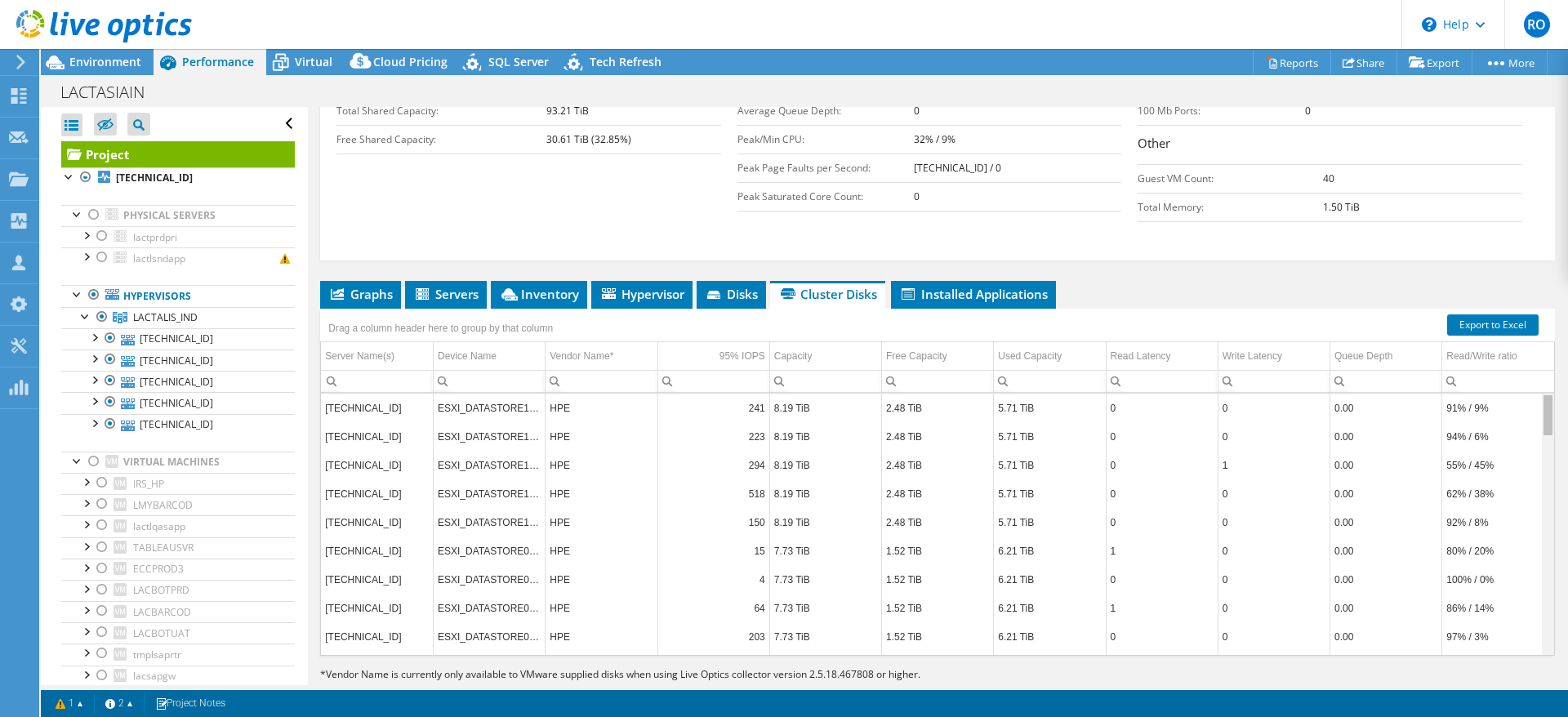
drag, startPoint x: 1531, startPoint y: 387, endPoint x: 1565, endPoint y: 433, distance: 57.2
click at [1565, 433] on body "RO Channel Partner Ramazan Ogutcen rogutcen@vmind.com.tr VMIND BILGI TEKNOLOJI …" at bounding box center [784, 358] width 1568 height 717
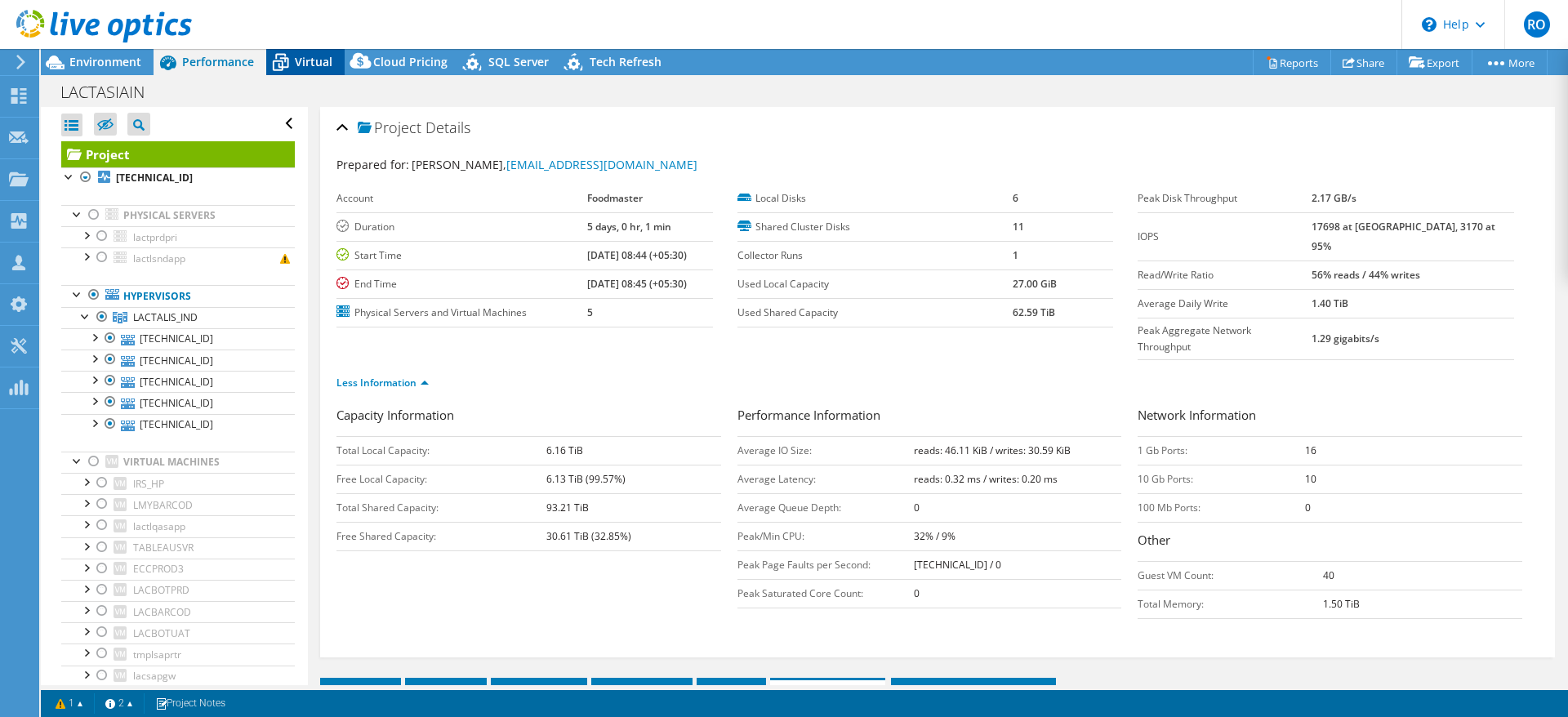
click at [324, 62] on span "Virtual" at bounding box center [313, 61] width 38 height 15
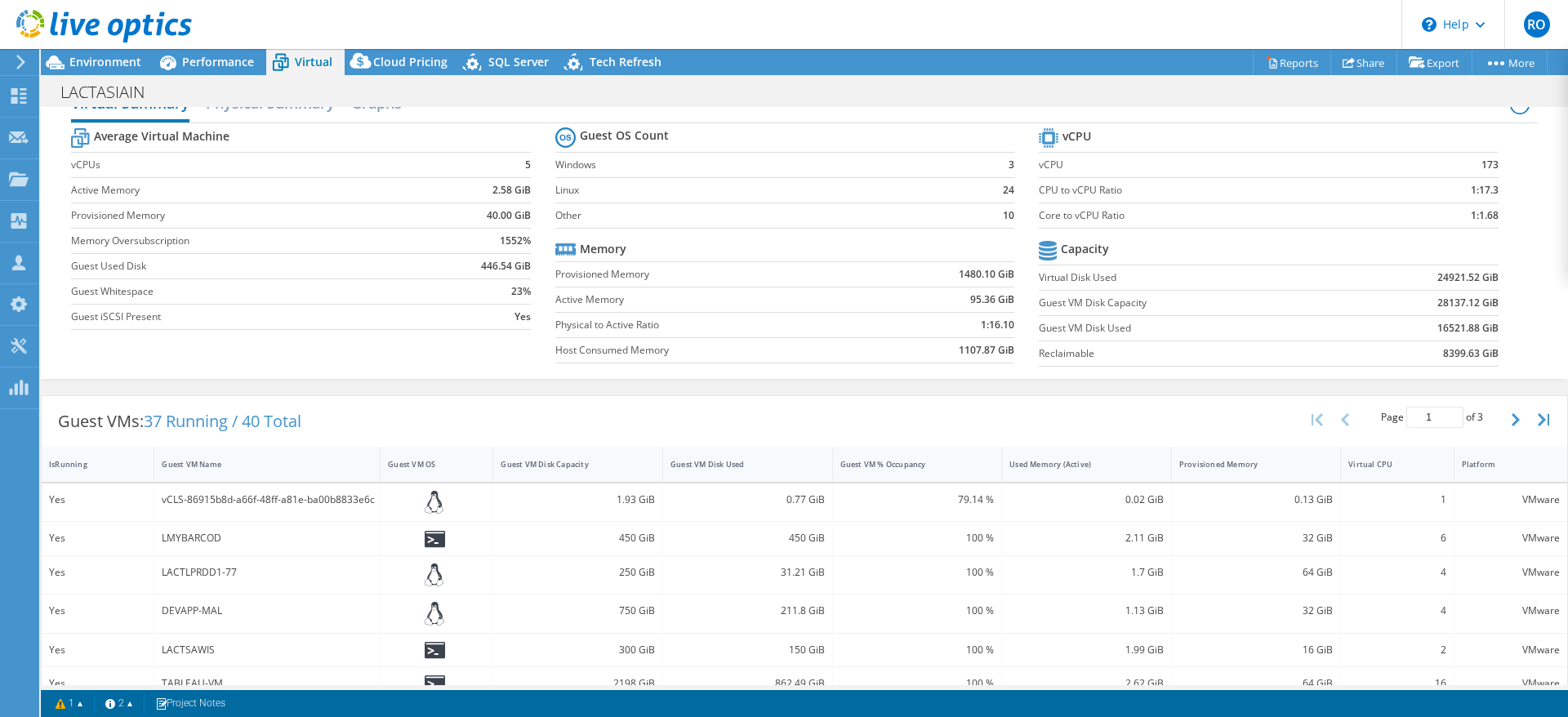
scroll to position [47, 0]
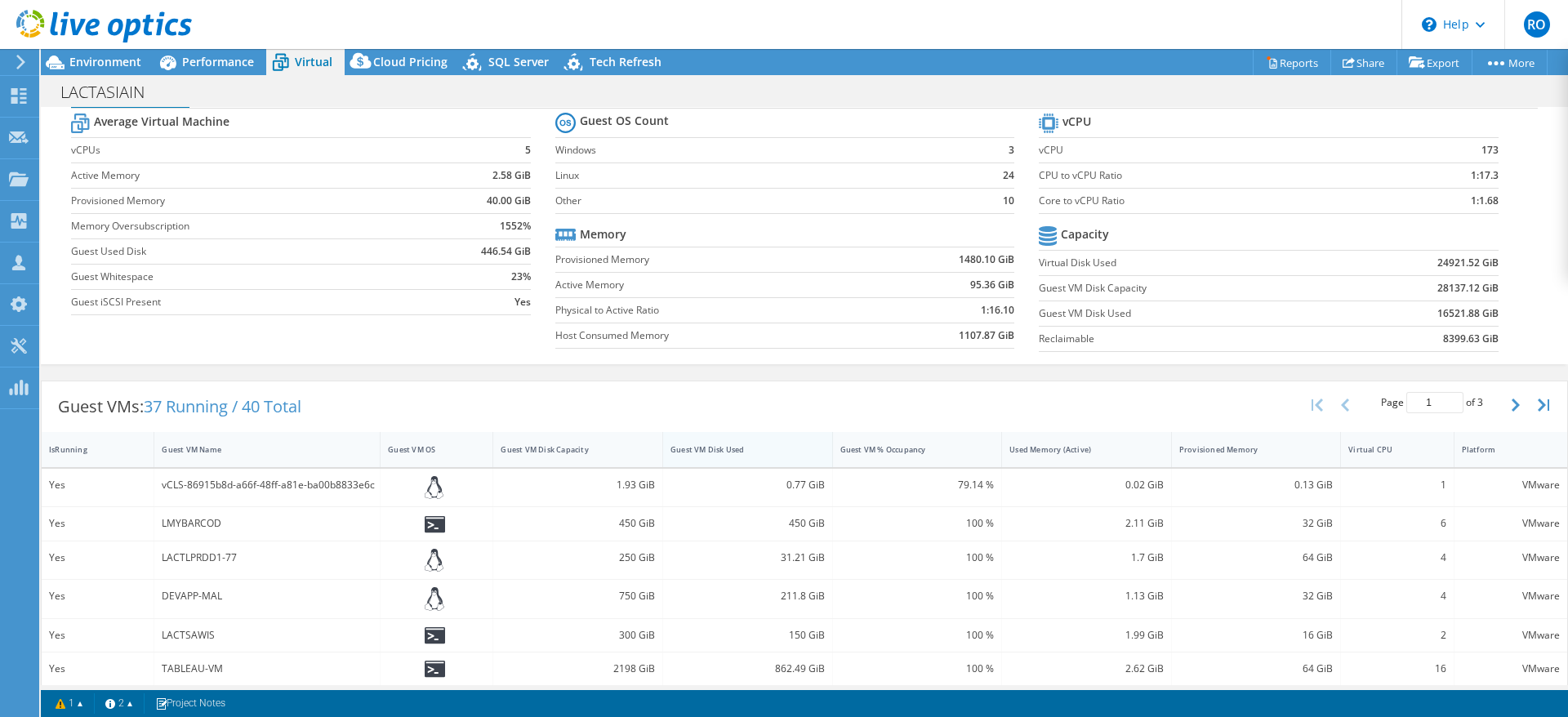
click at [764, 455] on div "Guest VM Disk Used" at bounding box center [738, 450] width 150 height 25
click at [223, 57] on span "Performance" at bounding box center [218, 61] width 72 height 15
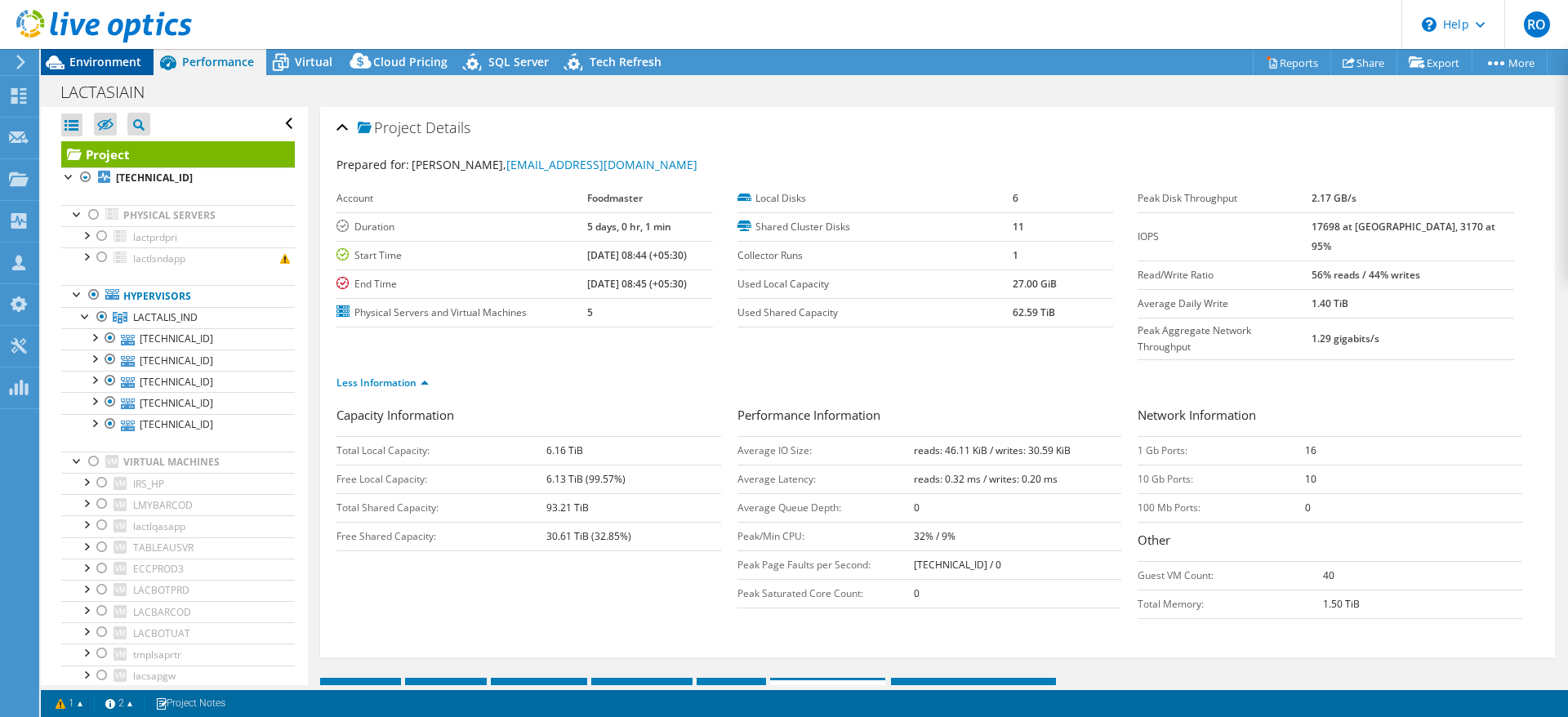
click at [89, 59] on span "Environment" at bounding box center [106, 61] width 72 height 15
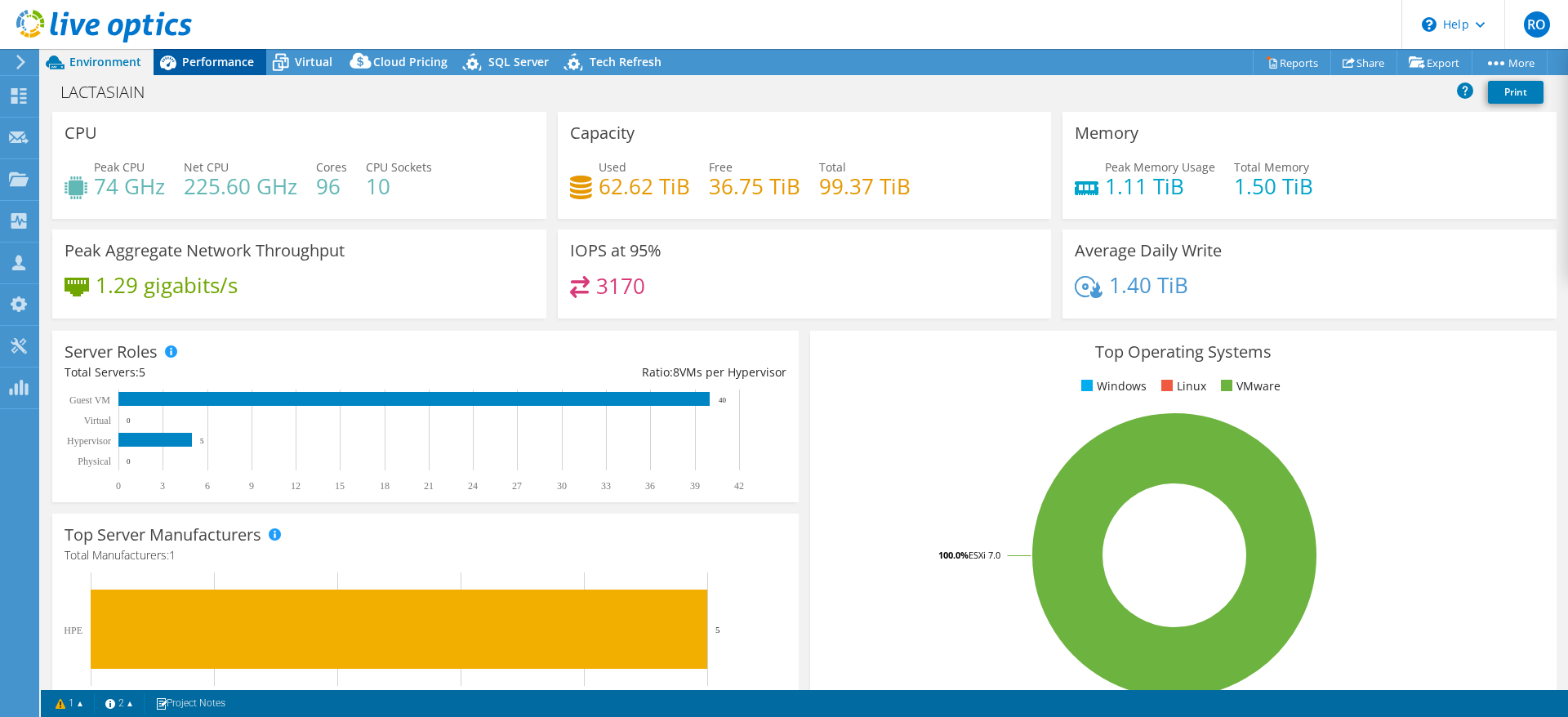
click at [240, 59] on span "Performance" at bounding box center [218, 61] width 72 height 15
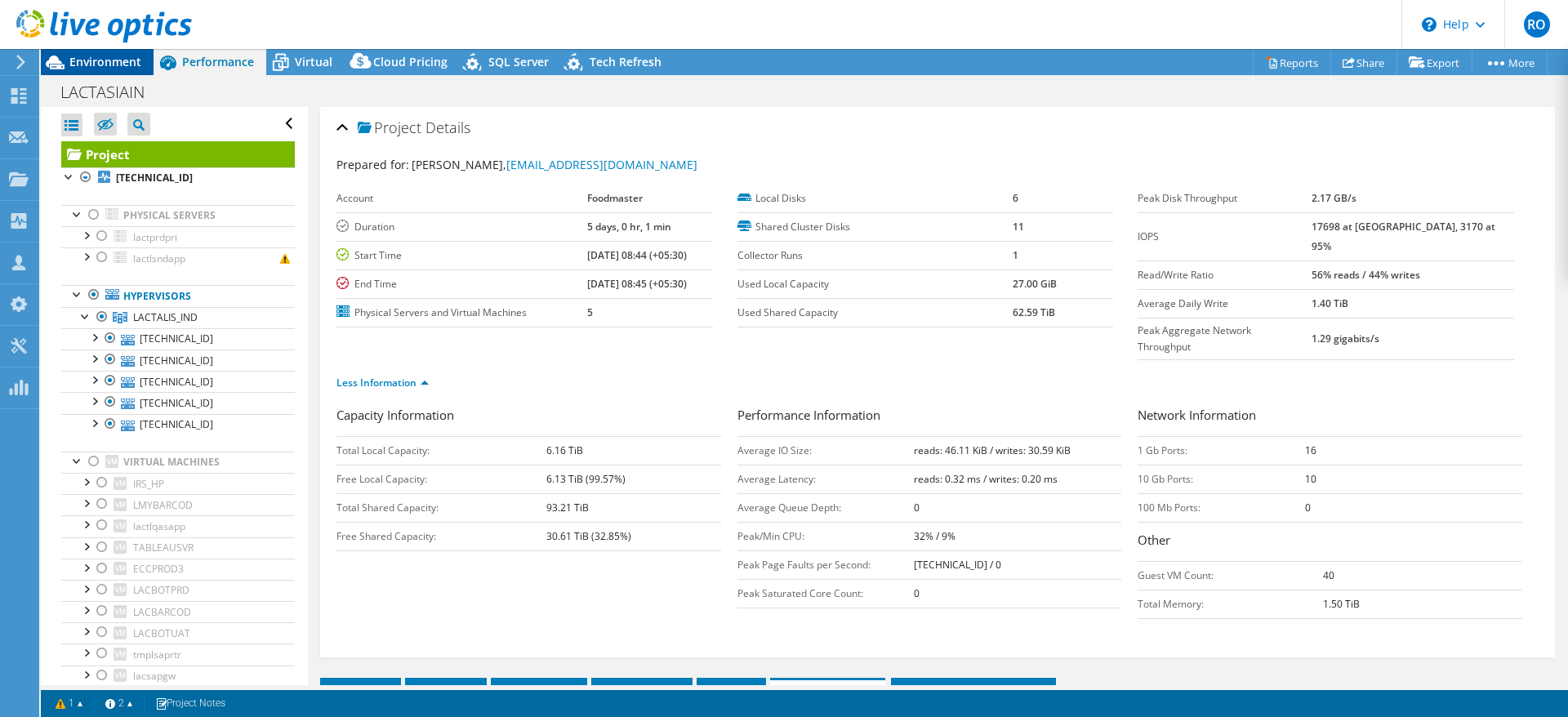
click at [90, 55] on span "Environment" at bounding box center [106, 61] width 72 height 15
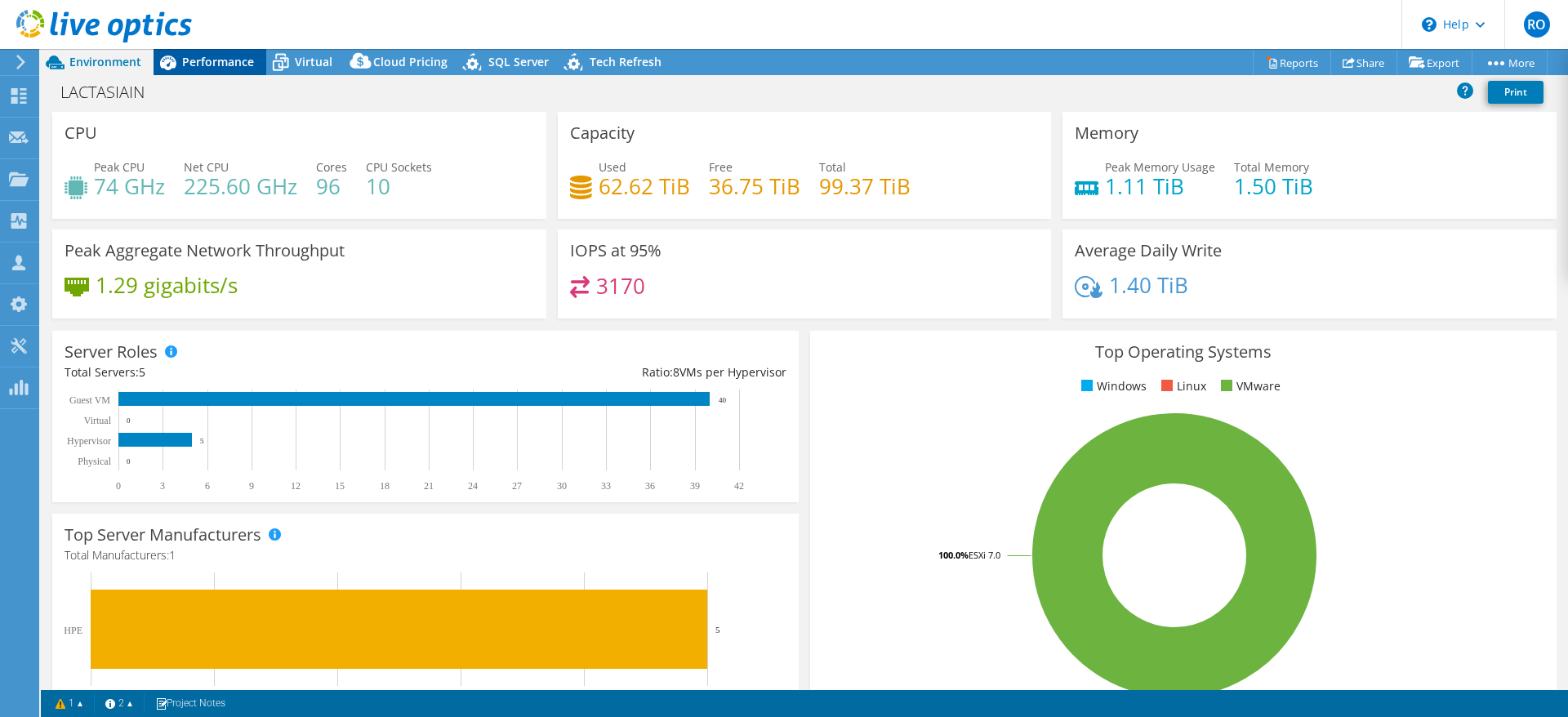
click at [225, 63] on span "Performance" at bounding box center [218, 61] width 72 height 15
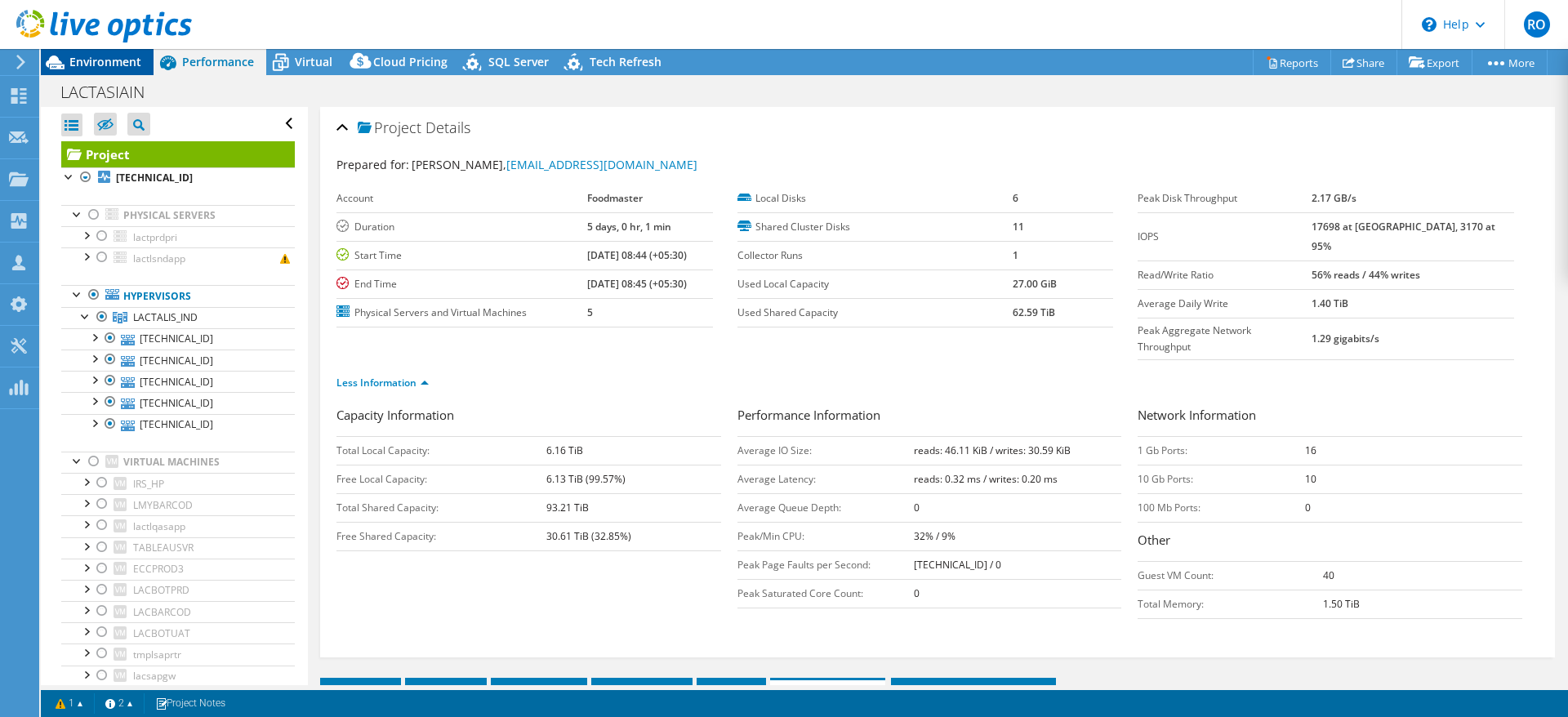
click at [110, 57] on span "Environment" at bounding box center [106, 61] width 72 height 15
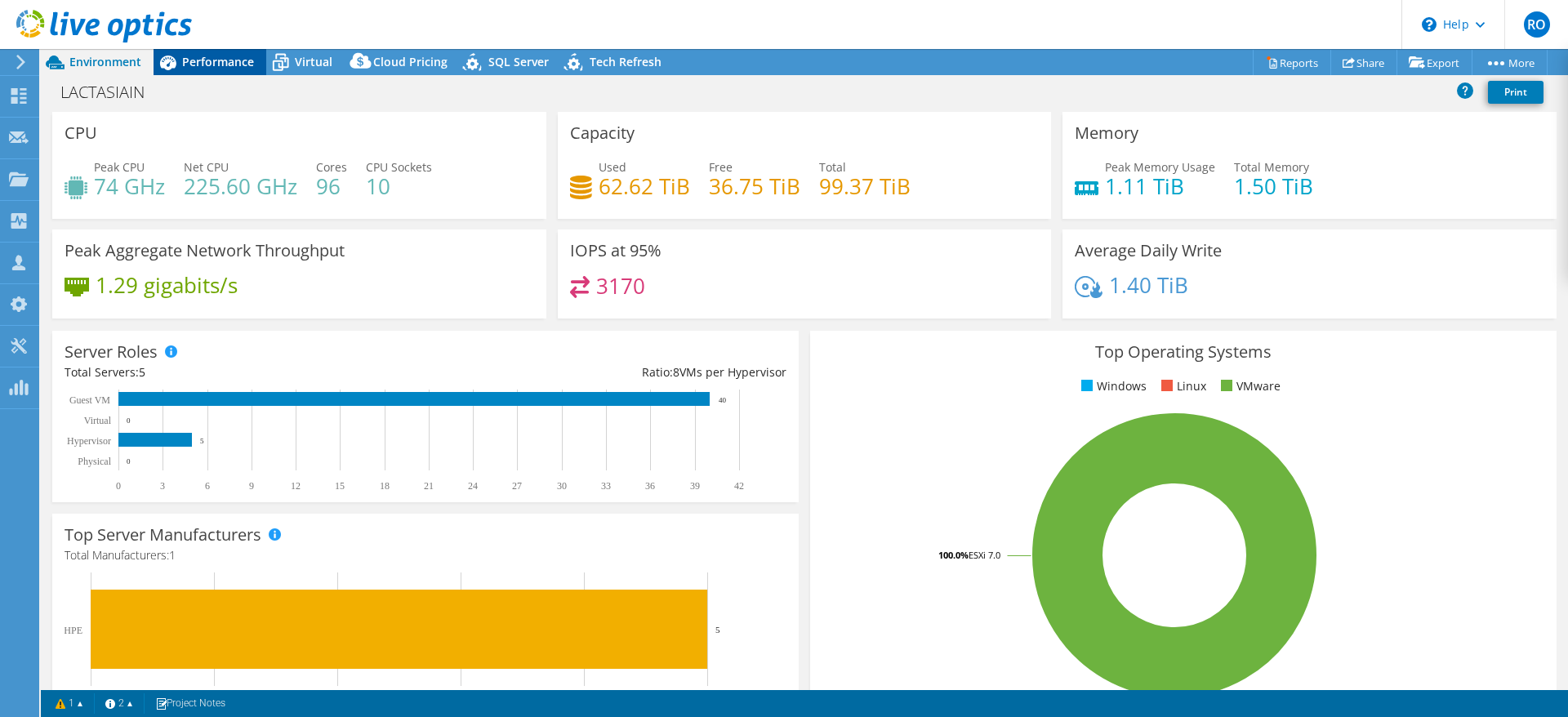
click at [213, 55] on span "Performance" at bounding box center [218, 61] width 72 height 15
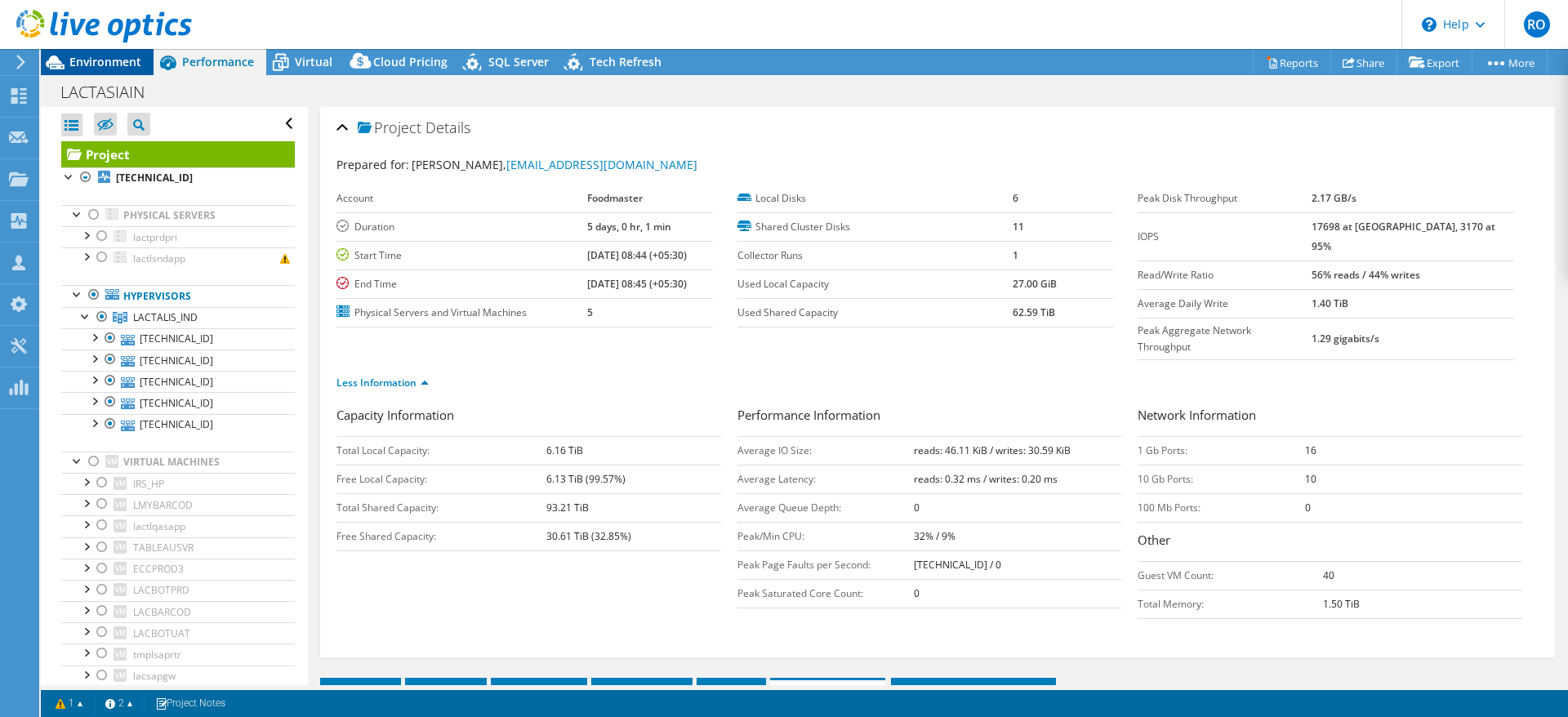
click at [100, 56] on span "Environment" at bounding box center [106, 61] width 72 height 15
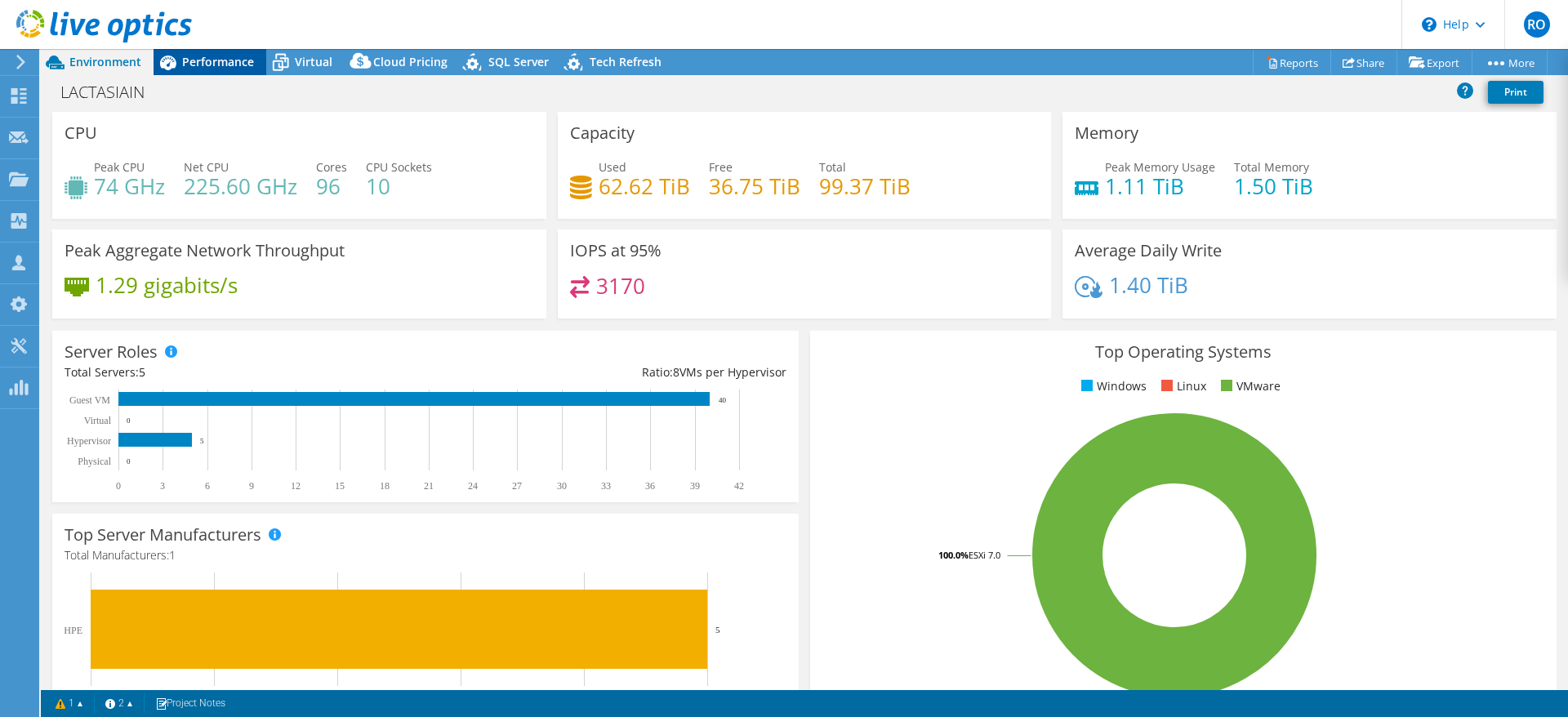
click at [200, 60] on span "Performance" at bounding box center [218, 61] width 72 height 15
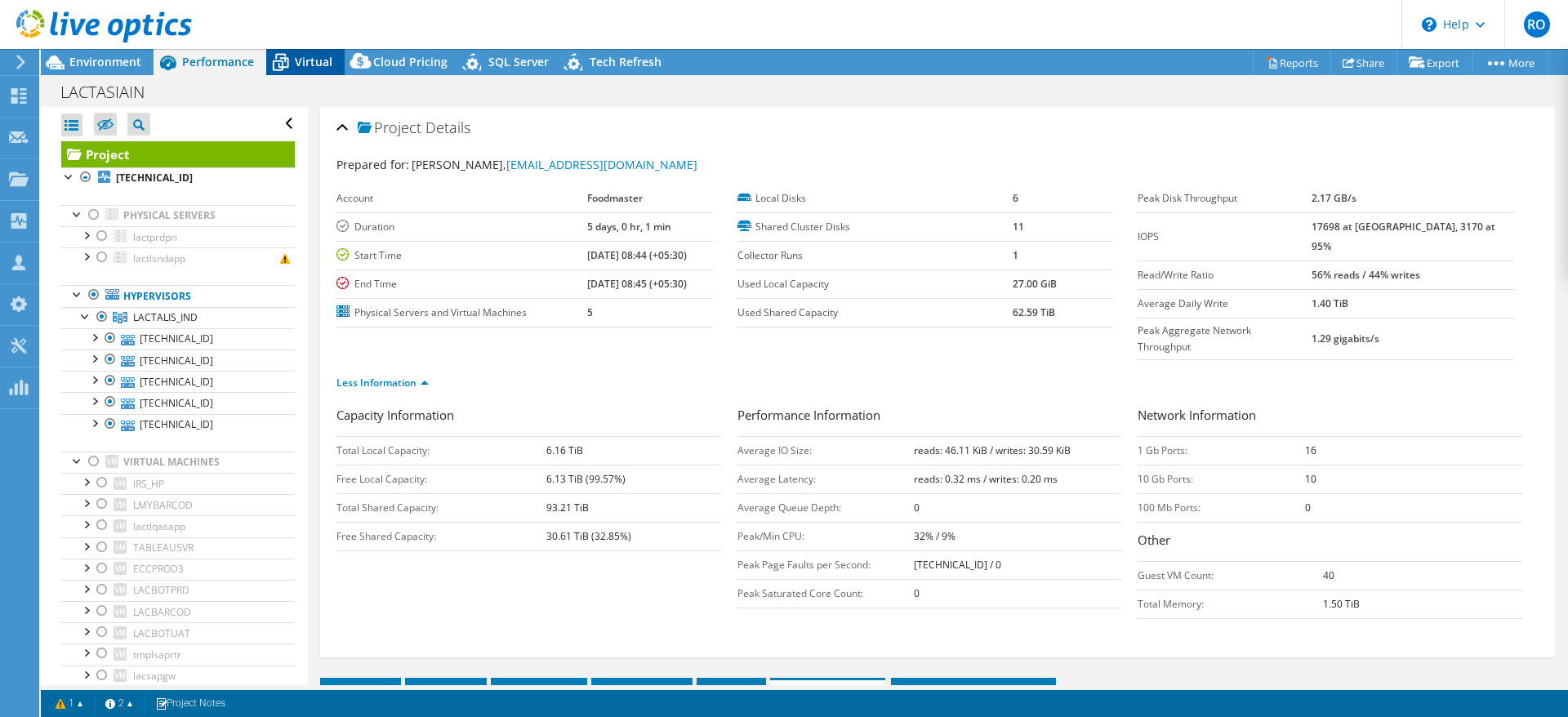
click at [311, 61] on span "Virtual" at bounding box center [313, 61] width 38 height 15
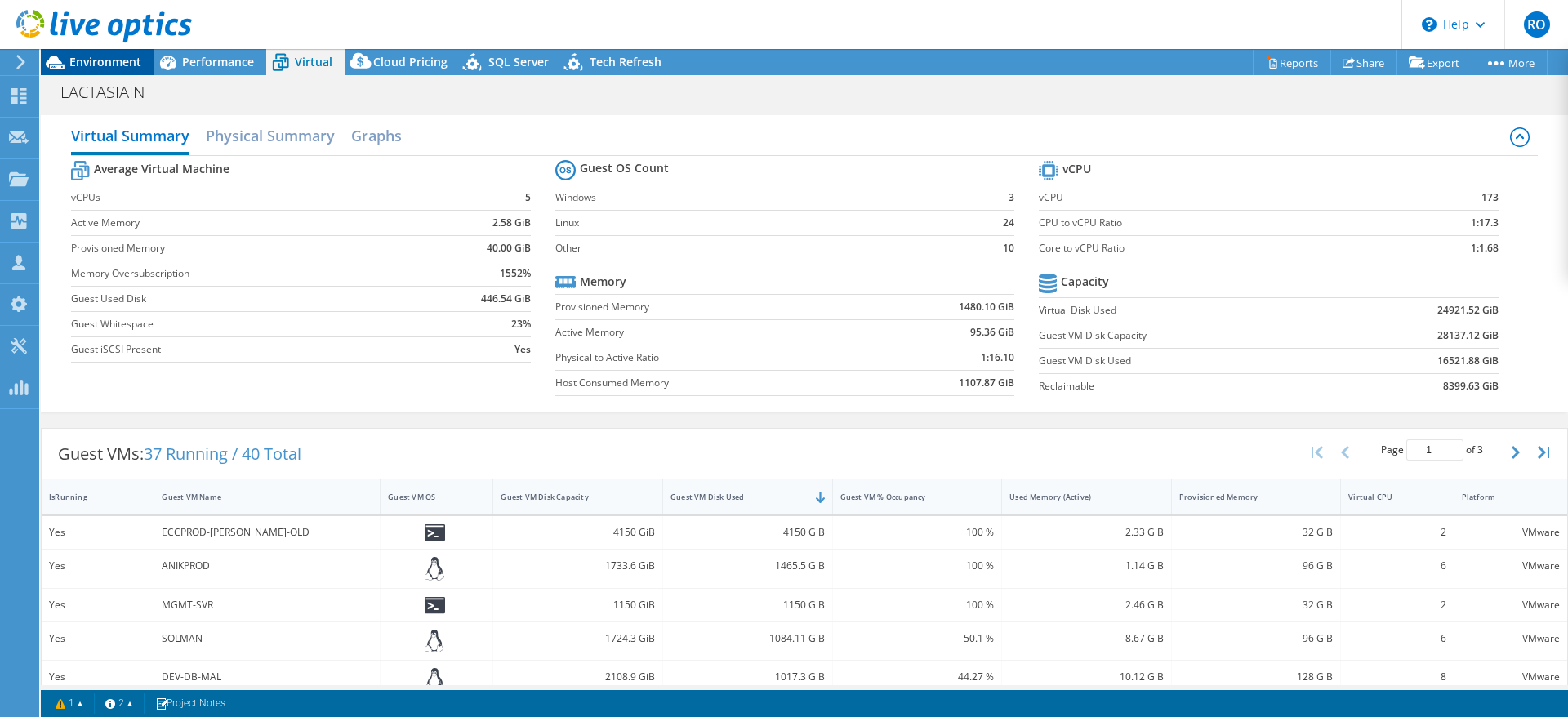
click at [87, 58] on span "Environment" at bounding box center [106, 61] width 72 height 15
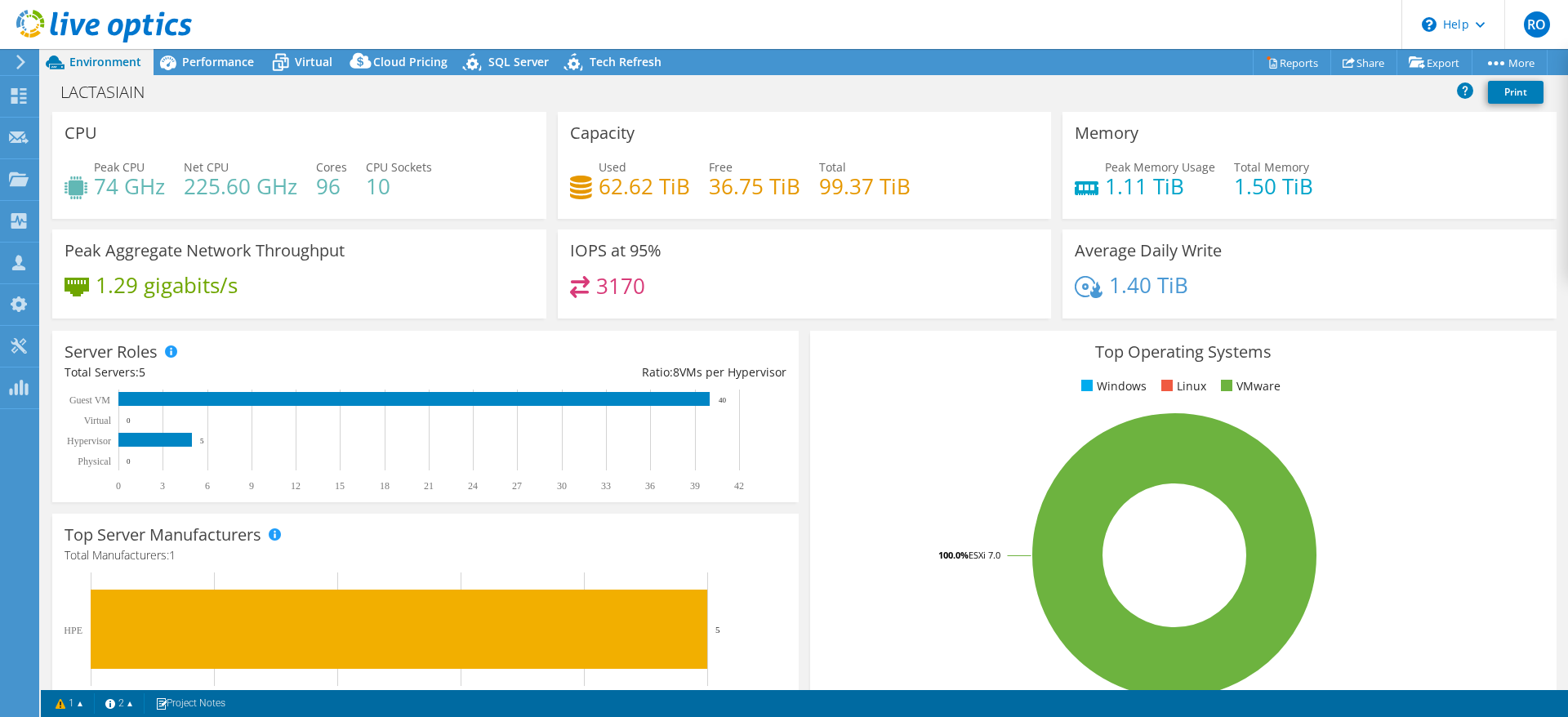
click at [18, 60] on icon at bounding box center [20, 61] width 13 height 14
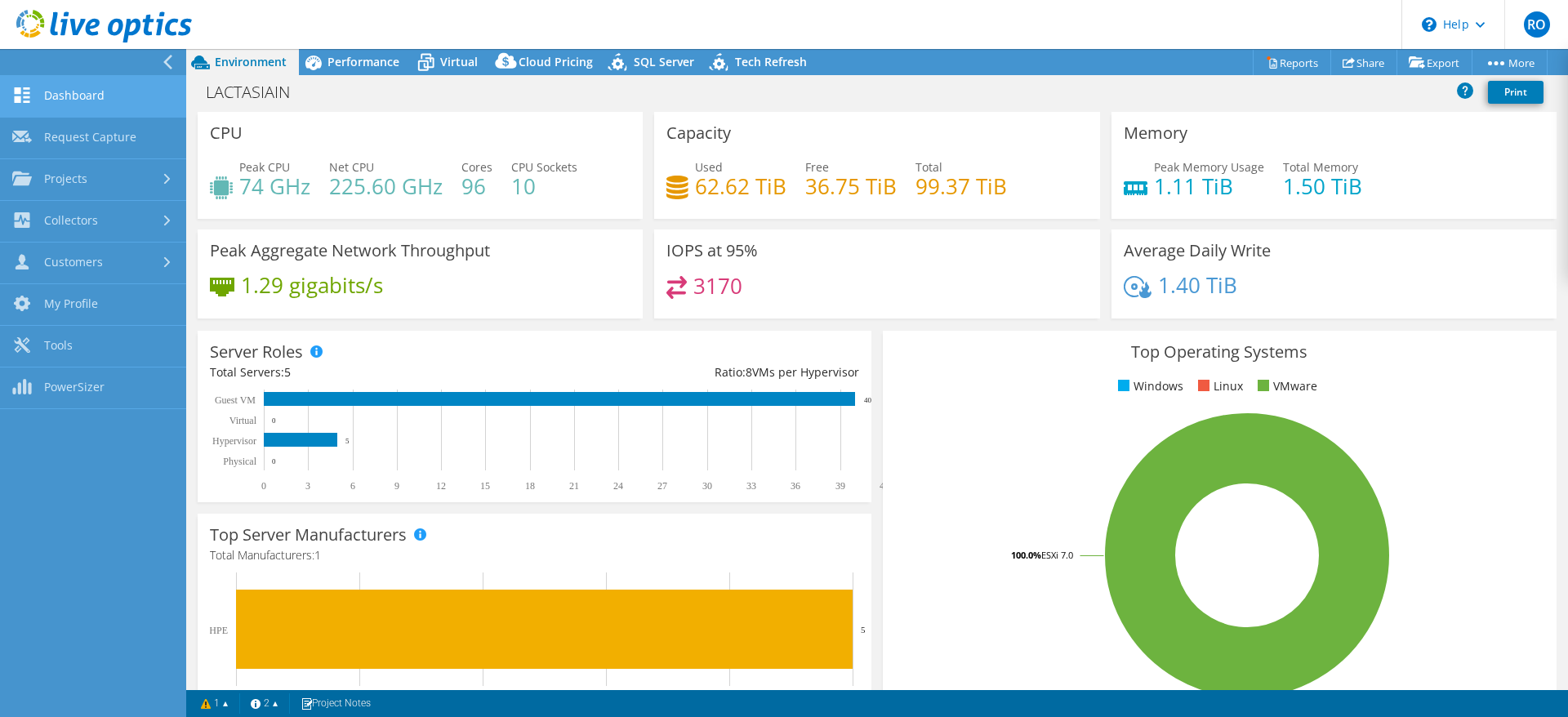
click at [57, 86] on link "Dashboard" at bounding box center [93, 97] width 187 height 42
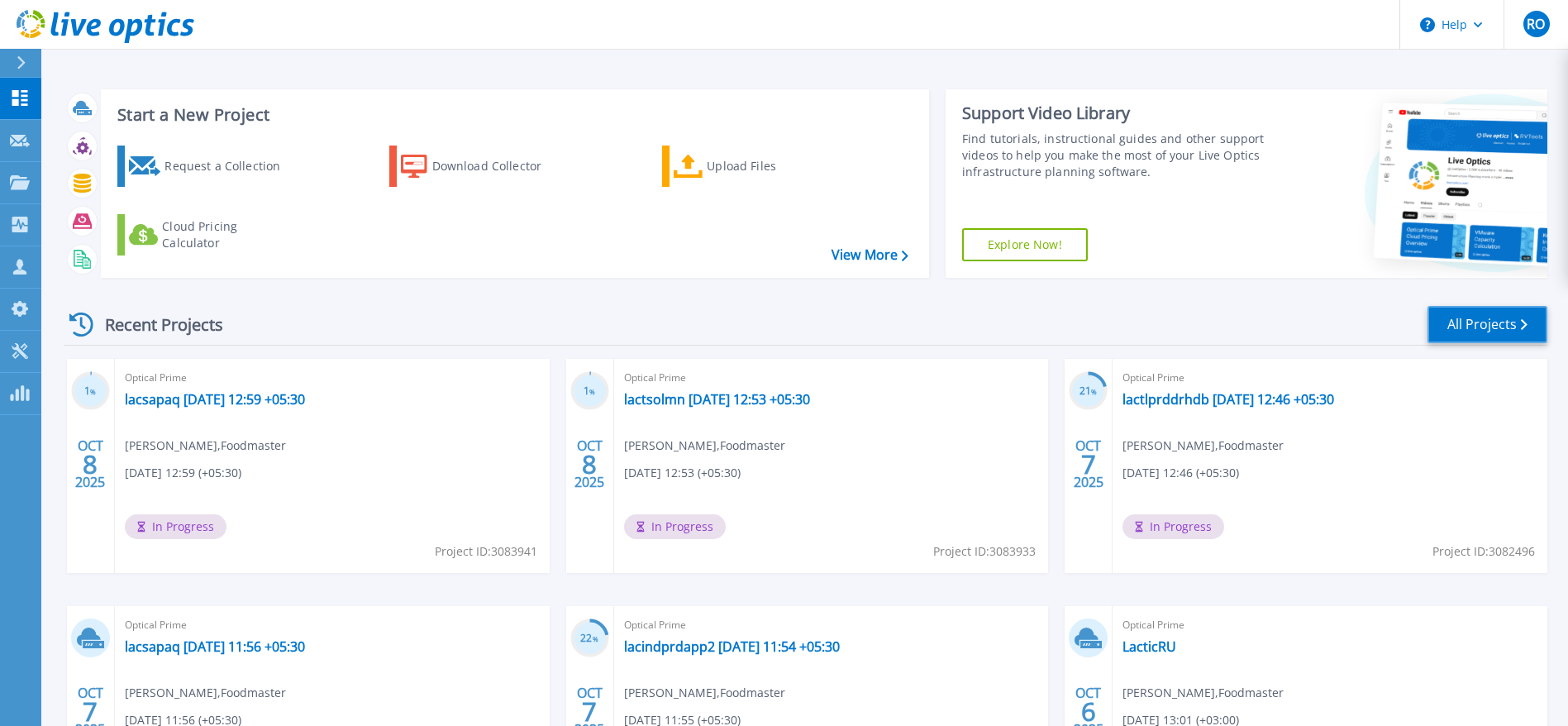
click at [1464, 321] on link "All Projects" at bounding box center [1487, 325] width 120 height 37
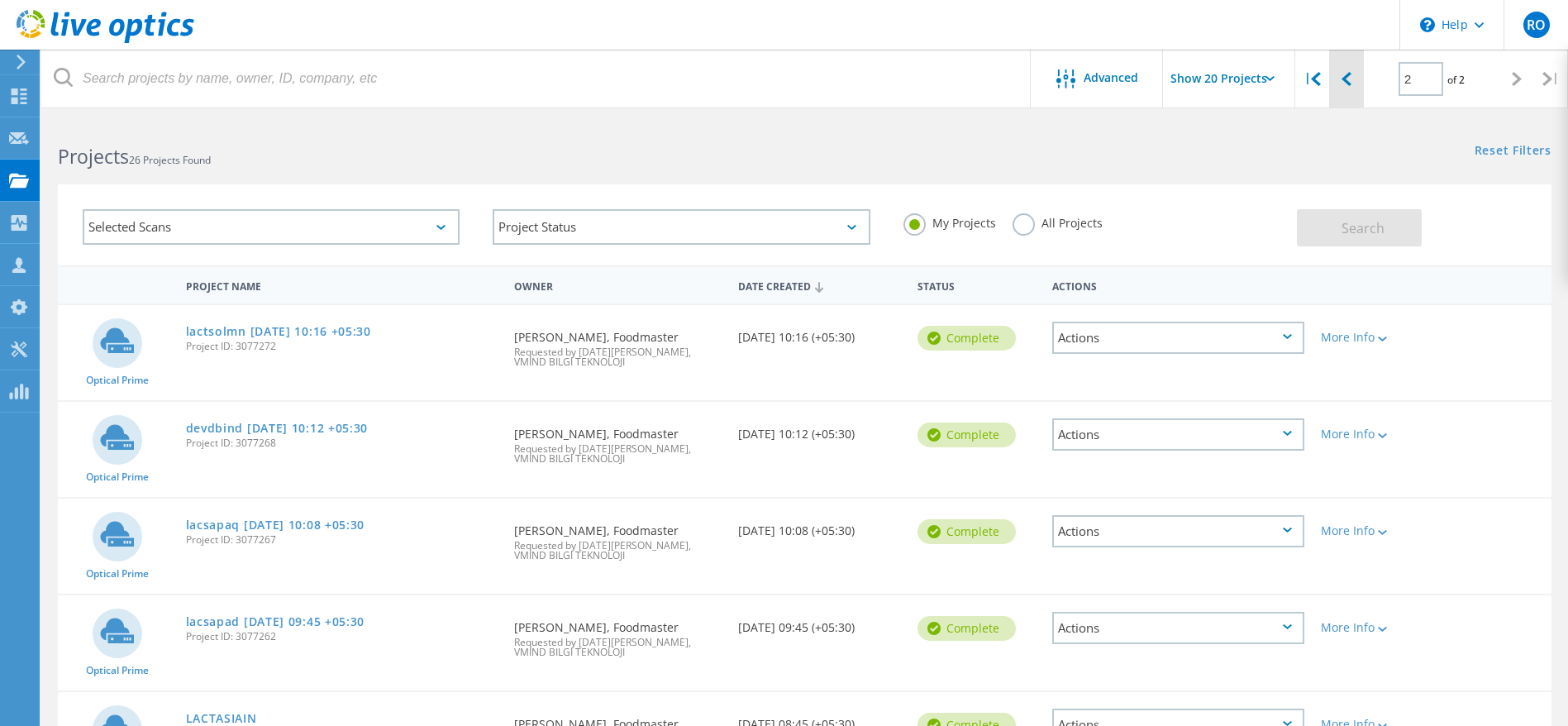
click at [1348, 87] on div at bounding box center [1346, 78] width 34 height 59
type input "1"
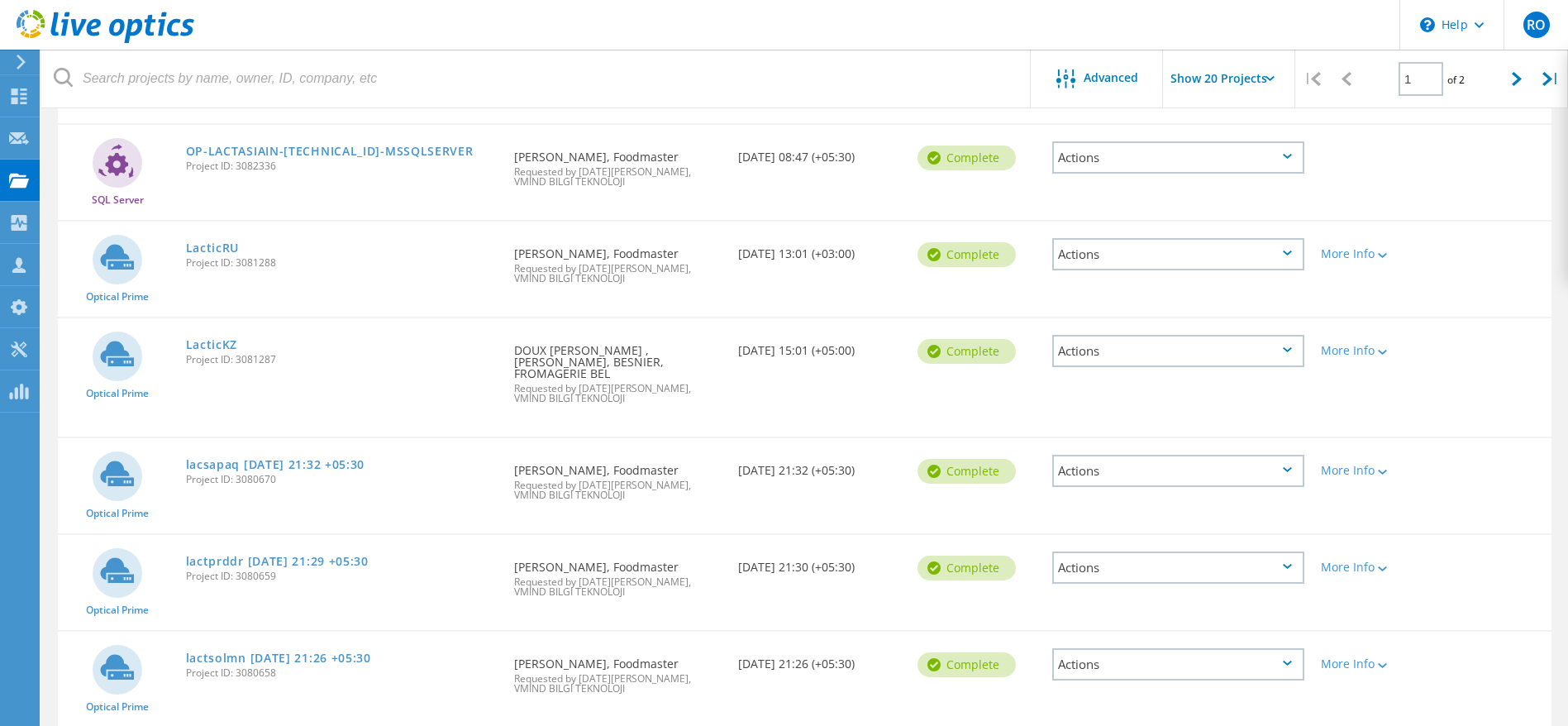
scroll to position [992, 0]
click at [208, 340] on link "LacticKZ" at bounding box center [212, 346] width 52 height 12
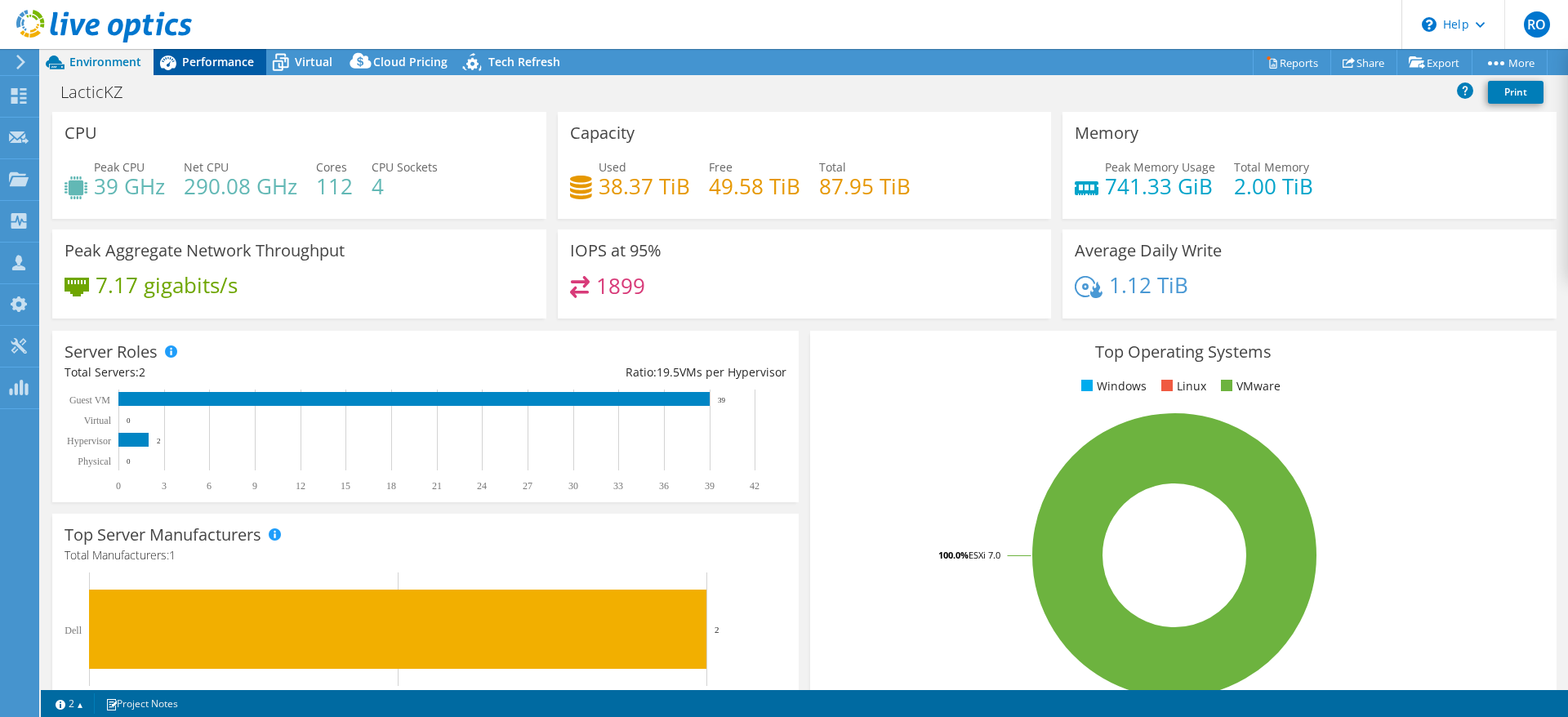
click at [210, 61] on span "Performance" at bounding box center [218, 61] width 72 height 15
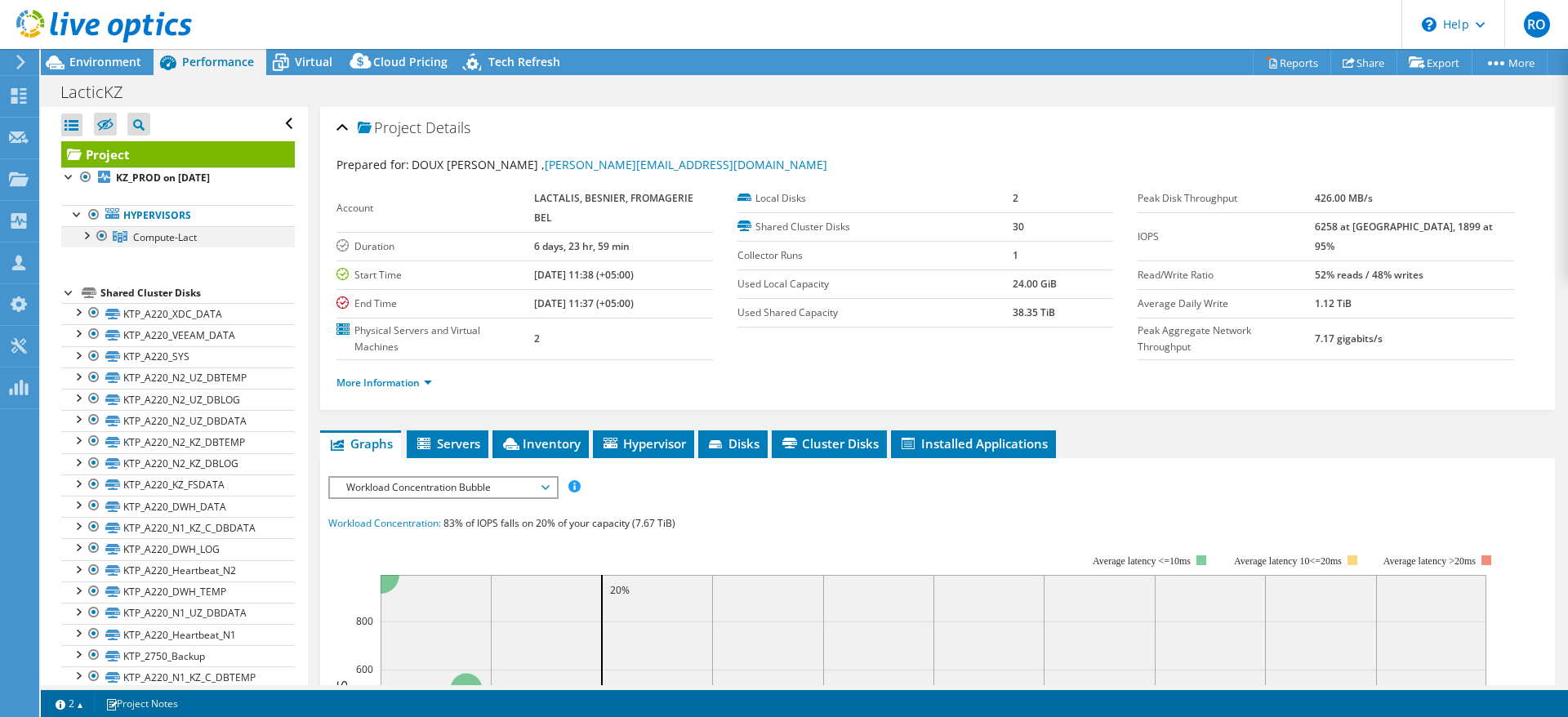
click at [85, 239] on div at bounding box center [85, 234] width 16 height 16
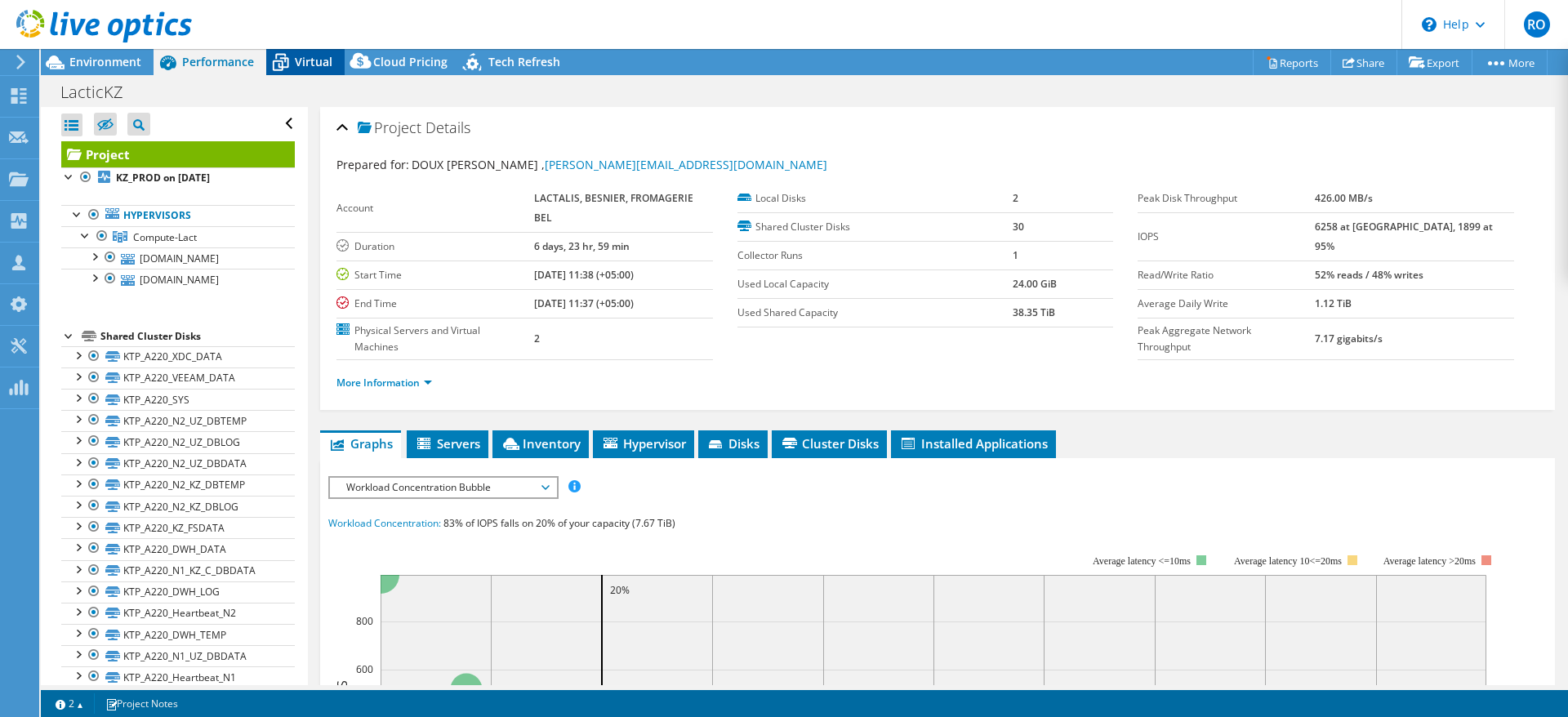
click at [308, 67] on span "Virtual" at bounding box center [313, 61] width 38 height 15
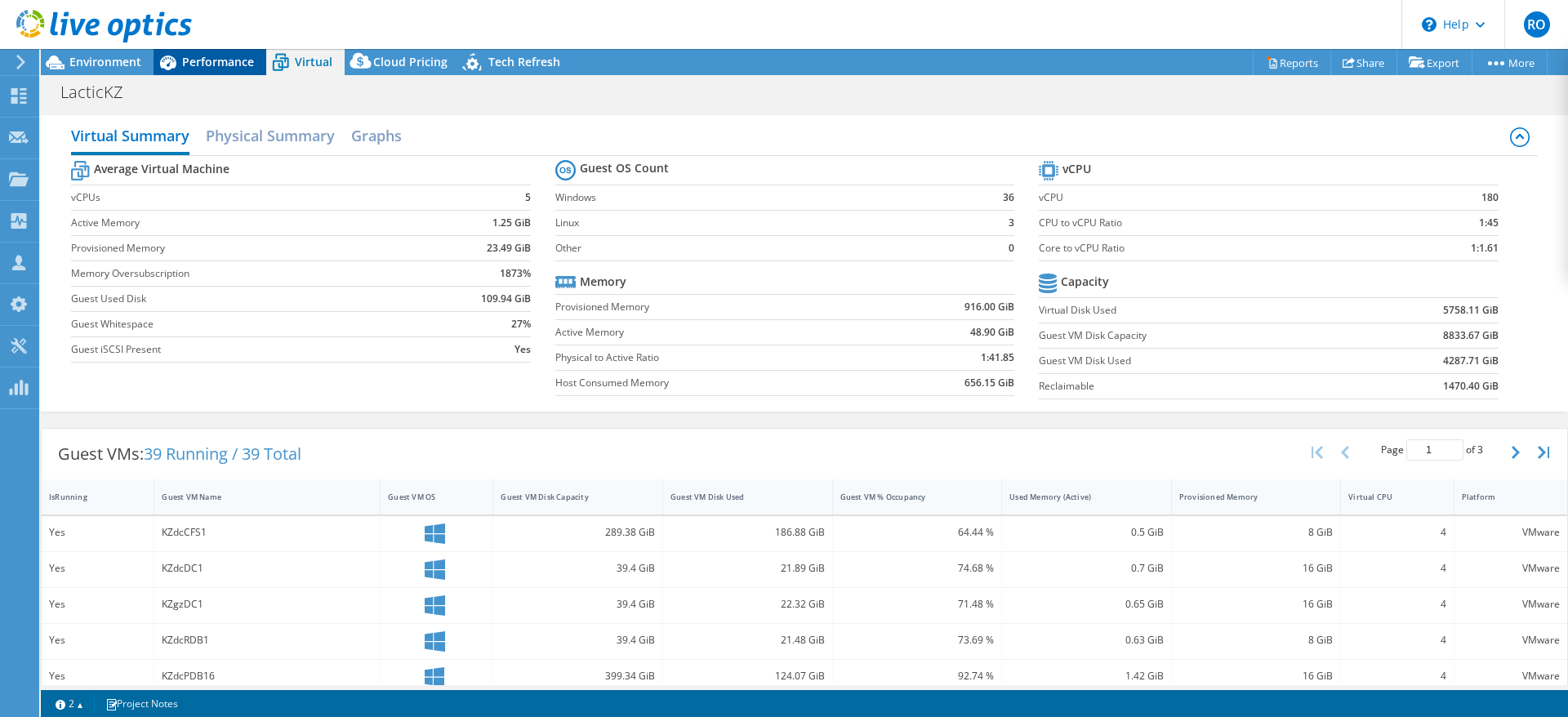
click at [213, 56] on span "Performance" at bounding box center [218, 61] width 72 height 15
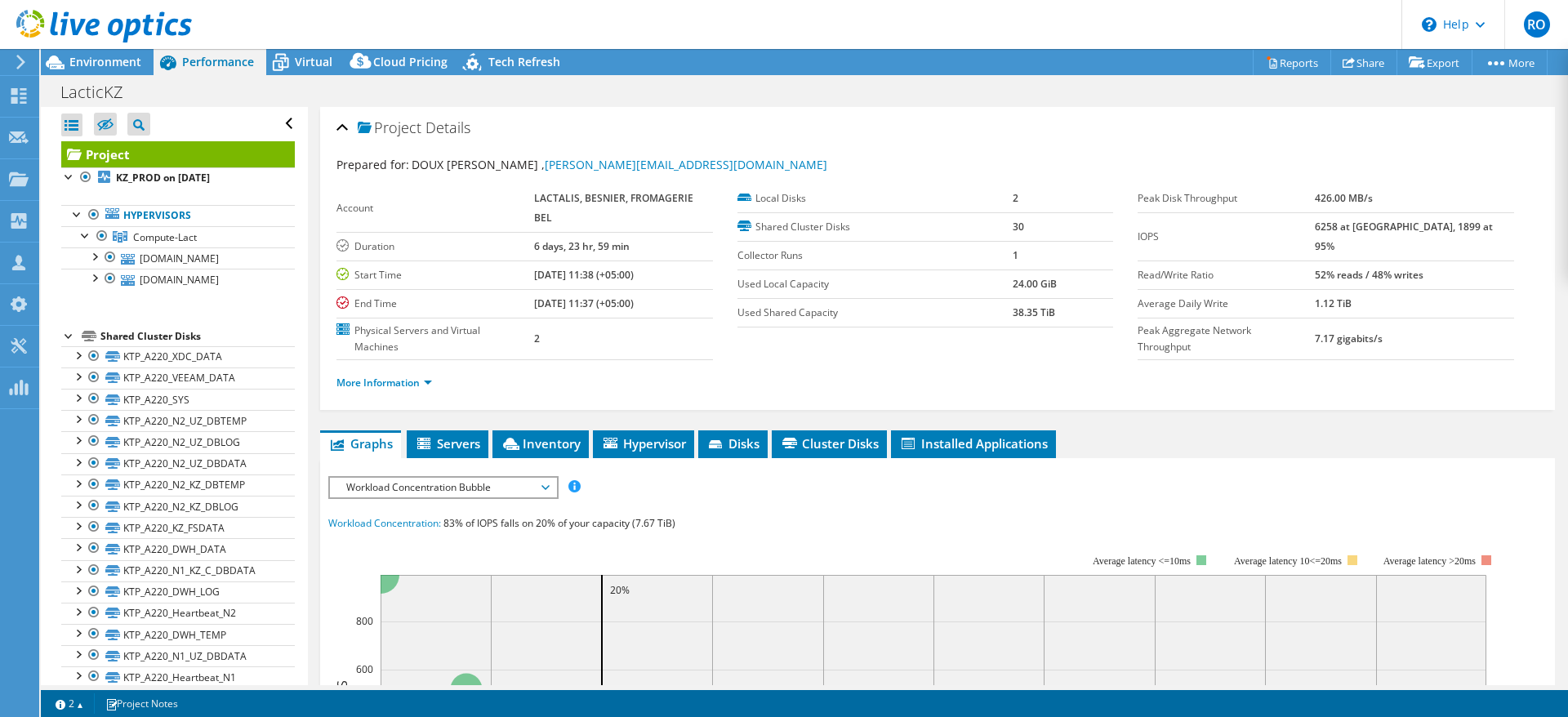
scroll to position [245, 0]
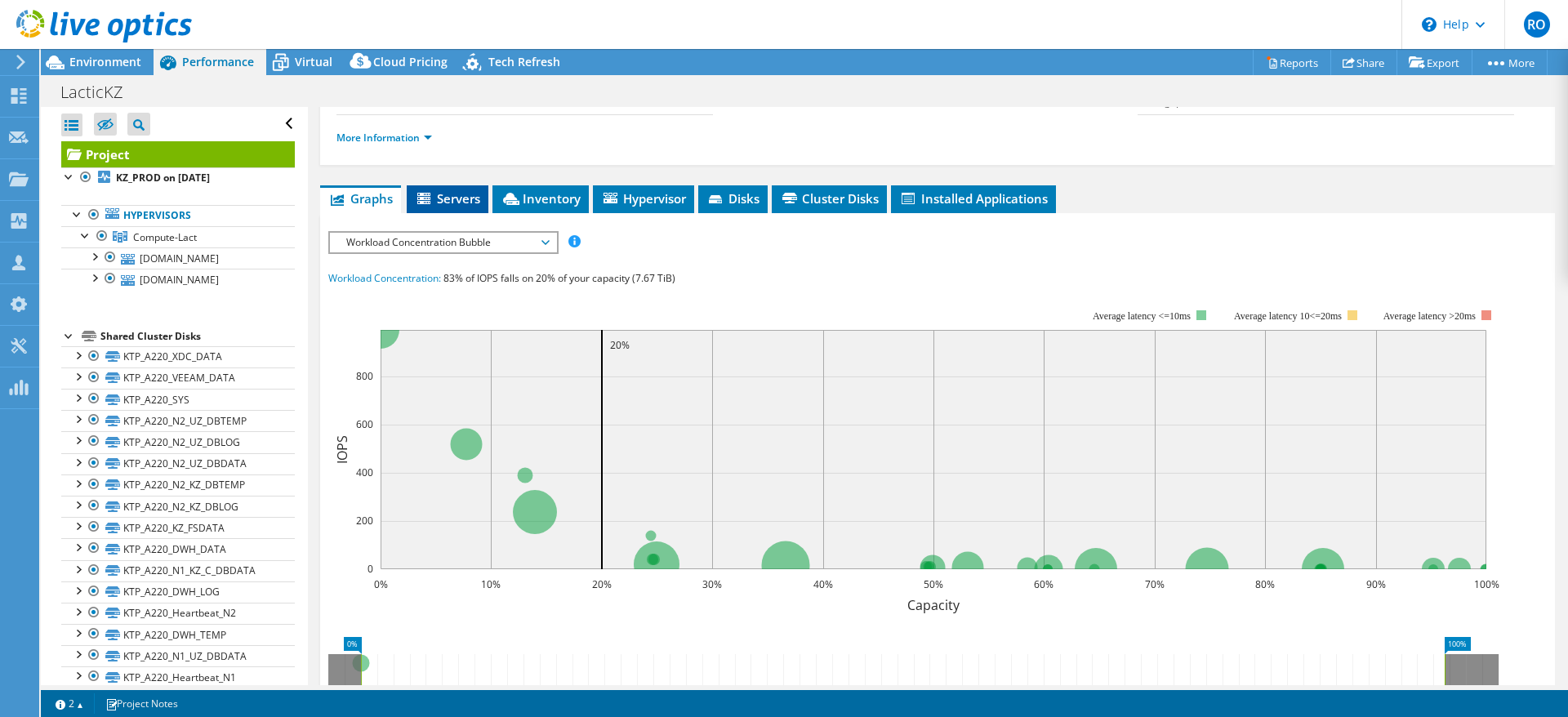
click at [437, 191] on span "Servers" at bounding box center [448, 198] width 66 height 16
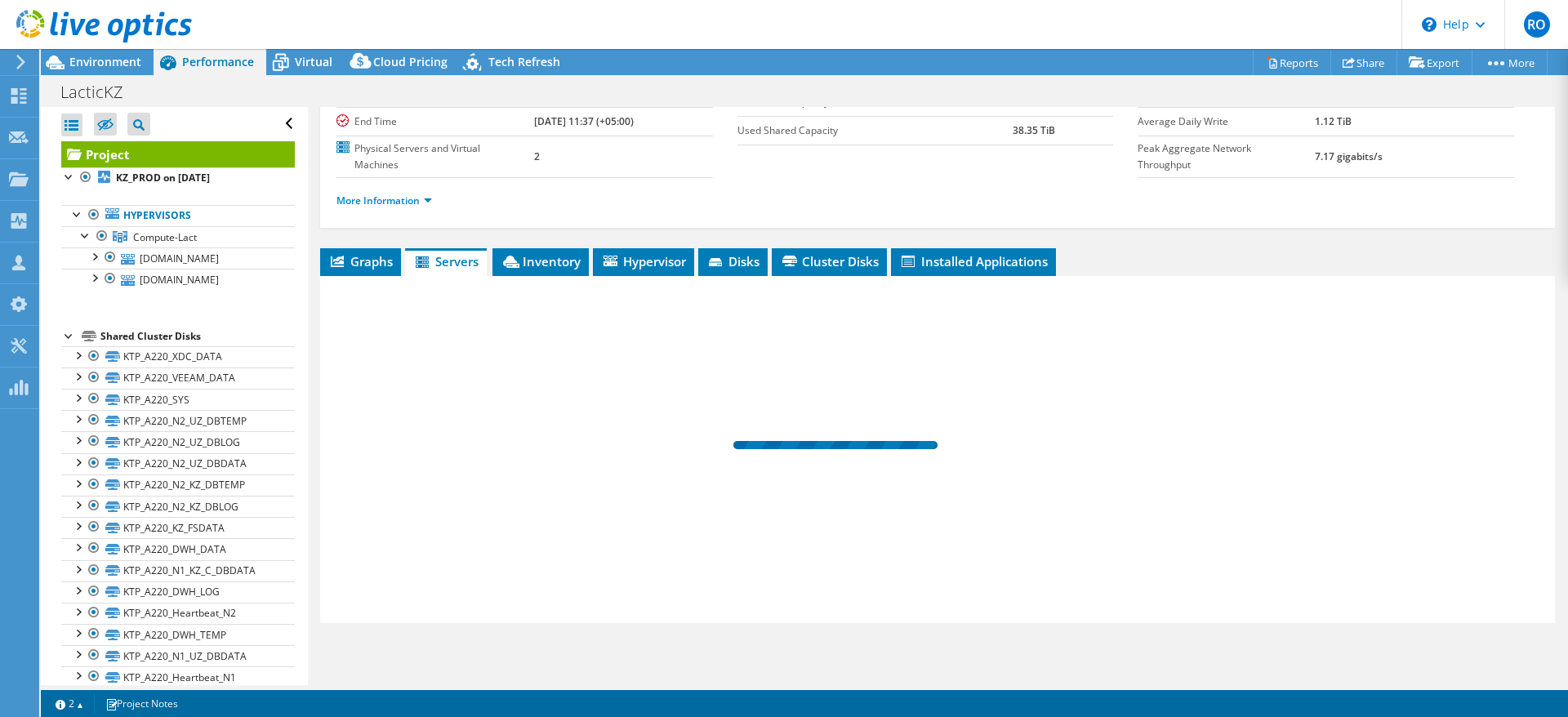
scroll to position [182, 0]
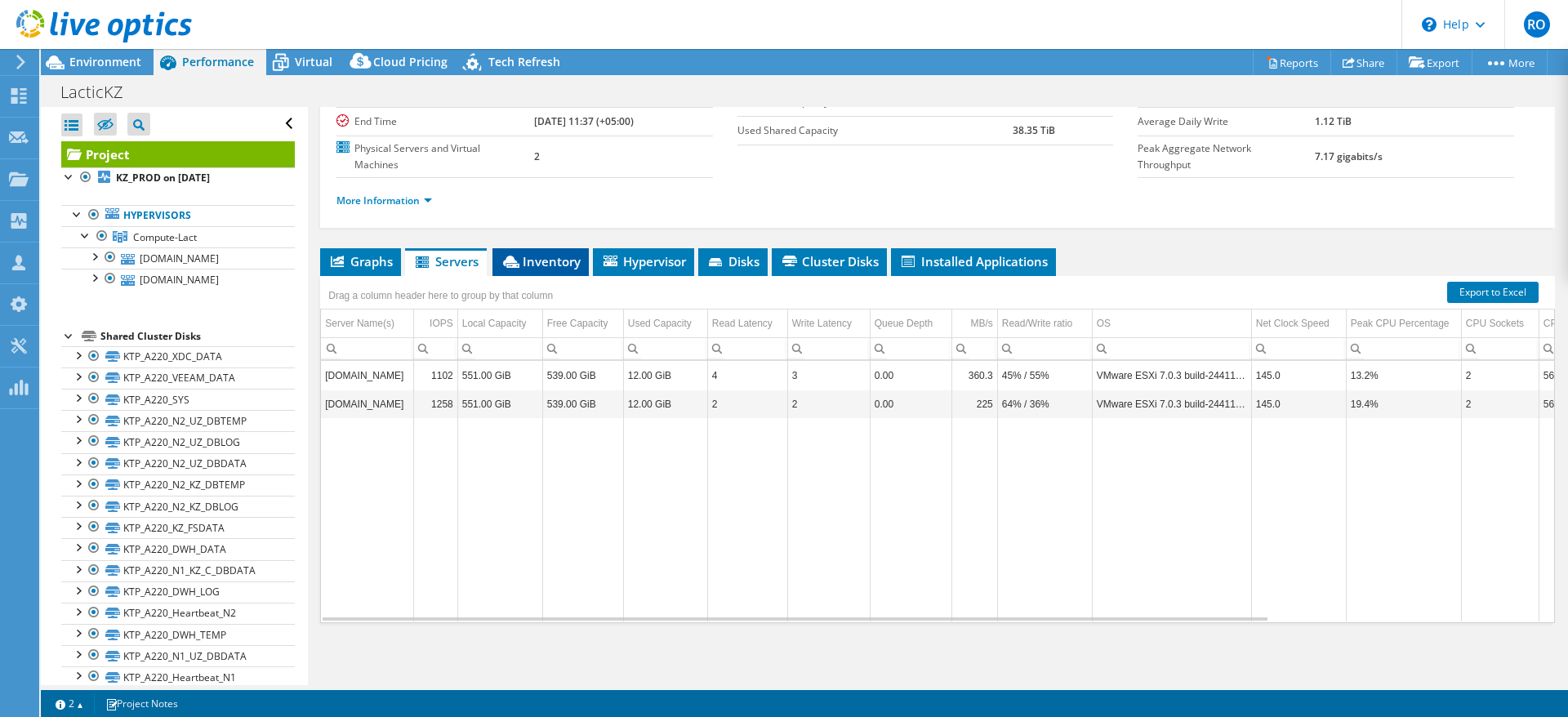
click at [551, 256] on span "Inventory" at bounding box center [540, 261] width 80 height 16
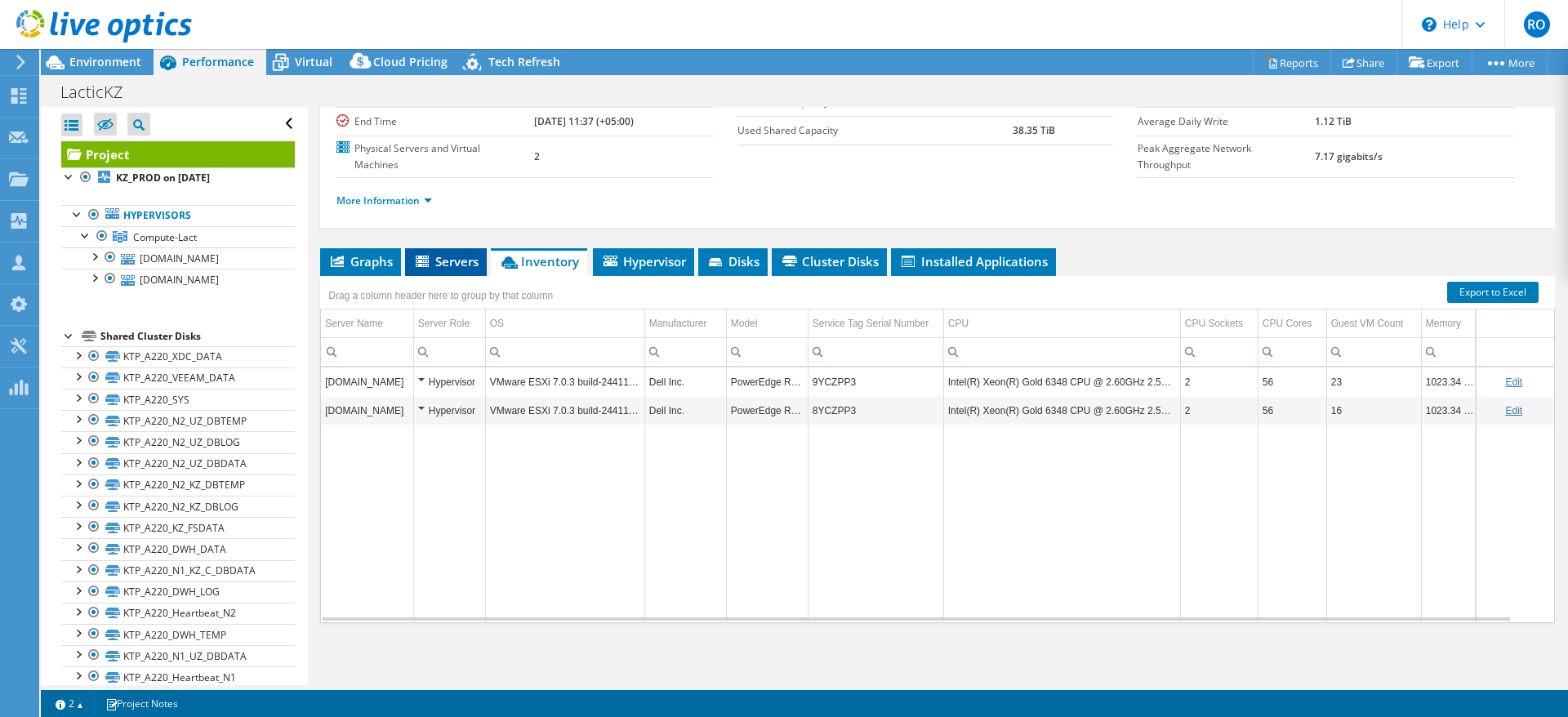
click at [452, 255] on span "Servers" at bounding box center [446, 261] width 66 height 16
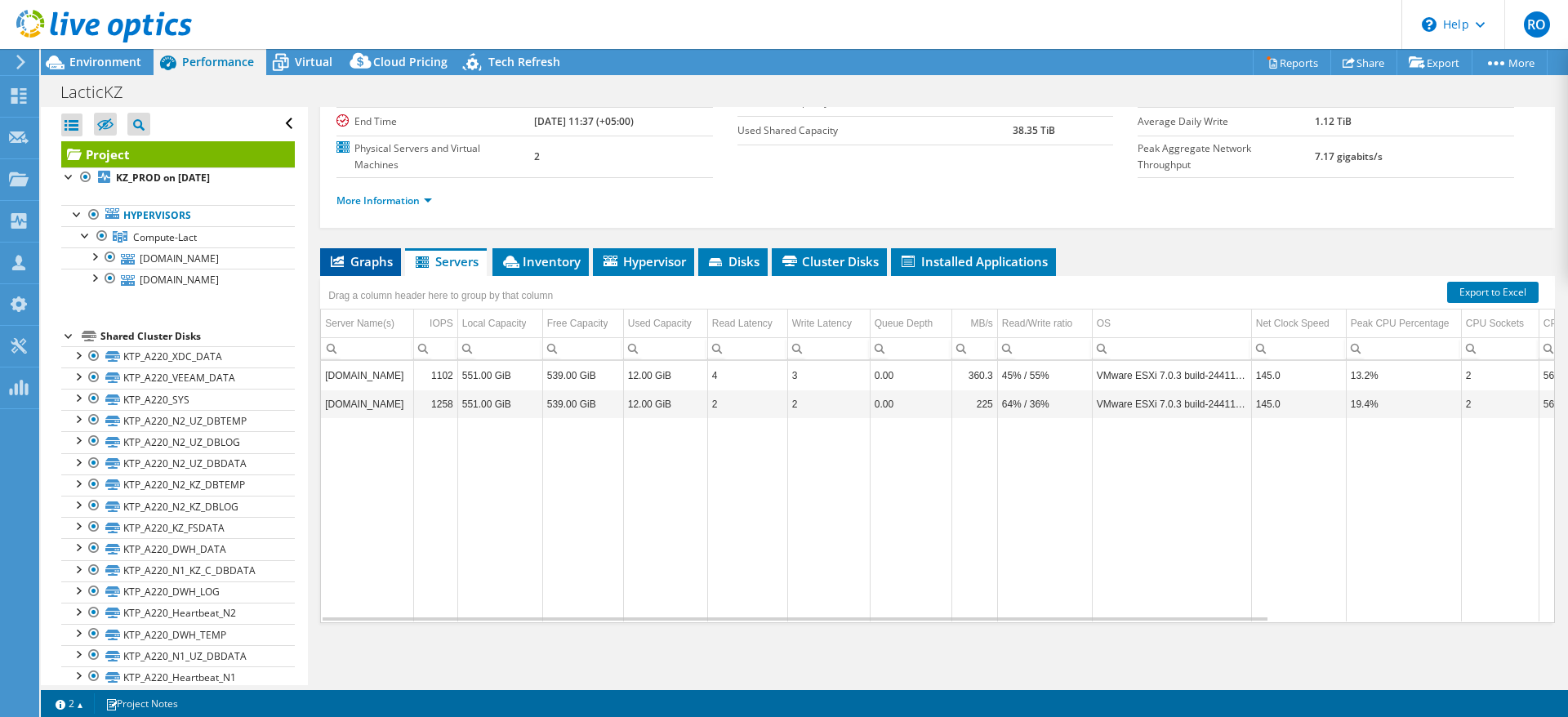
click at [366, 261] on span "Graphs" at bounding box center [360, 261] width 65 height 16
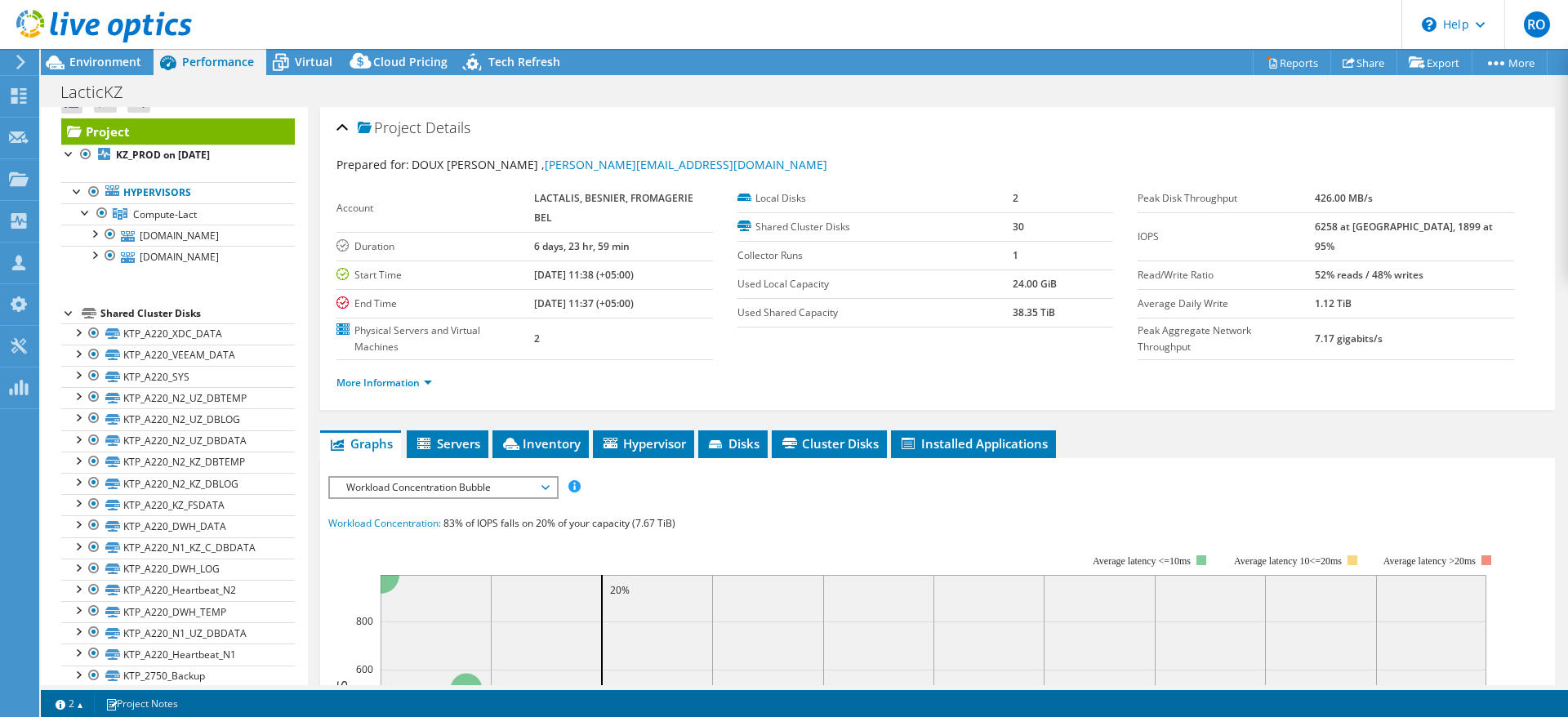
scroll to position [0, 0]
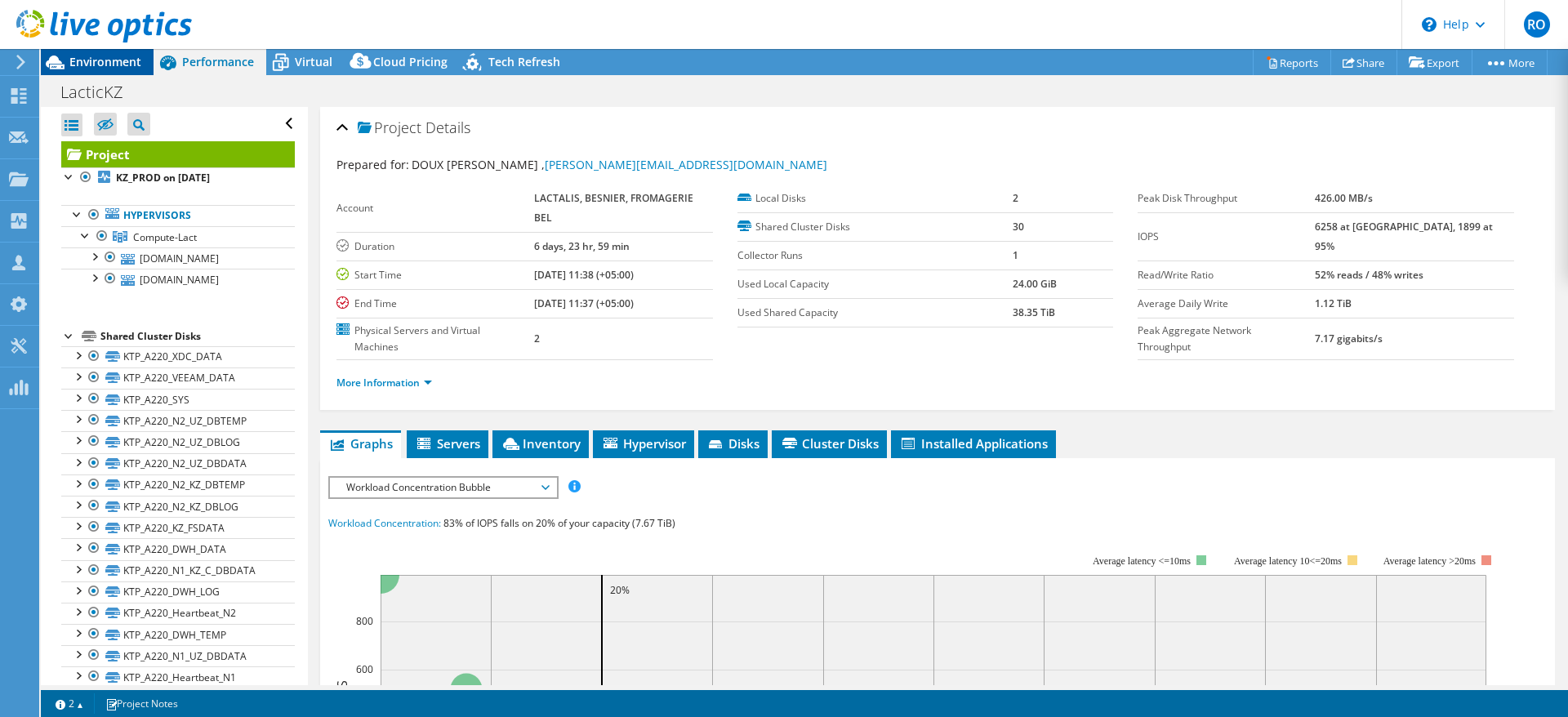
click at [93, 64] on span "Environment" at bounding box center [106, 61] width 72 height 15
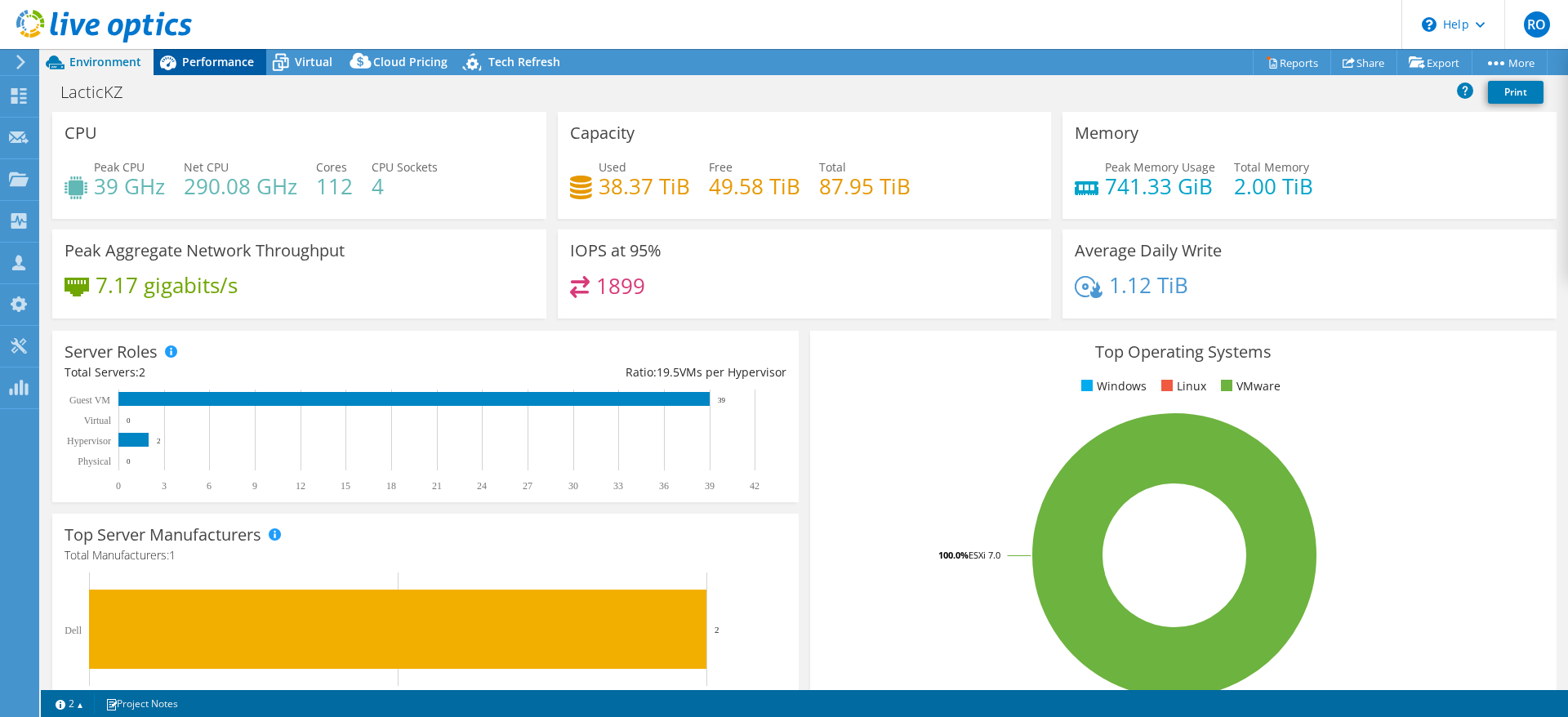
click at [244, 62] on span "Performance" at bounding box center [218, 61] width 72 height 15
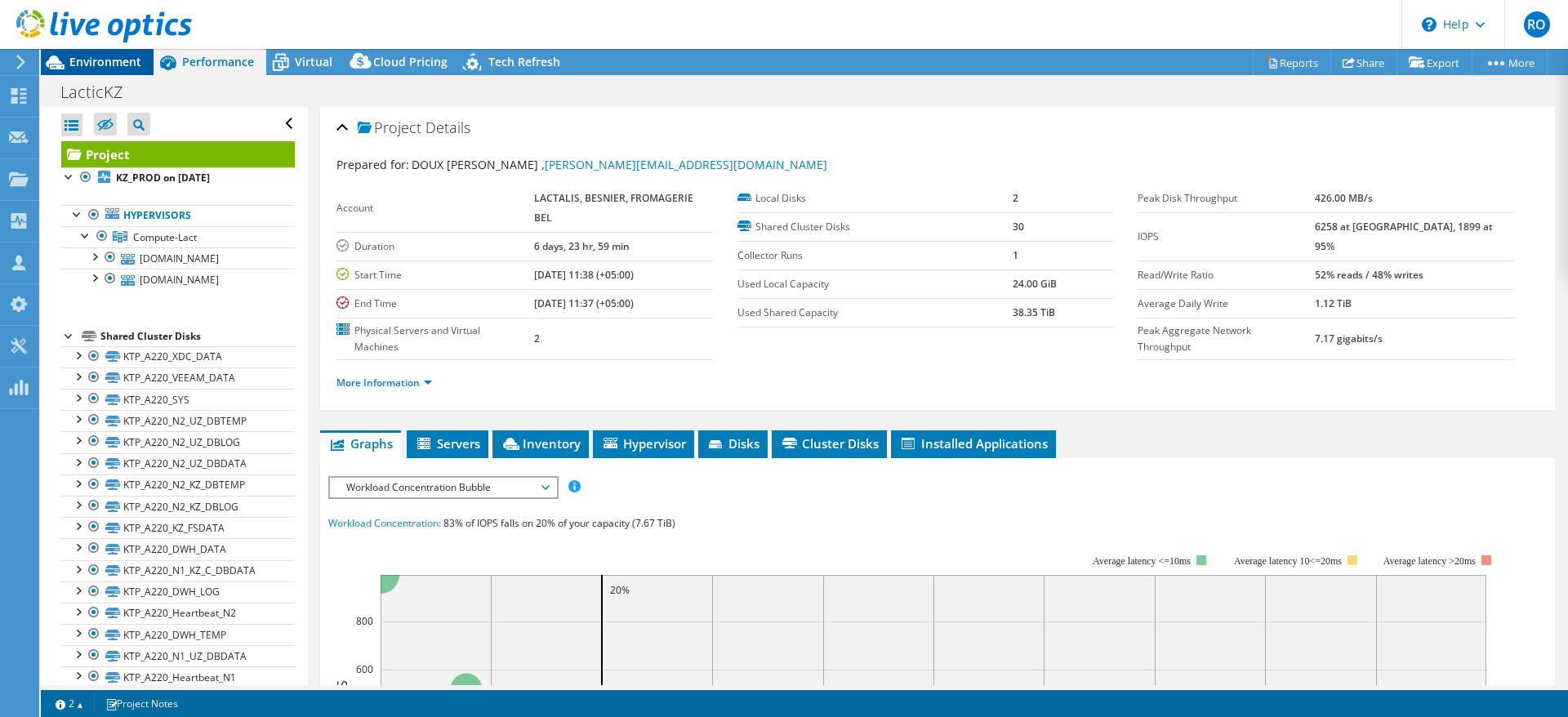
click at [103, 56] on span "Environment" at bounding box center [106, 61] width 72 height 15
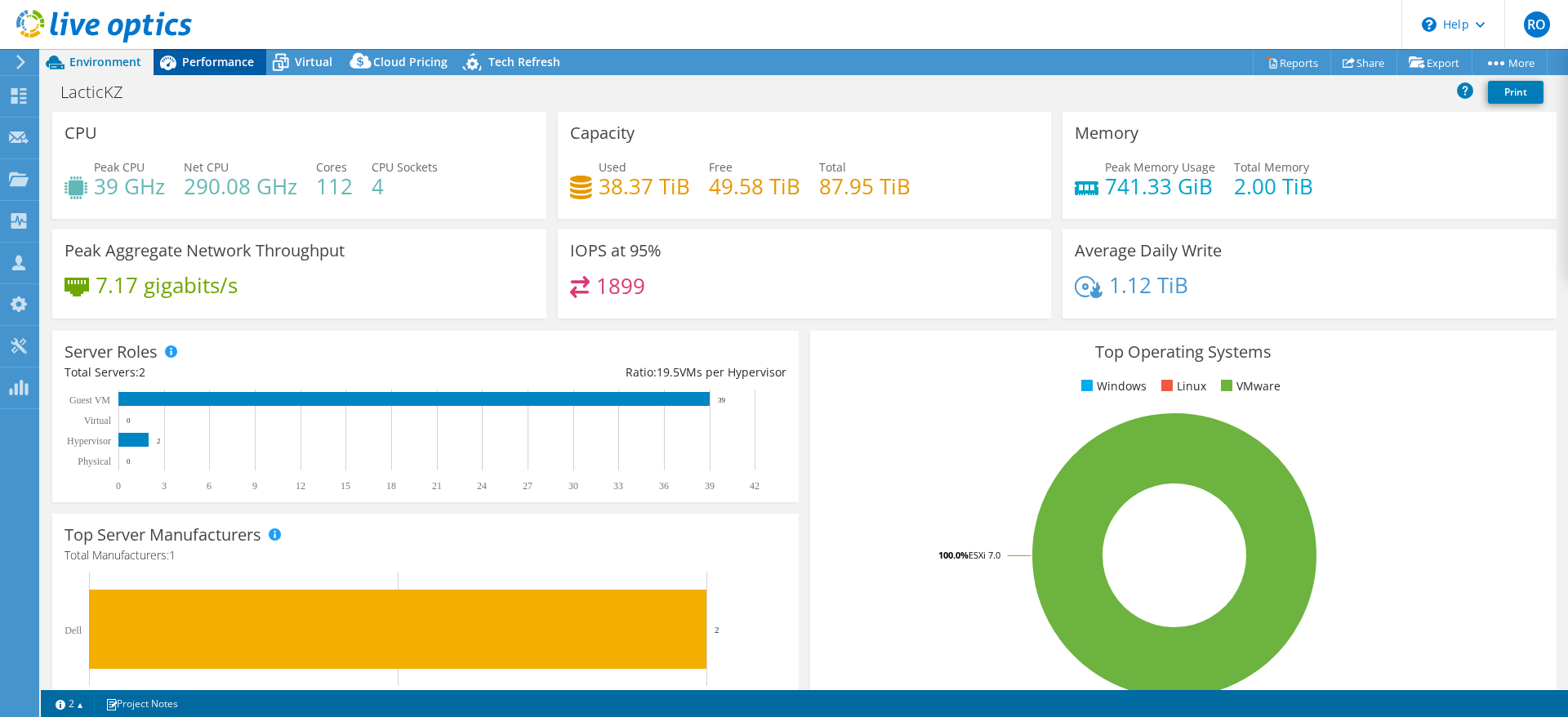
click at [206, 61] on span "Performance" at bounding box center [218, 61] width 72 height 15
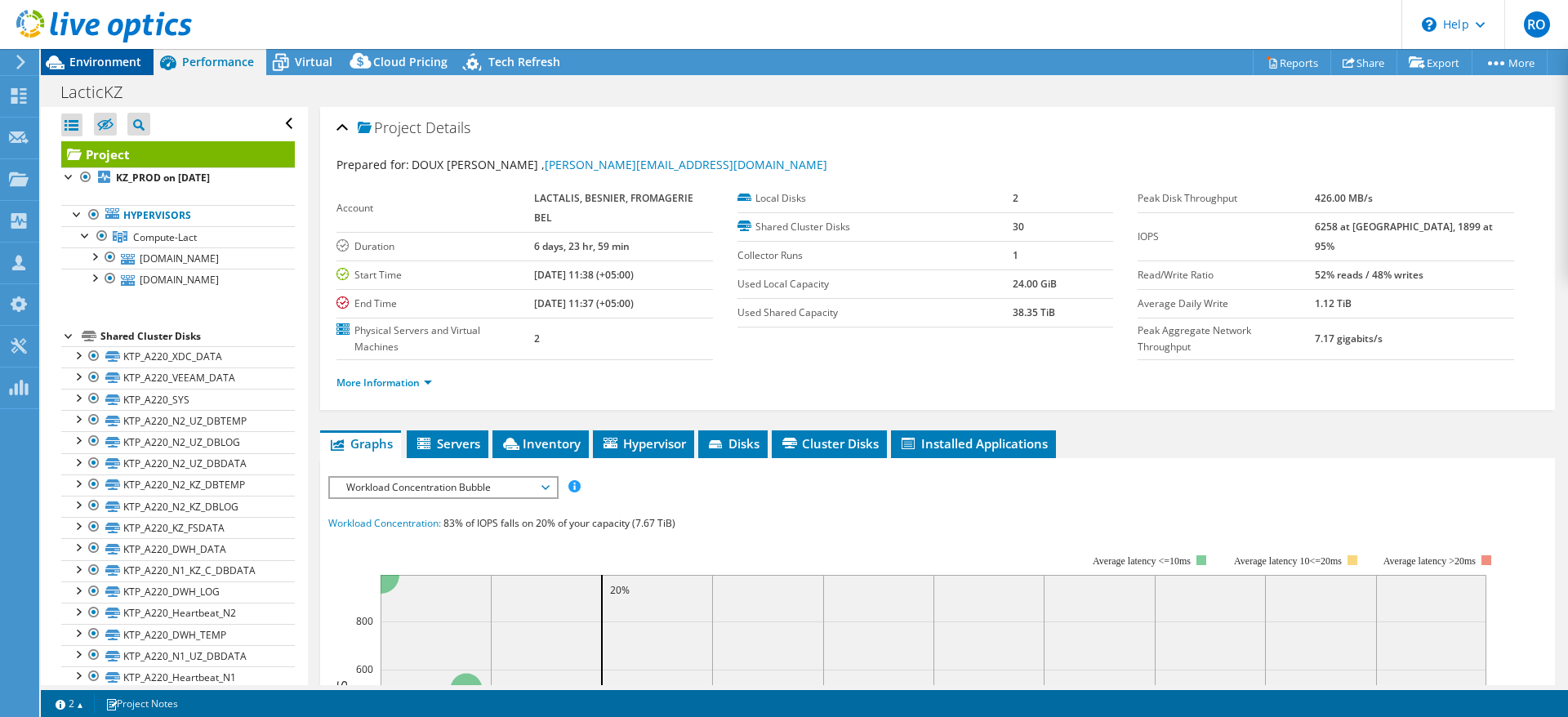
click at [104, 55] on span "Environment" at bounding box center [106, 61] width 72 height 15
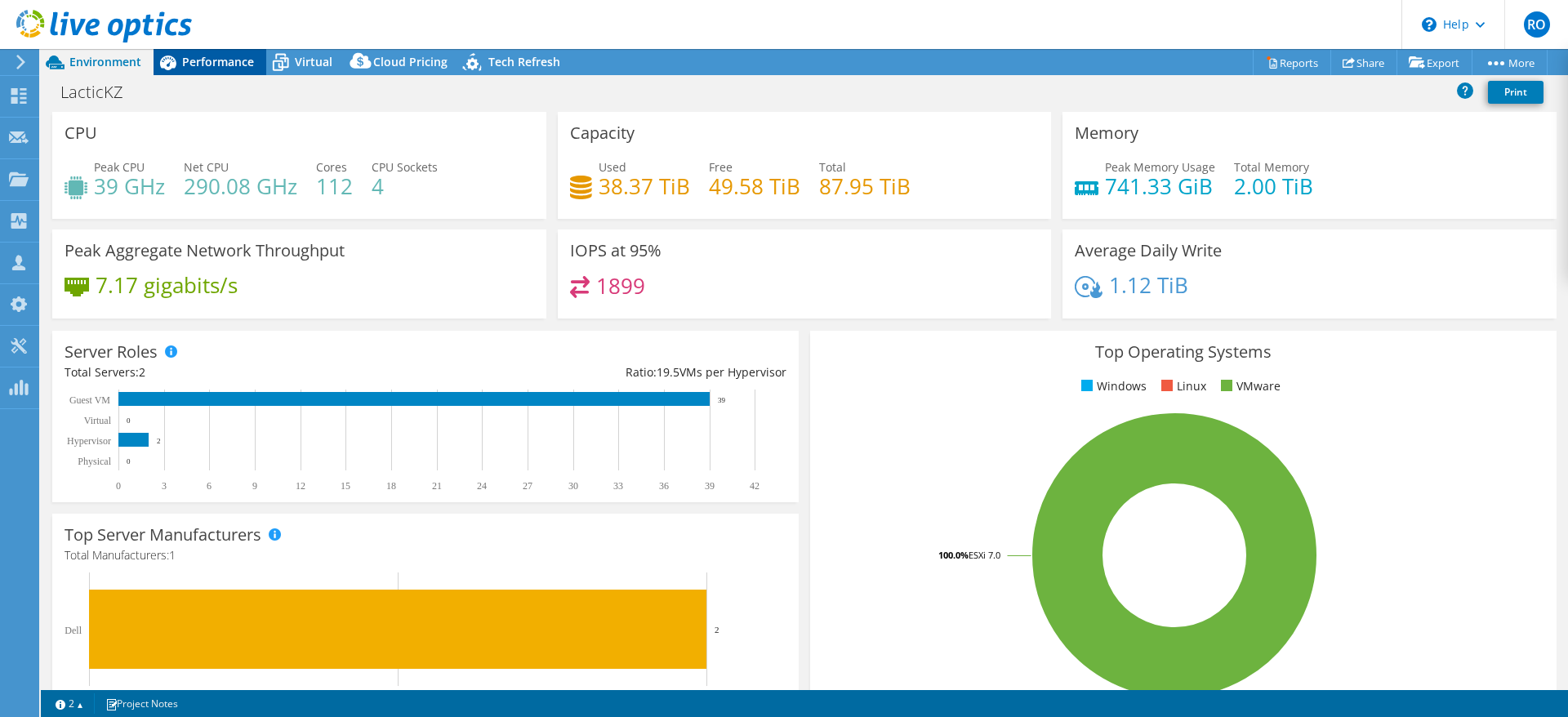
click at [213, 55] on span "Performance" at bounding box center [218, 61] width 72 height 15
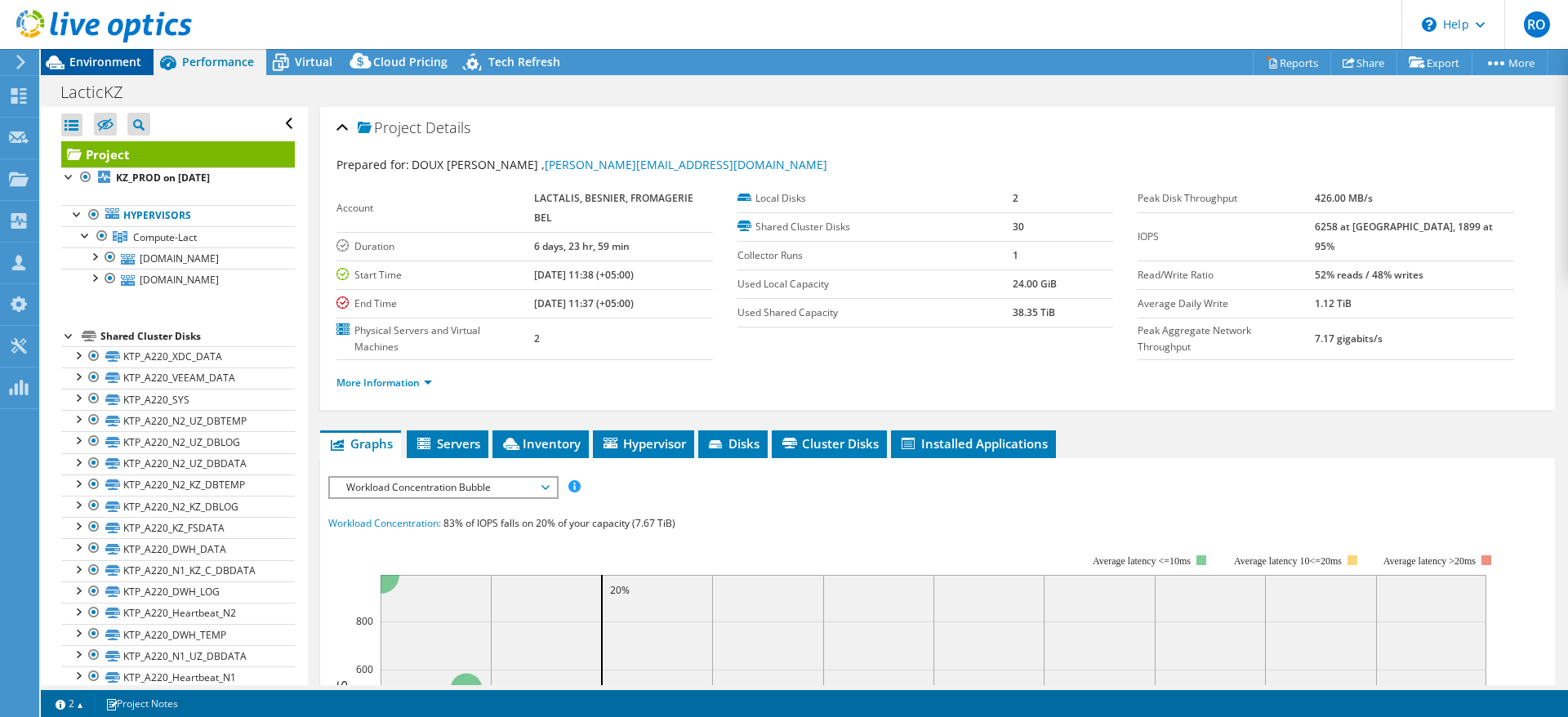
click at [103, 59] on span "Environment" at bounding box center [106, 61] width 72 height 15
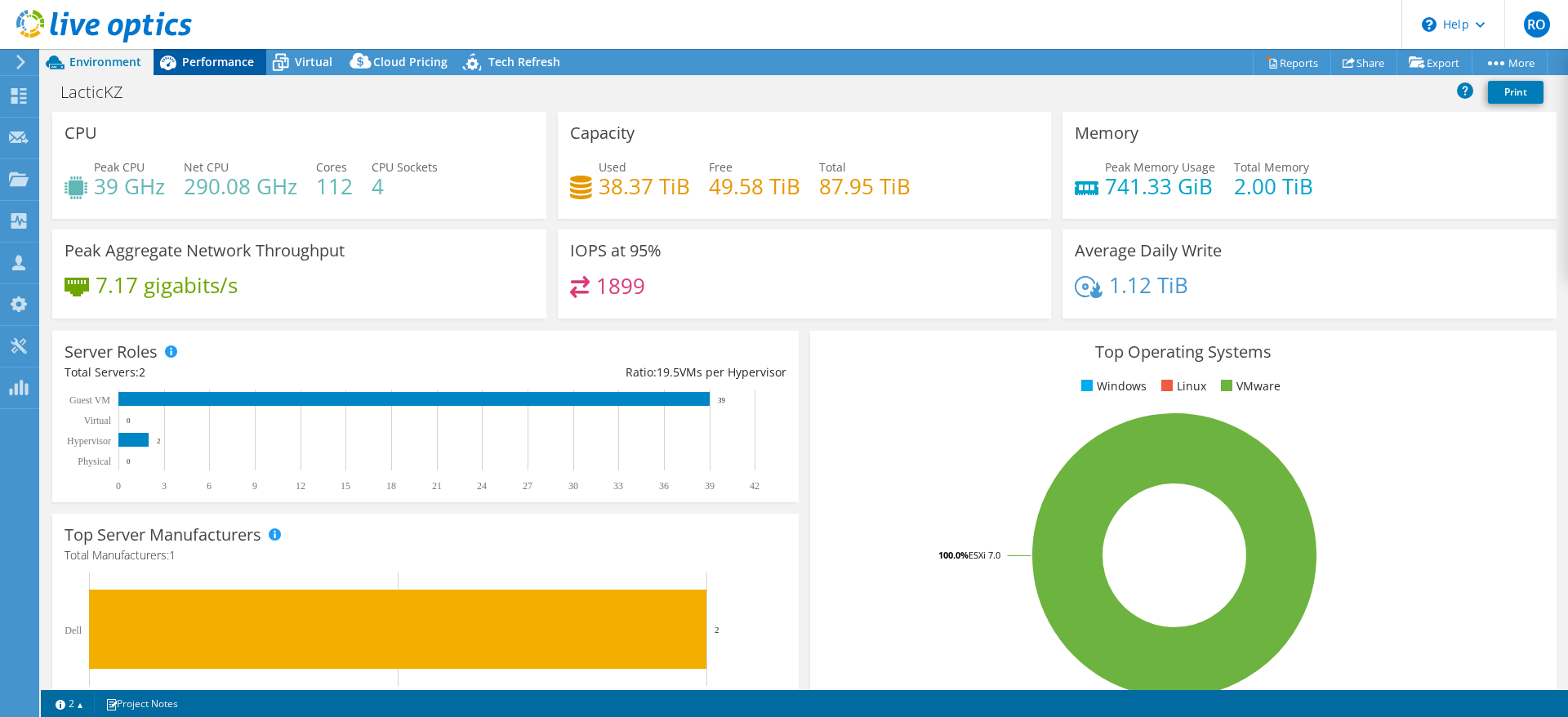
click at [208, 60] on span "Performance" at bounding box center [218, 61] width 72 height 15
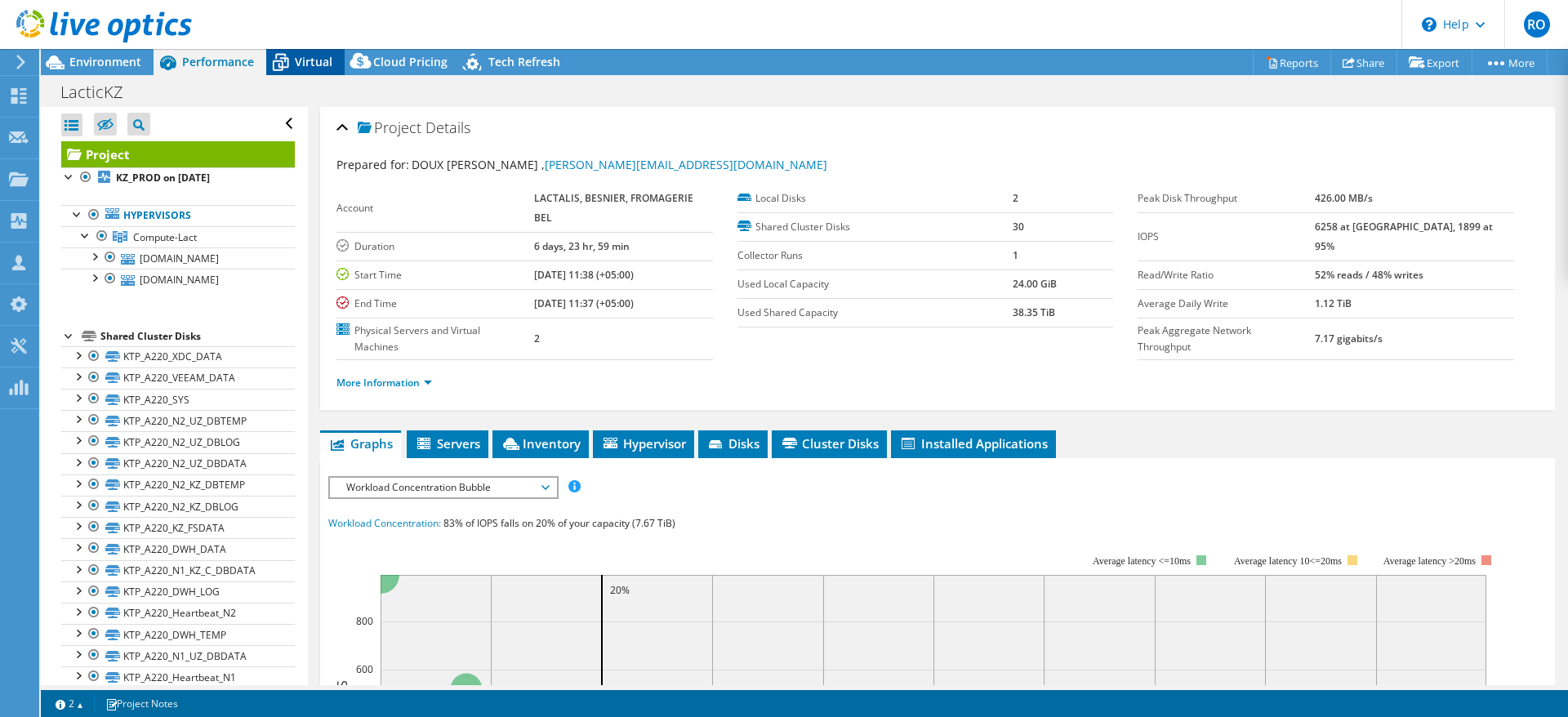
click at [316, 56] on span "Virtual" at bounding box center [313, 61] width 38 height 15
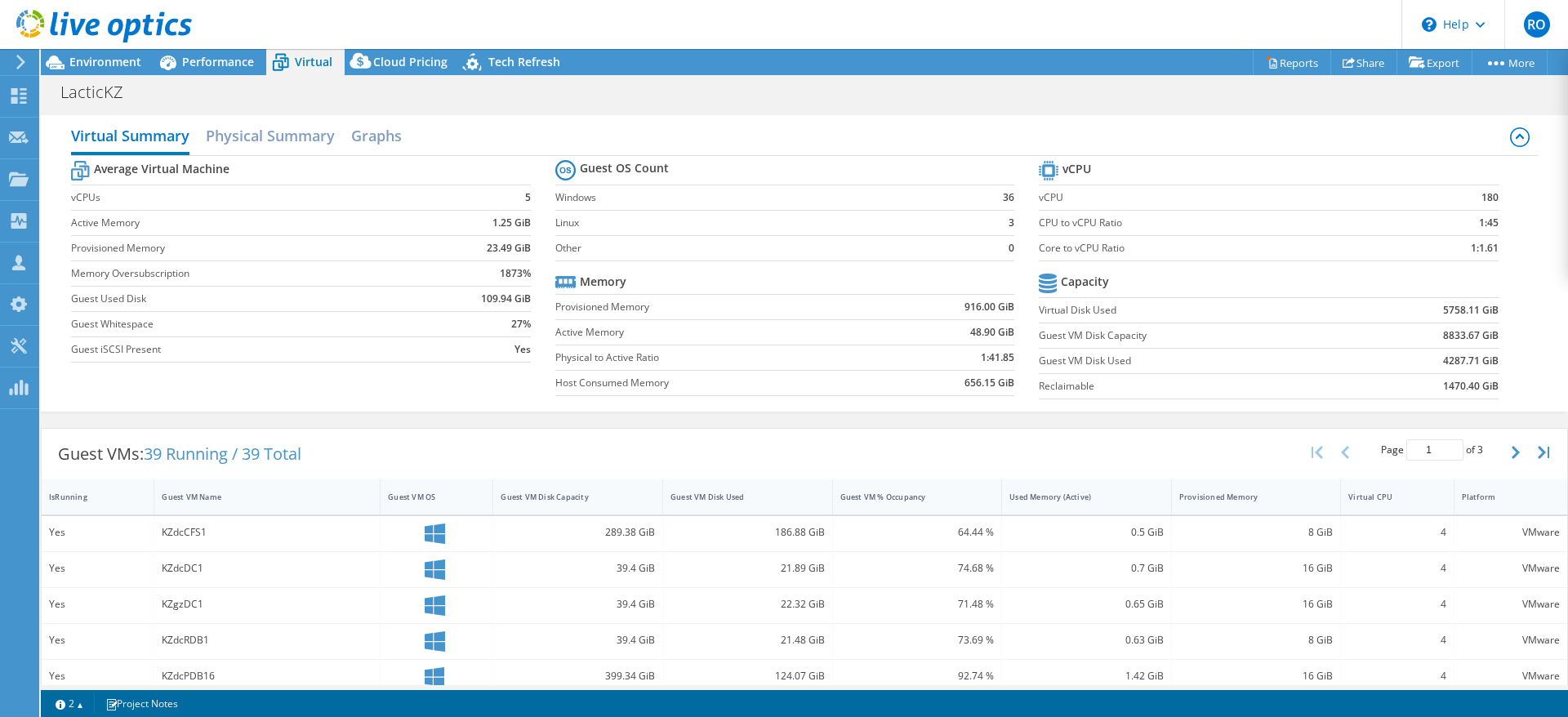
click at [20, 60] on icon at bounding box center [20, 61] width 13 height 14
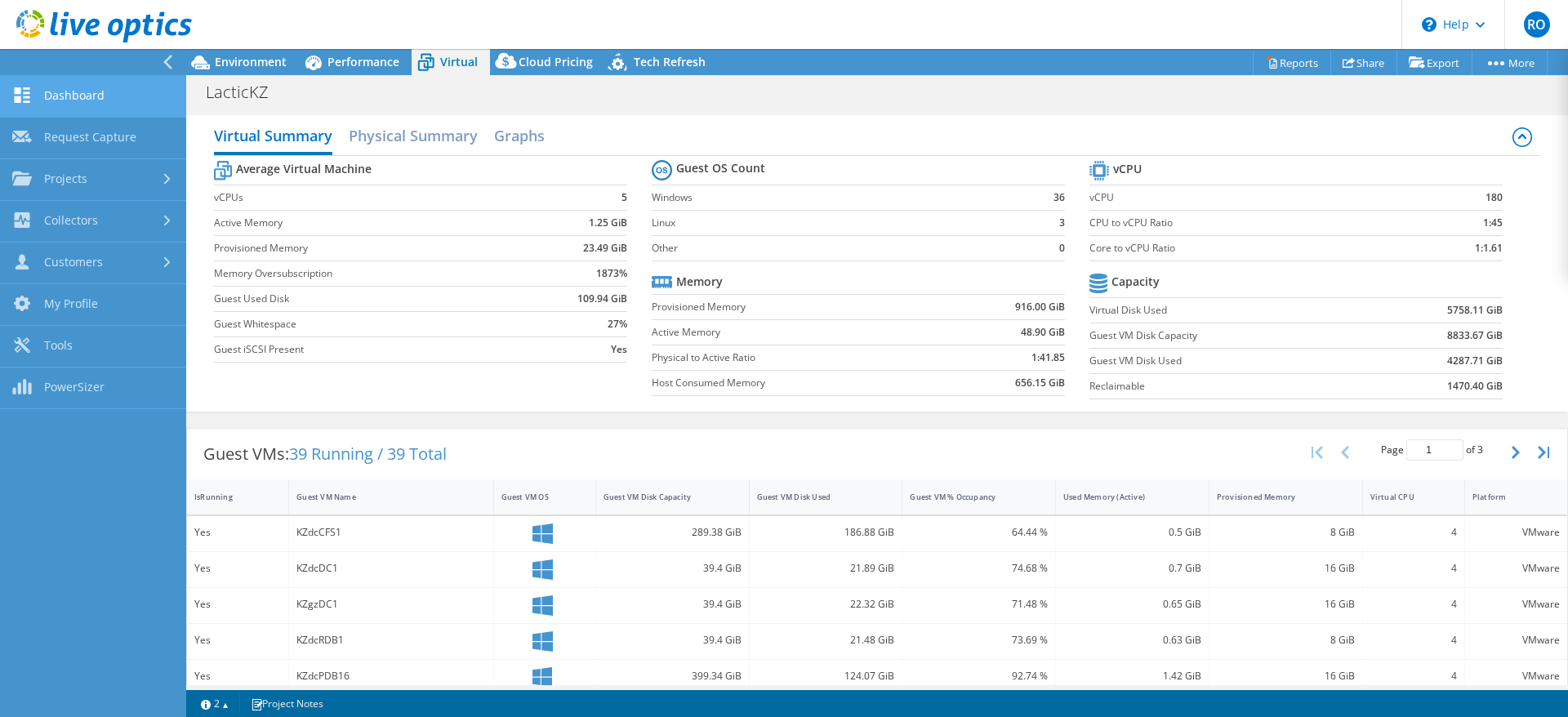
click at [55, 96] on link "Dashboard" at bounding box center [93, 97] width 187 height 42
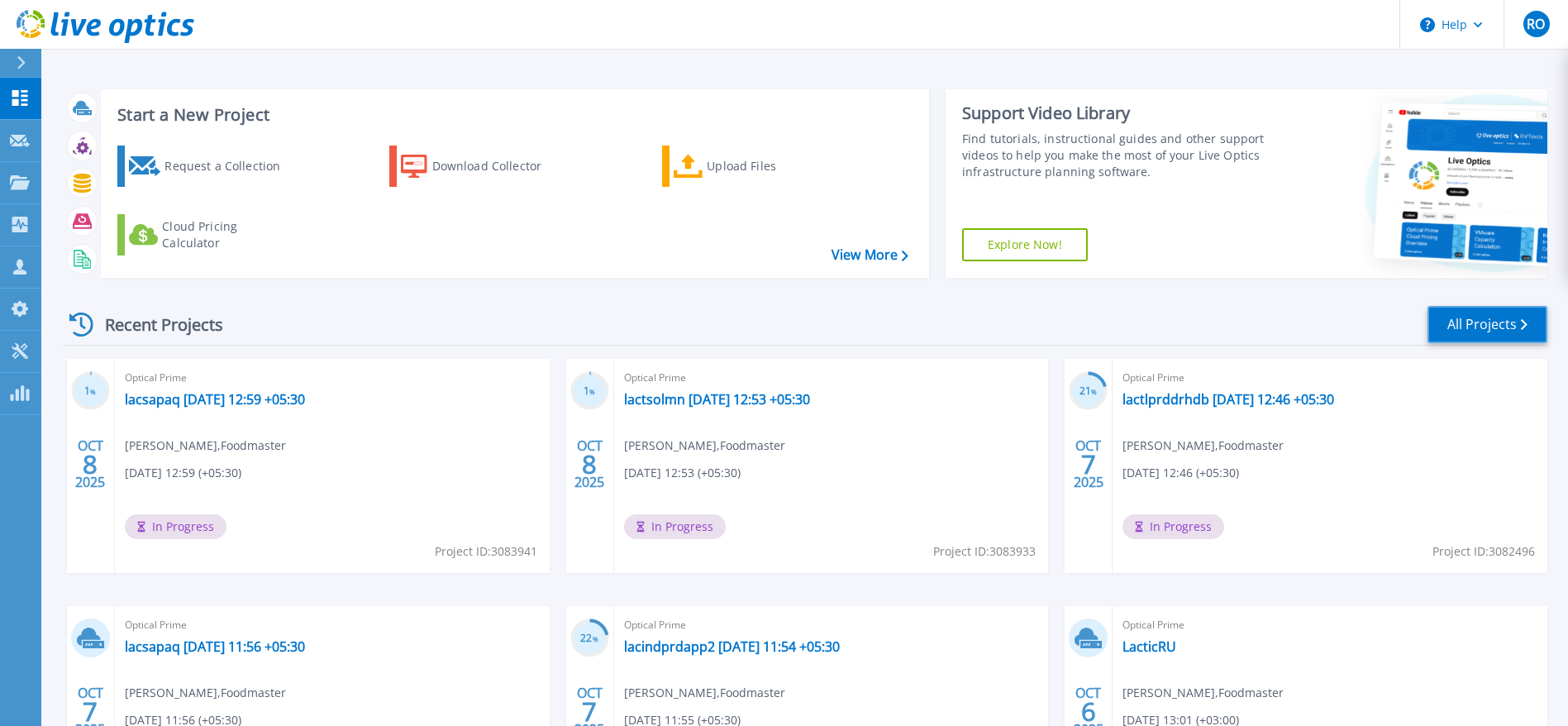
click at [1480, 319] on link "All Projects" at bounding box center [1487, 325] width 120 height 37
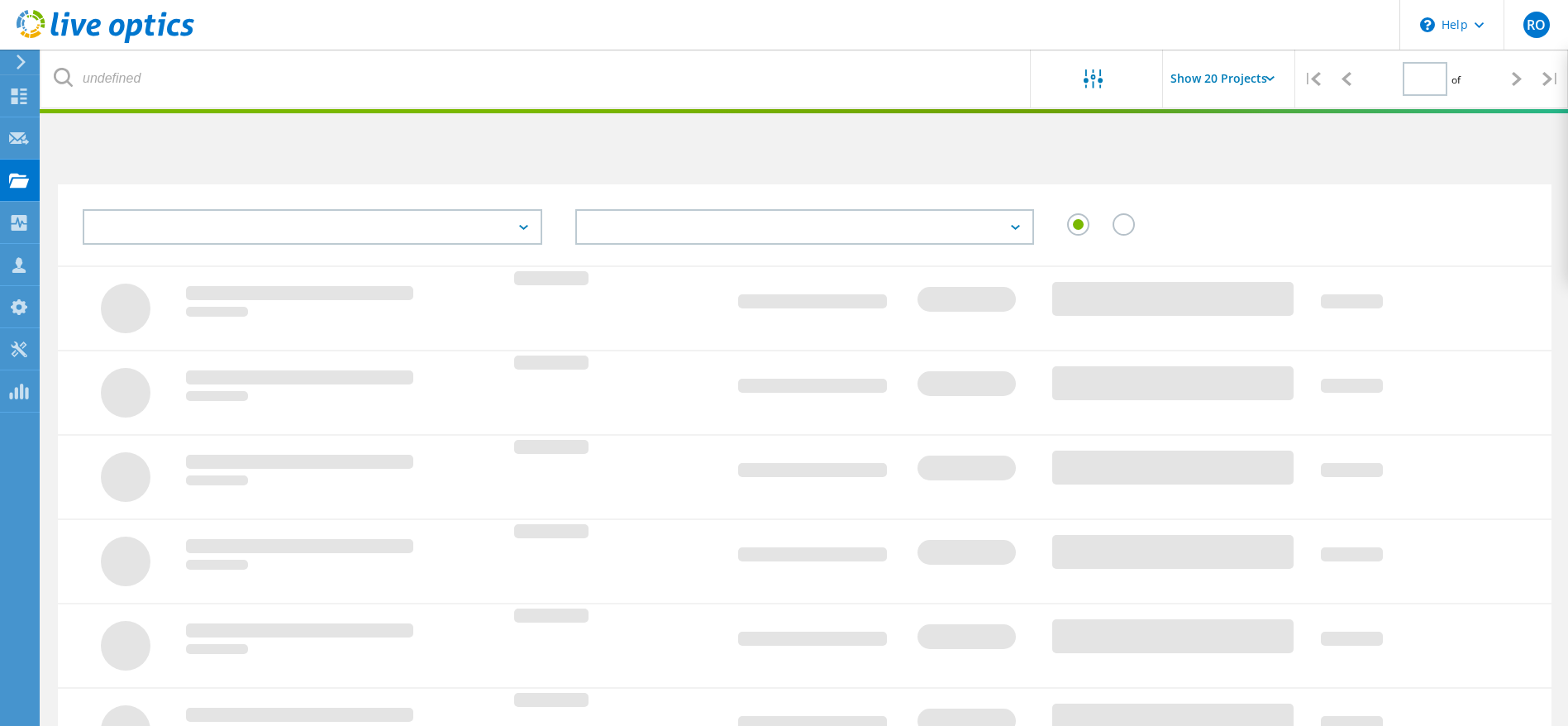
type input "1"
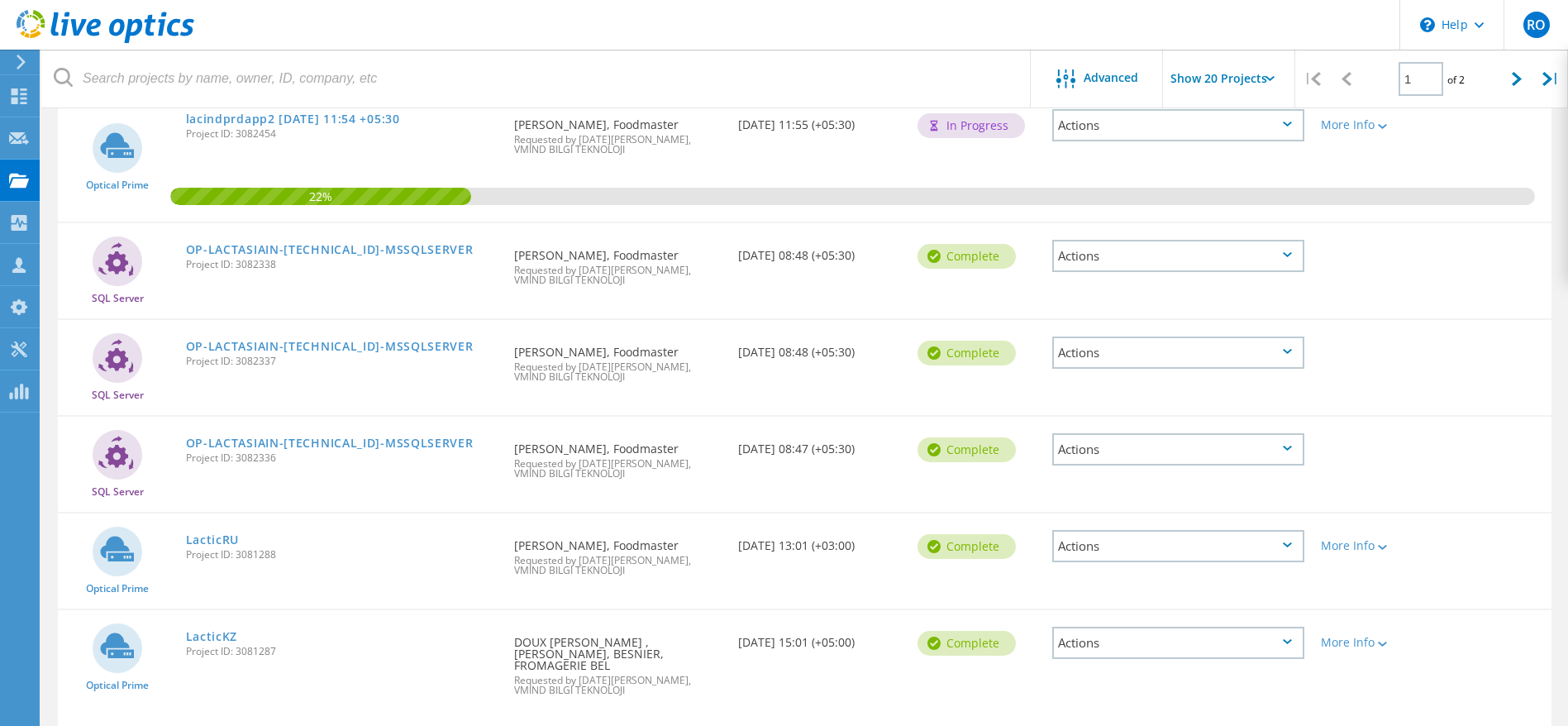
scroll to position [745, 0]
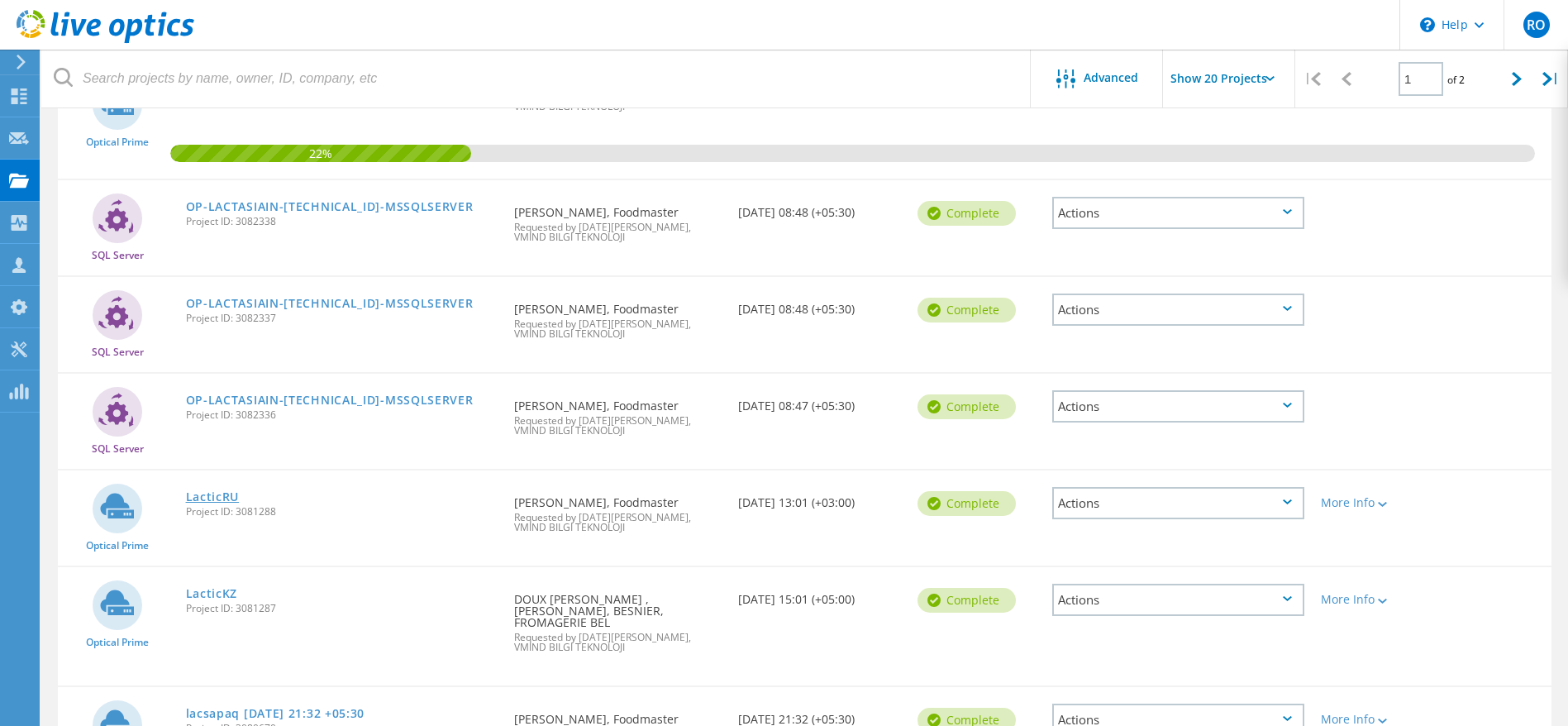
click at [212, 491] on link "LacticRU" at bounding box center [213, 497] width 54 height 12
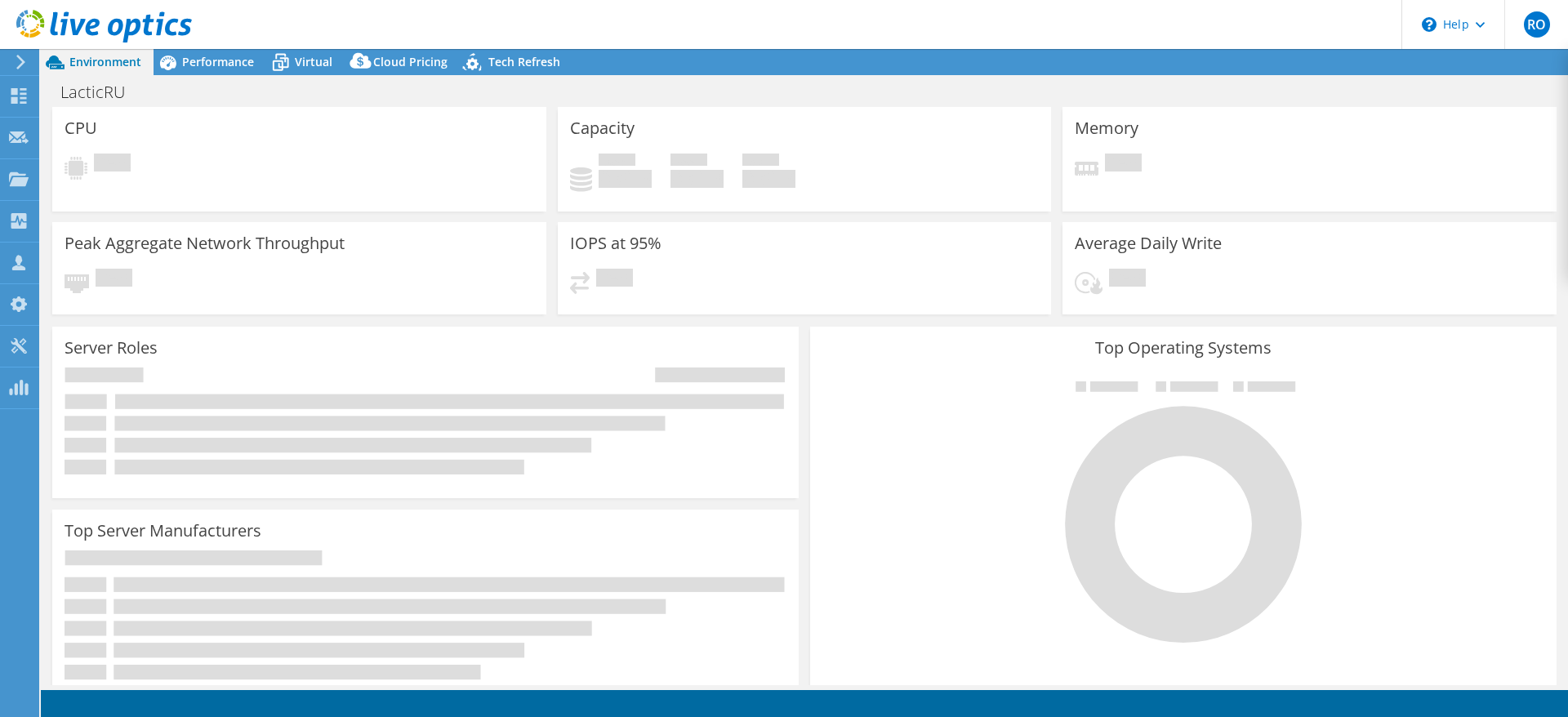
select select "USD"
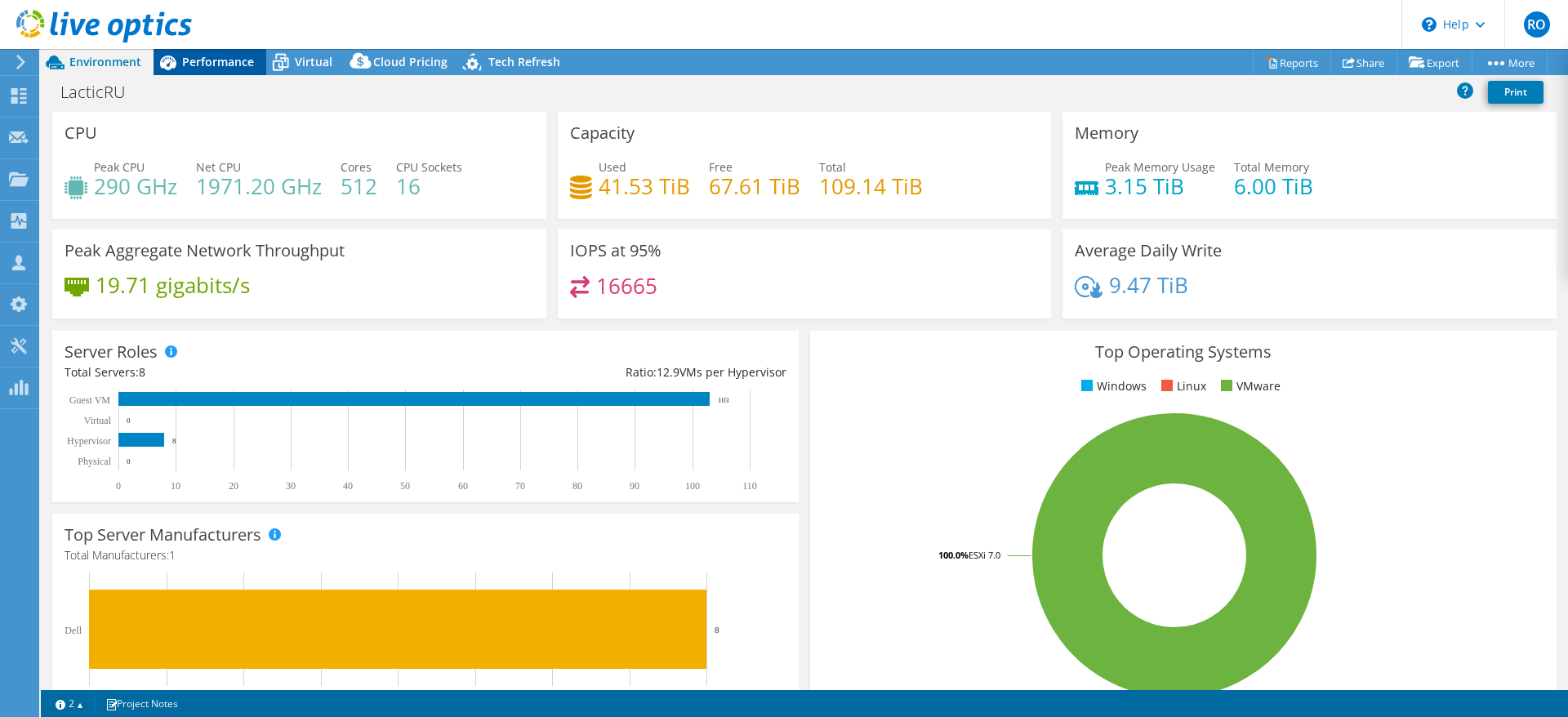
click at [198, 55] on span "Performance" at bounding box center [218, 61] width 72 height 15
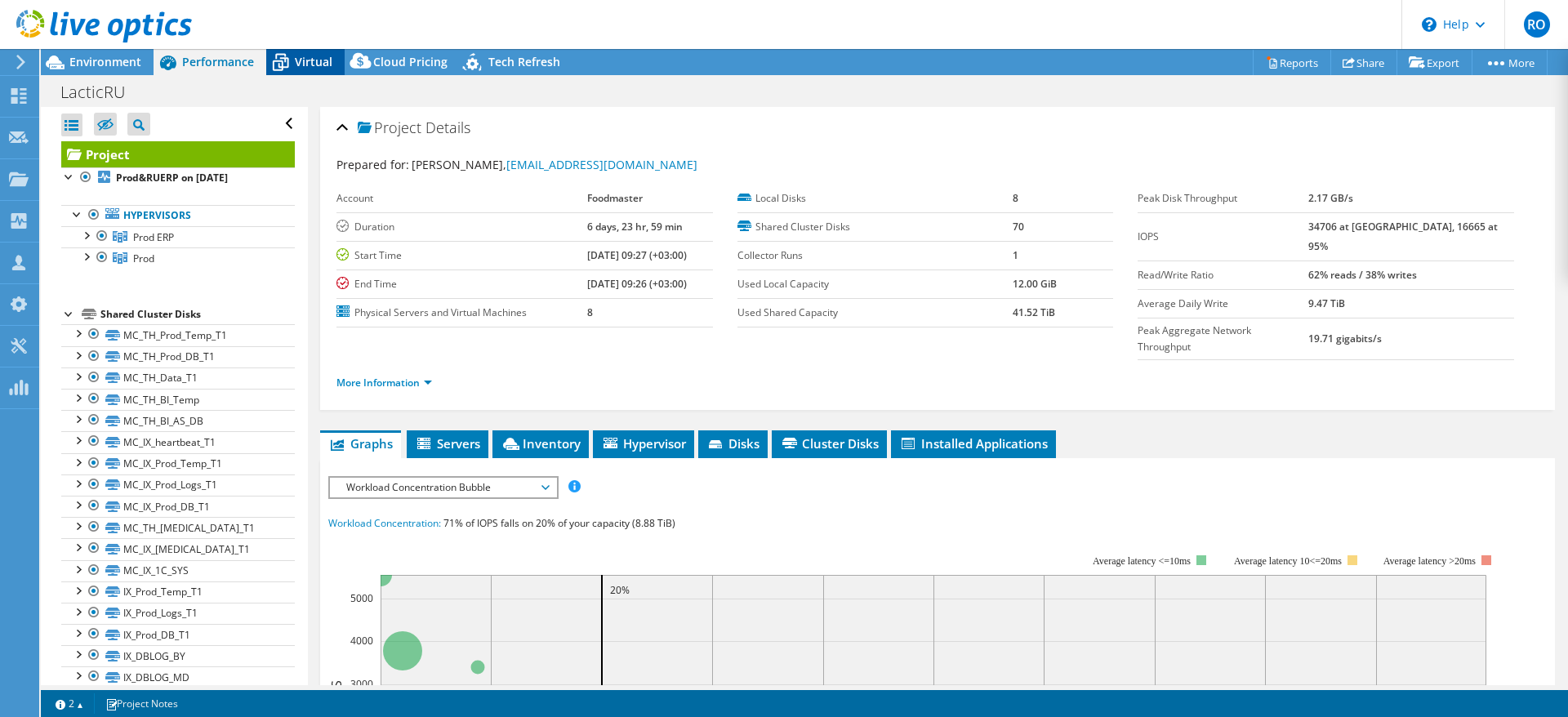
click at [308, 50] on div "Virtual" at bounding box center [305, 61] width 78 height 26
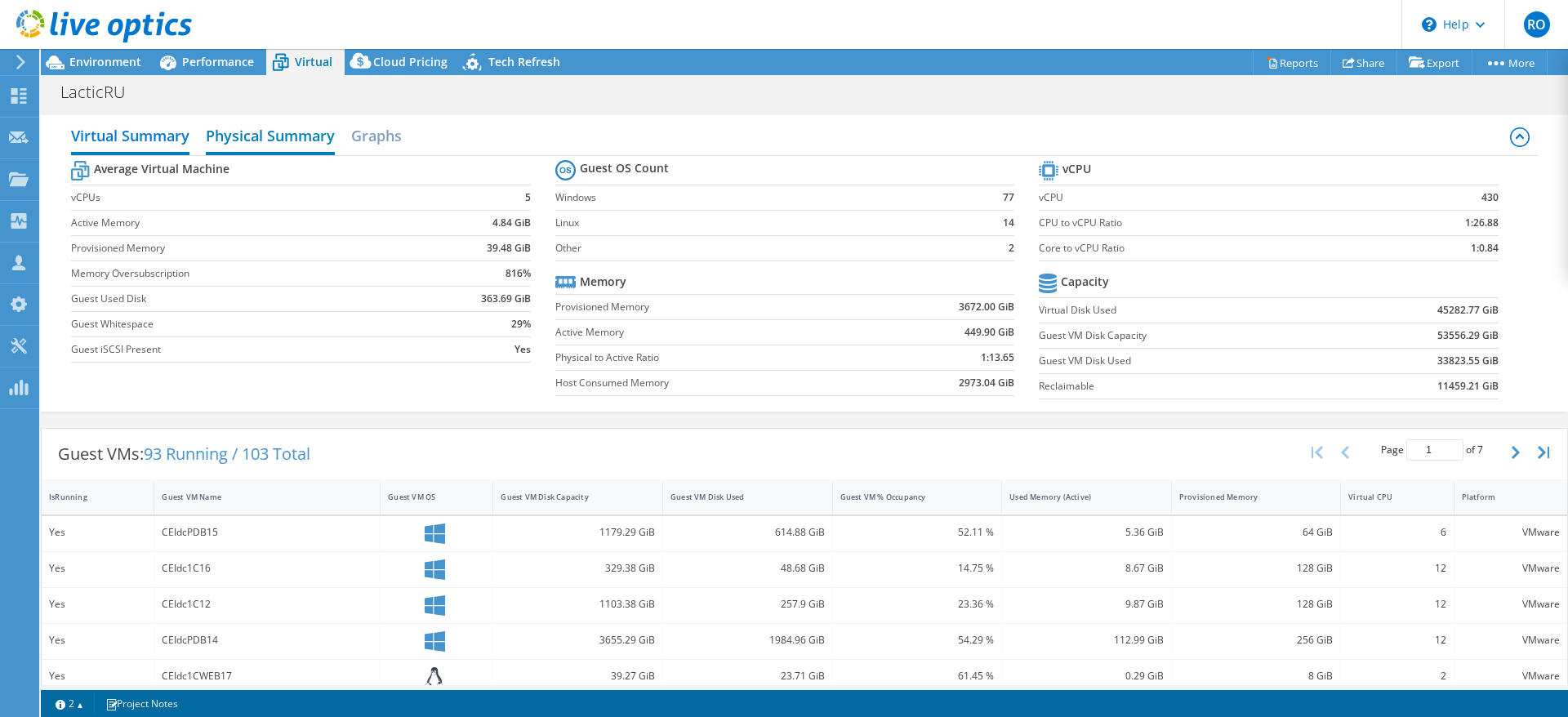
click at [262, 131] on h2 "Physical Summary" at bounding box center [271, 137] width 129 height 36
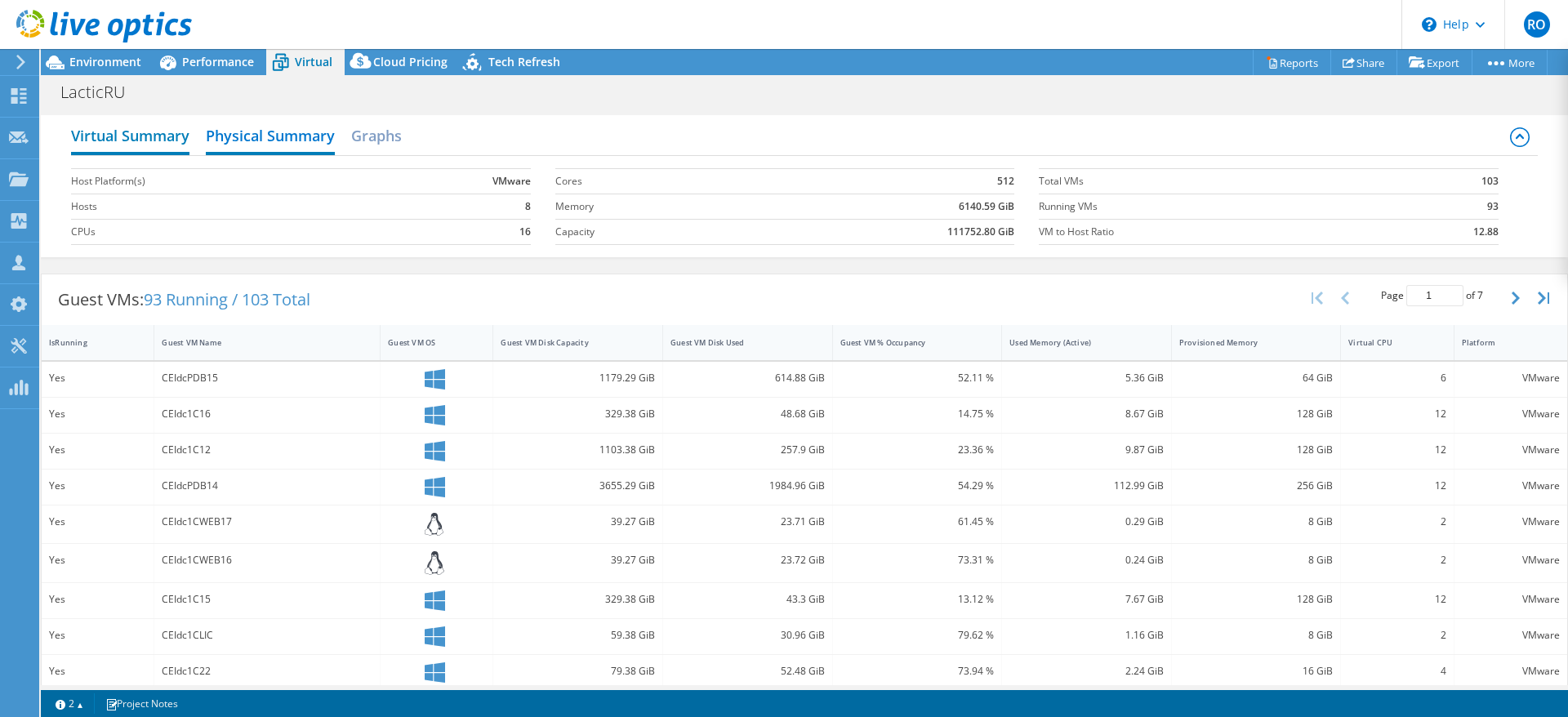
click at [124, 138] on h2 "Virtual Summary" at bounding box center [130, 137] width 118 height 36
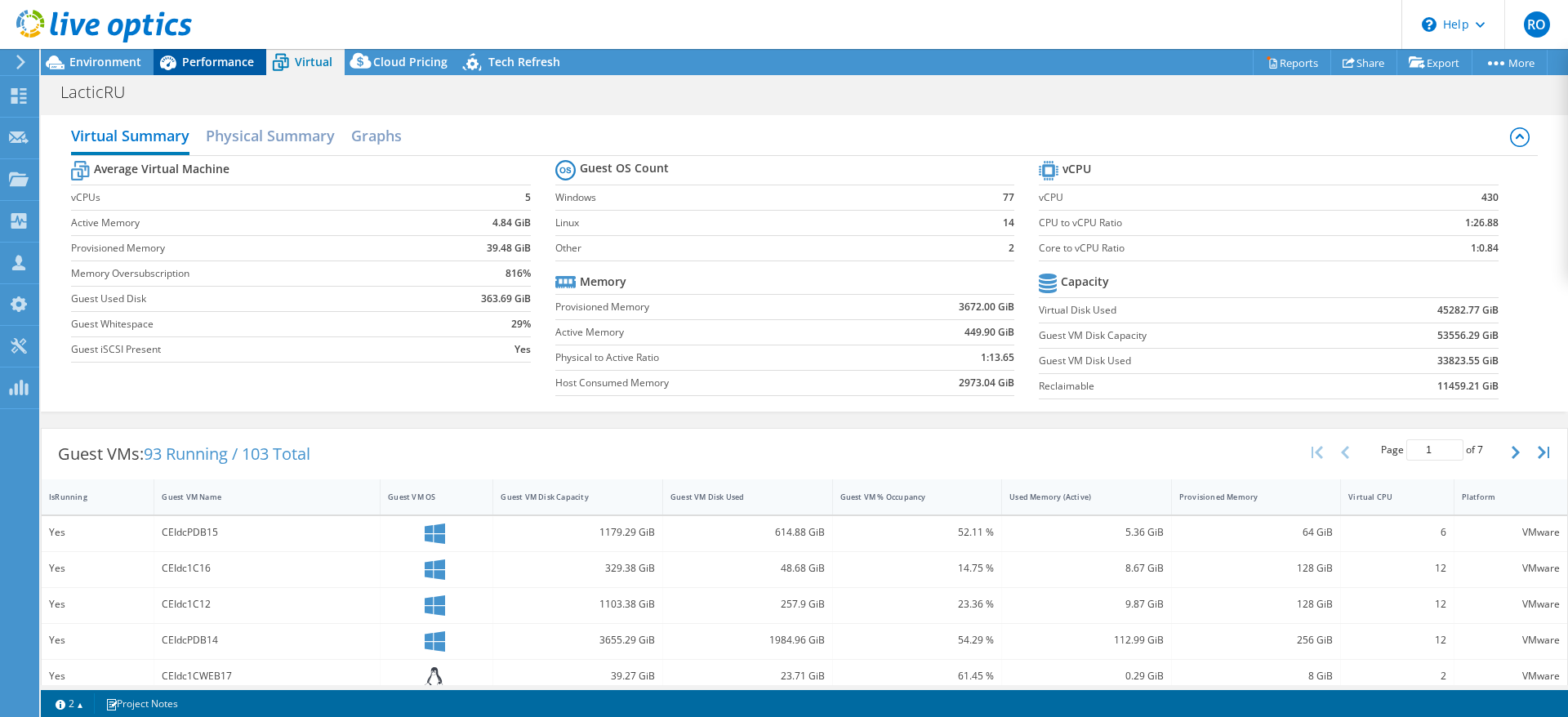
click at [205, 63] on span "Performance" at bounding box center [218, 61] width 72 height 15
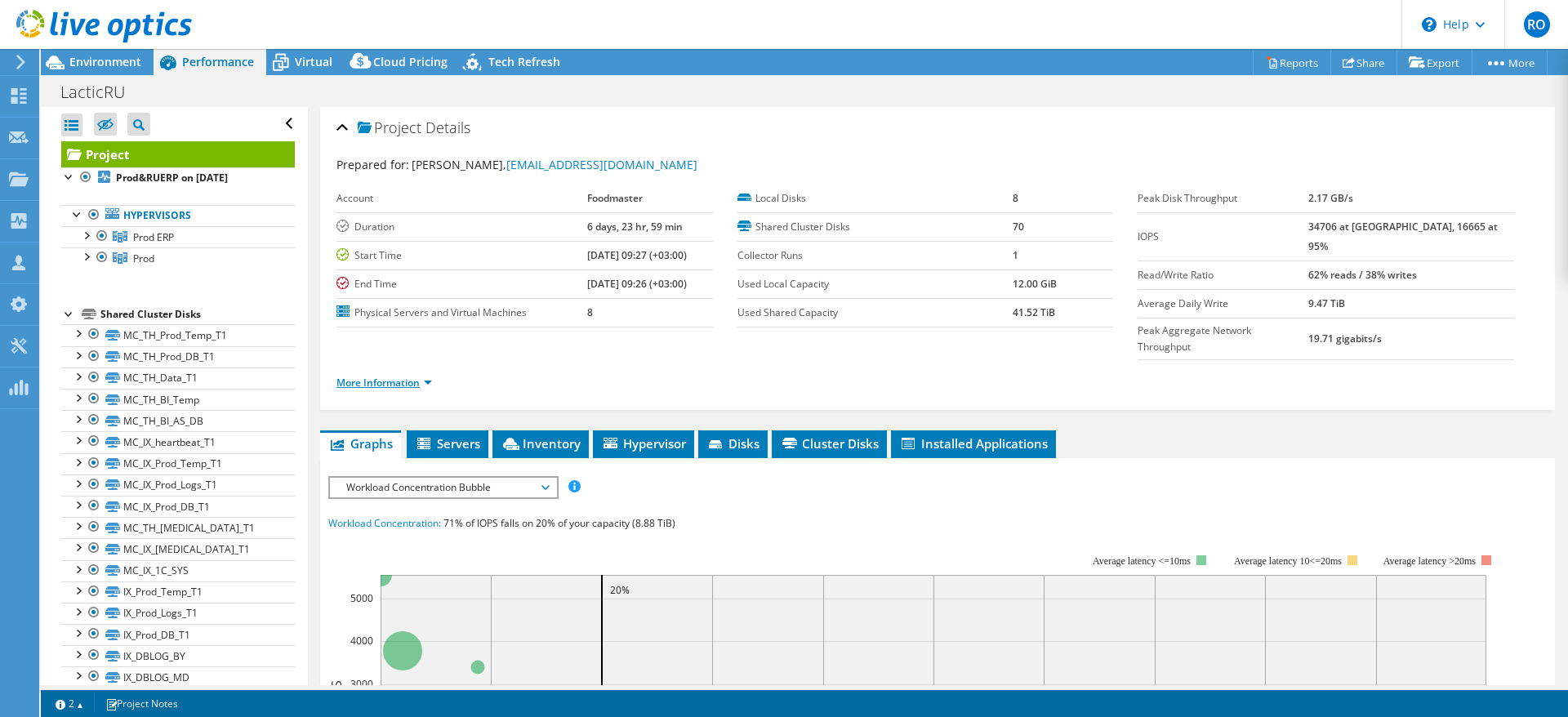
click at [390, 376] on link "More Information" at bounding box center [384, 382] width 96 height 14
